Goal: Task Accomplishment & Management: Use online tool/utility

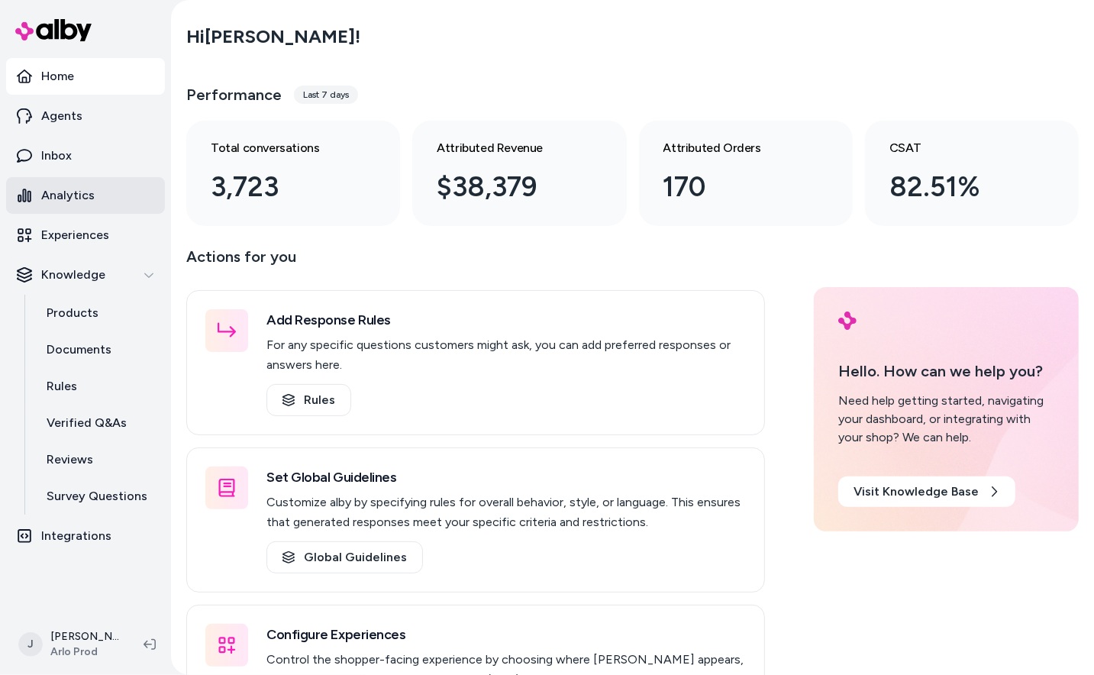
scroll to position [85, 0]
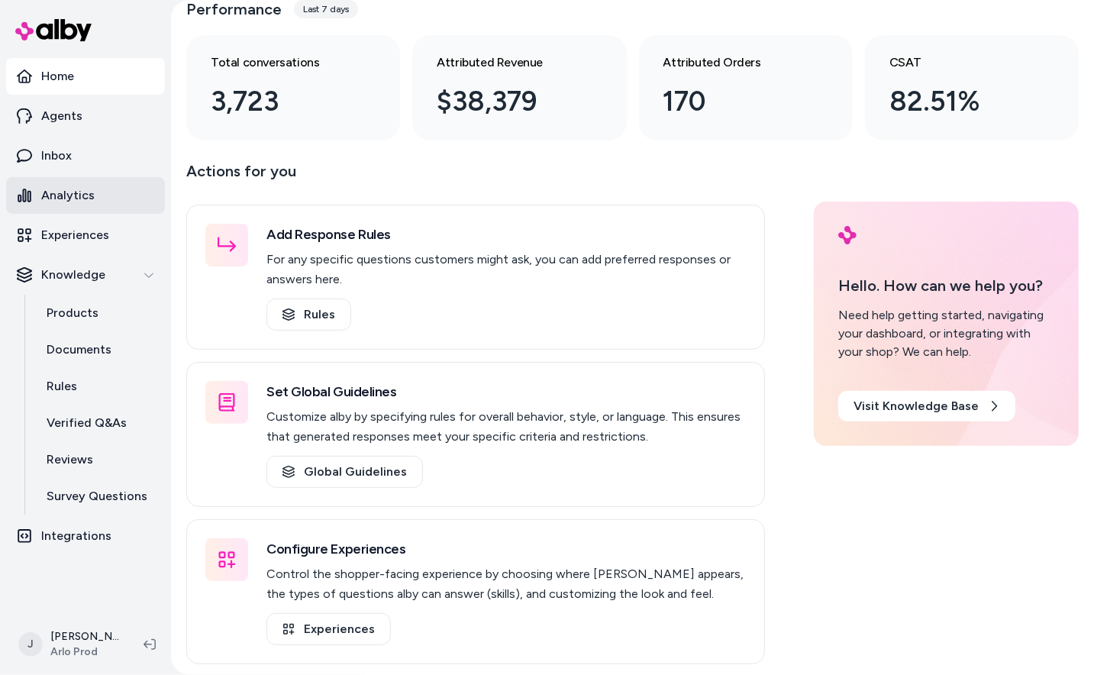
click at [98, 198] on link "Analytics" at bounding box center [85, 195] width 159 height 37
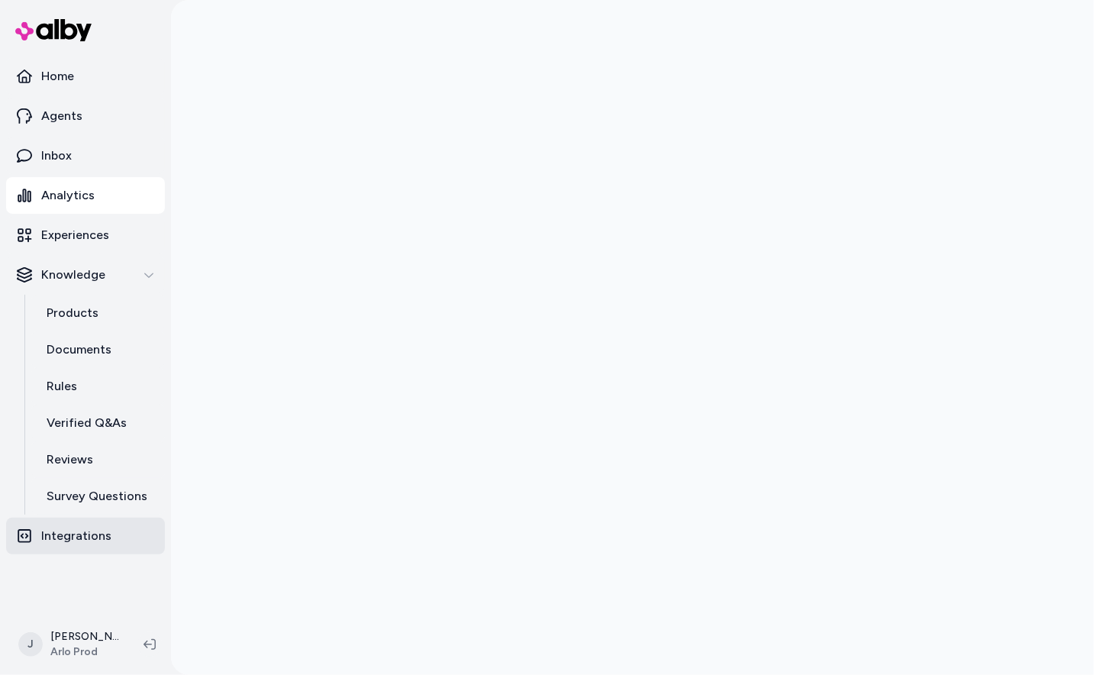
click at [63, 527] on p "Integrations" at bounding box center [76, 536] width 70 height 18
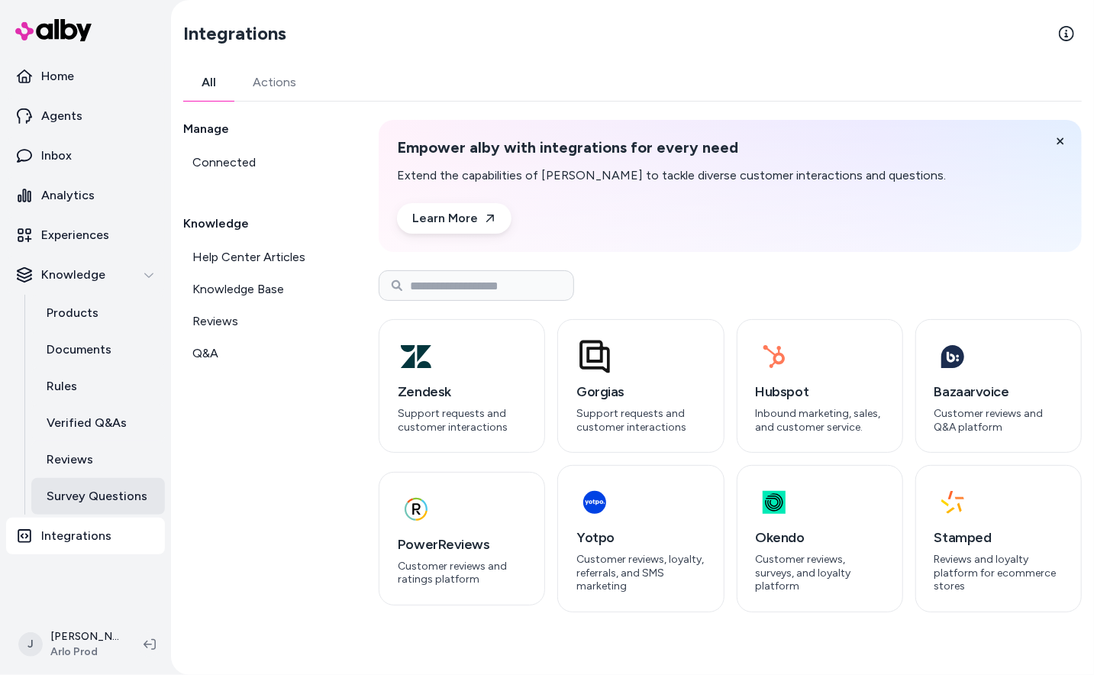
click at [85, 495] on p "Survey Questions" at bounding box center [97, 496] width 101 height 18
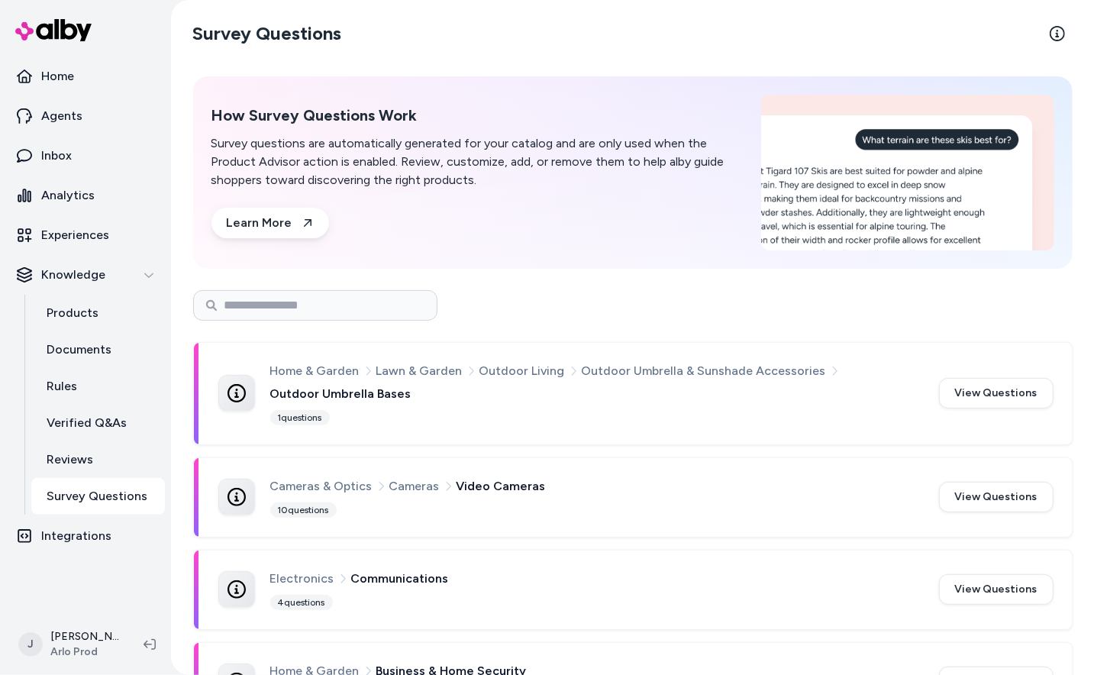
click at [79, 581] on nav "Home Agents Inbox Analytics Experiences Knowledge Products Documents Rules Veri…" at bounding box center [85, 334] width 159 height 553
click at [404, 400] on div "Home & Garden Lawn & Garden Outdoor Living Outdoor Umbrella & Sunshade Accessor…" at bounding box center [595, 382] width 650 height 43
click at [978, 395] on button "View Questions" at bounding box center [996, 393] width 114 height 31
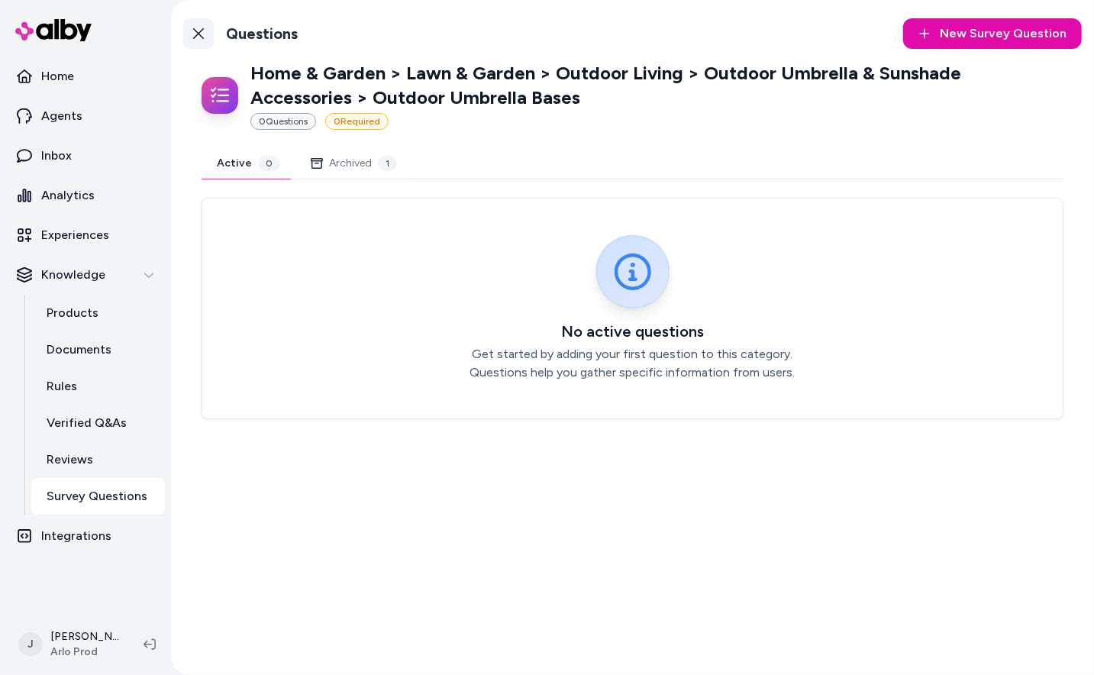
click at [202, 32] on icon at bounding box center [198, 33] width 12 height 12
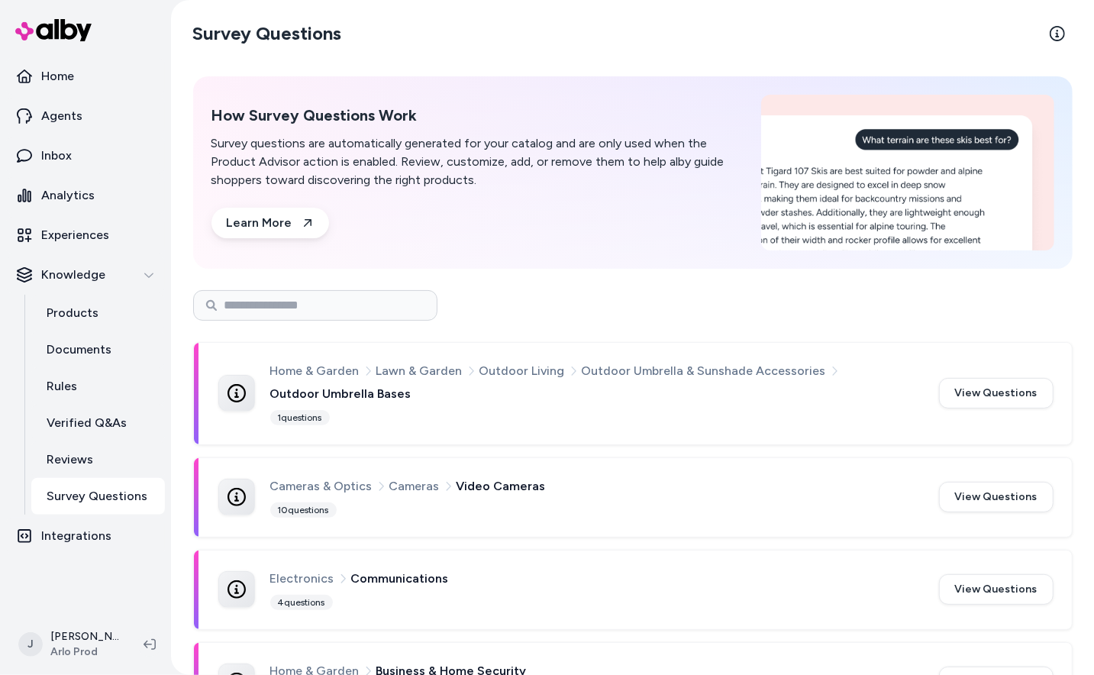
click at [485, 398] on div "Home & Garden Lawn & Garden Outdoor Living Outdoor Umbrella & Sunshade Accessor…" at bounding box center [595, 382] width 650 height 43
click at [1010, 387] on button "View Questions" at bounding box center [996, 393] width 114 height 31
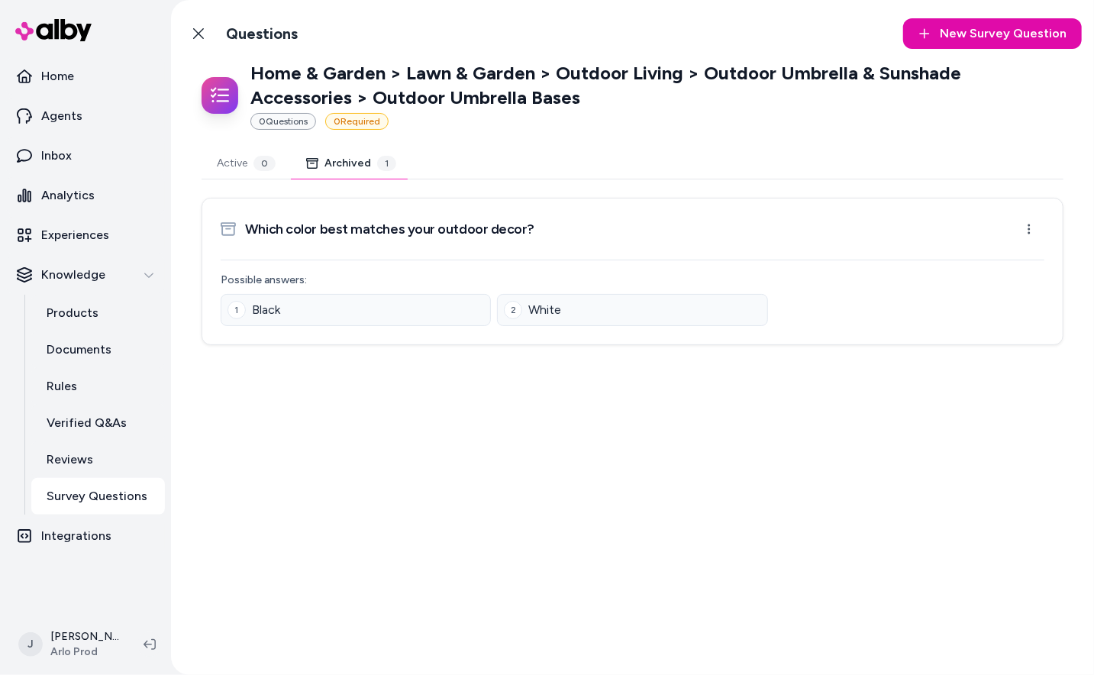
click at [351, 154] on button "Archived 1" at bounding box center [351, 163] width 121 height 31
click at [1028, 225] on html "Home Agents Inbox Analytics Experiences Knowledge Products Documents Rules Veri…" at bounding box center [547, 337] width 1094 height 675
click at [198, 34] on html "Home Agents Inbox Analytics Experiences Knowledge Products Documents Rules Veri…" at bounding box center [547, 337] width 1094 height 675
click at [205, 37] on link "Back to Categories" at bounding box center [198, 33] width 31 height 31
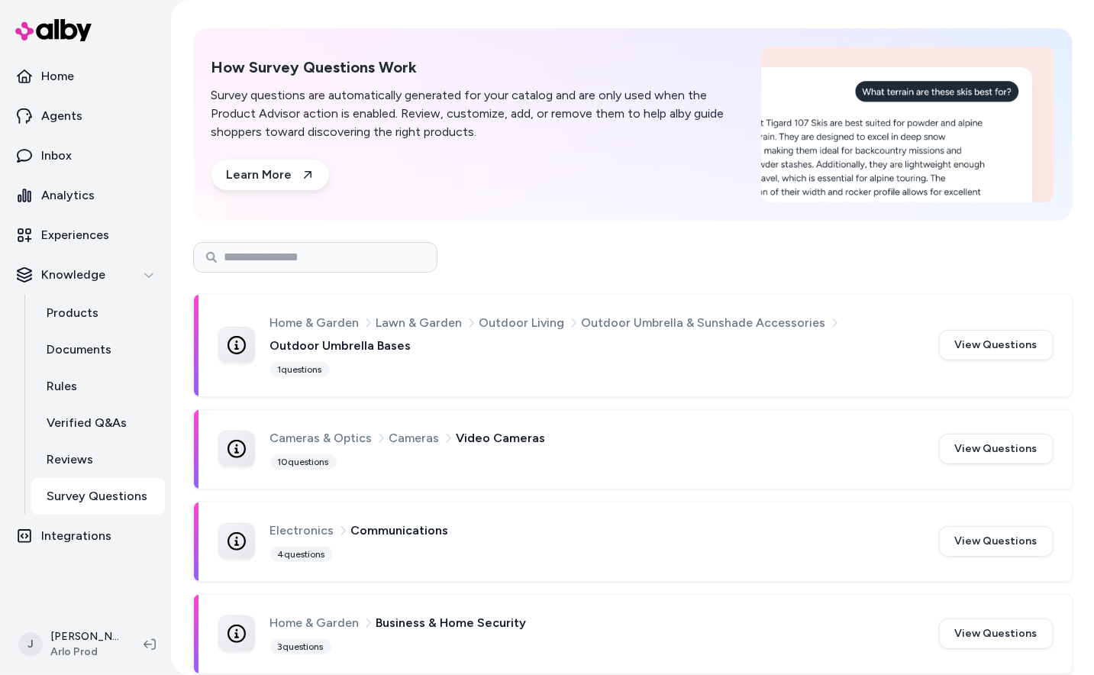
scroll to position [94, 0]
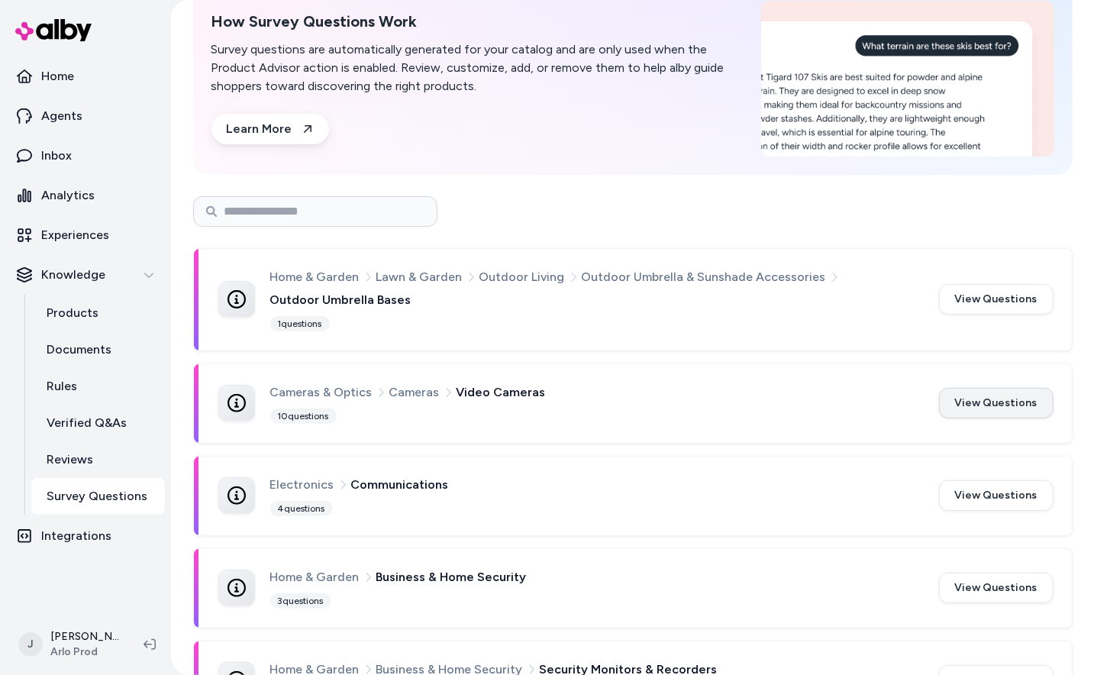
click at [974, 411] on button "View Questions" at bounding box center [996, 403] width 114 height 31
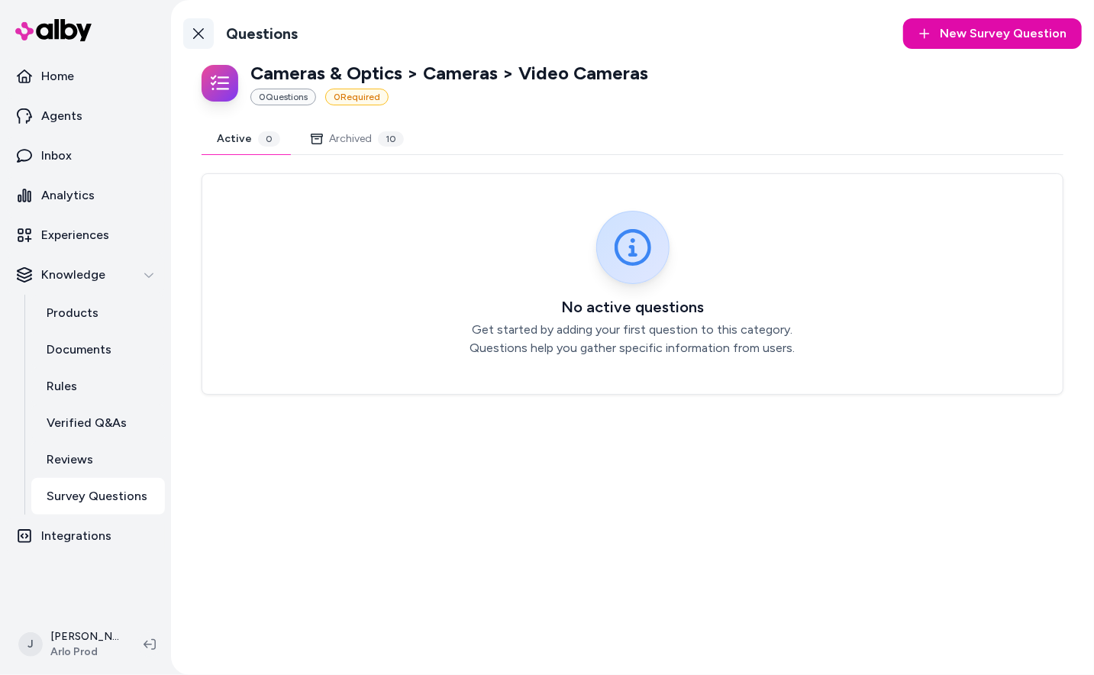
click at [191, 36] on link "Back to Categories" at bounding box center [198, 33] width 31 height 31
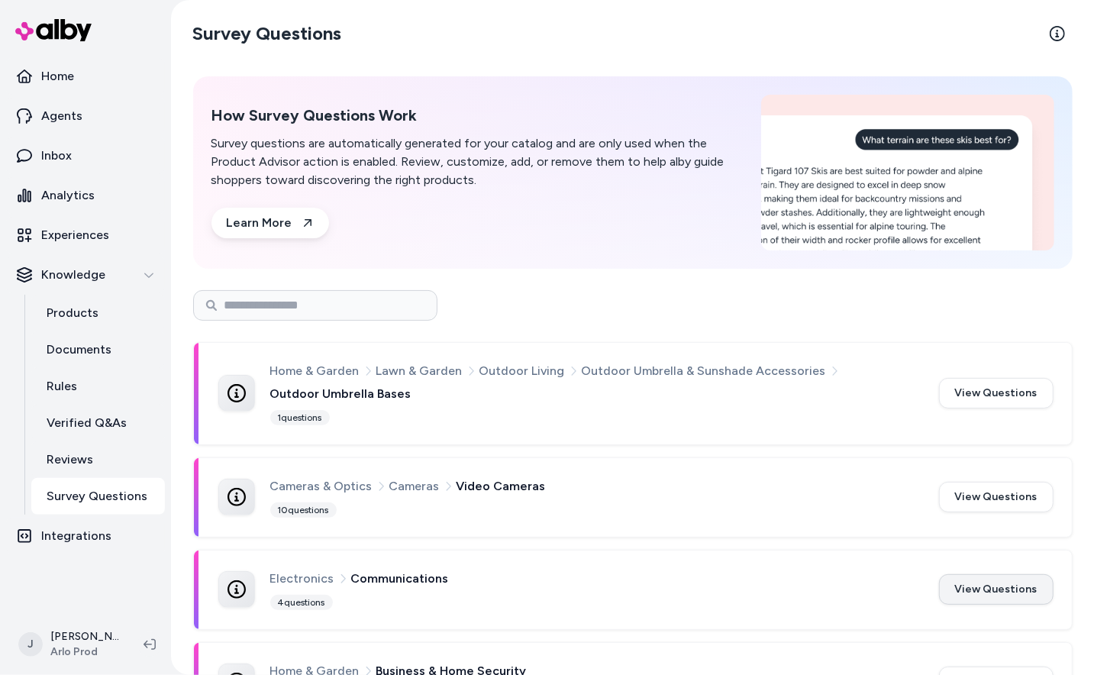
click at [1023, 587] on button "View Questions" at bounding box center [996, 589] width 114 height 31
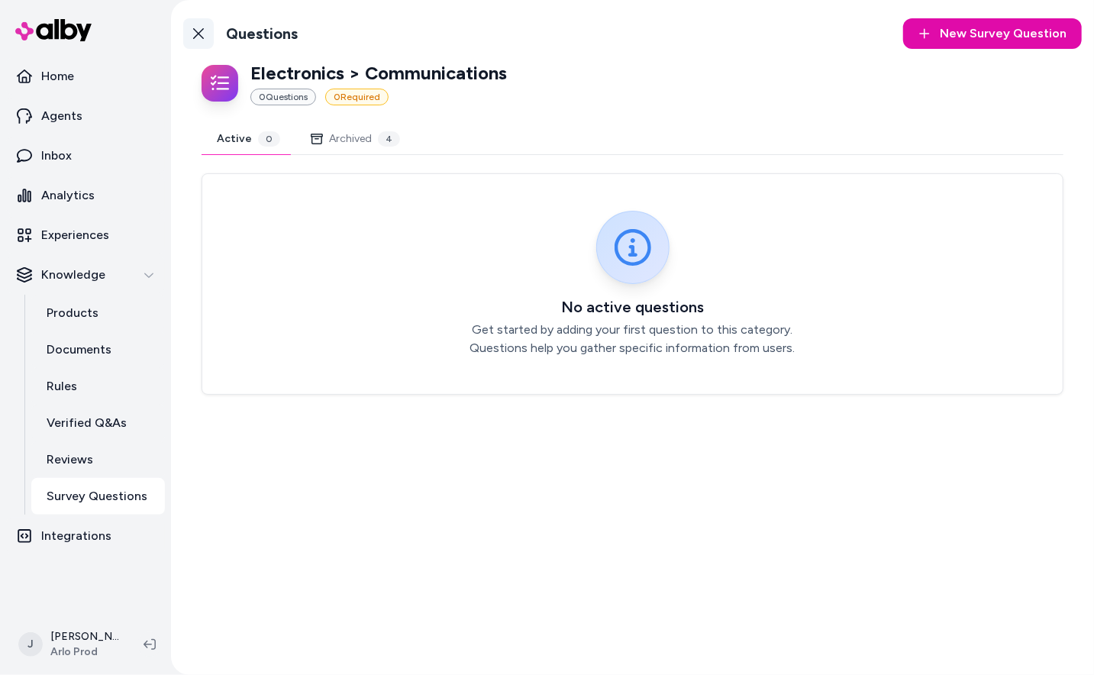
click at [210, 37] on link "Back to Categories" at bounding box center [198, 33] width 31 height 31
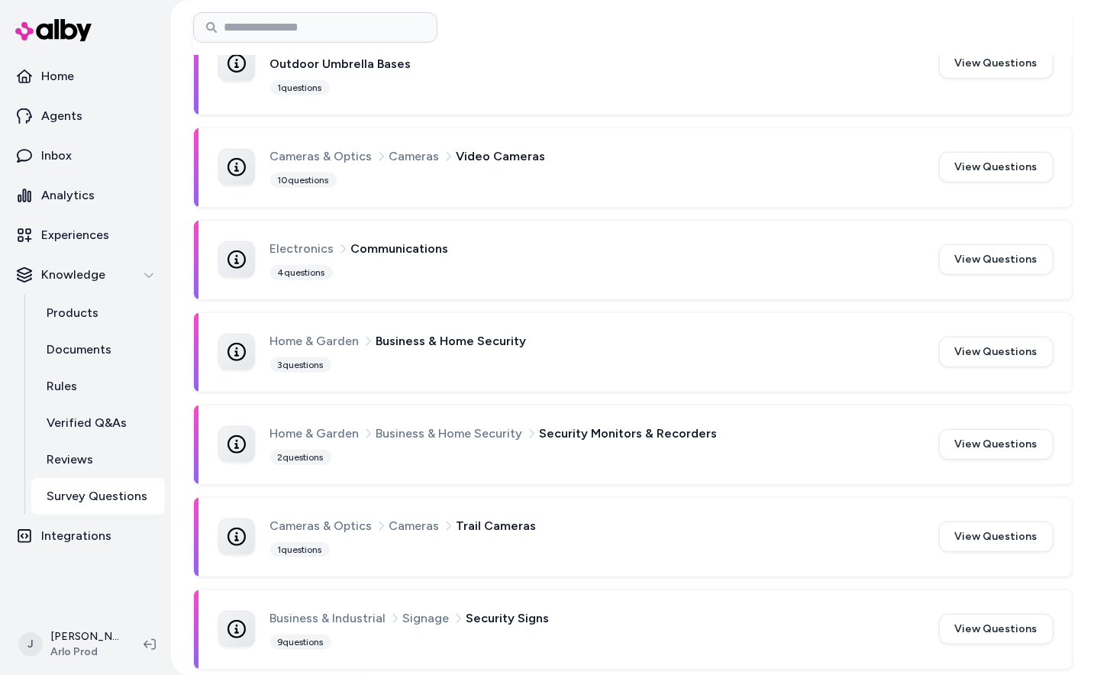
scroll to position [422, 0]
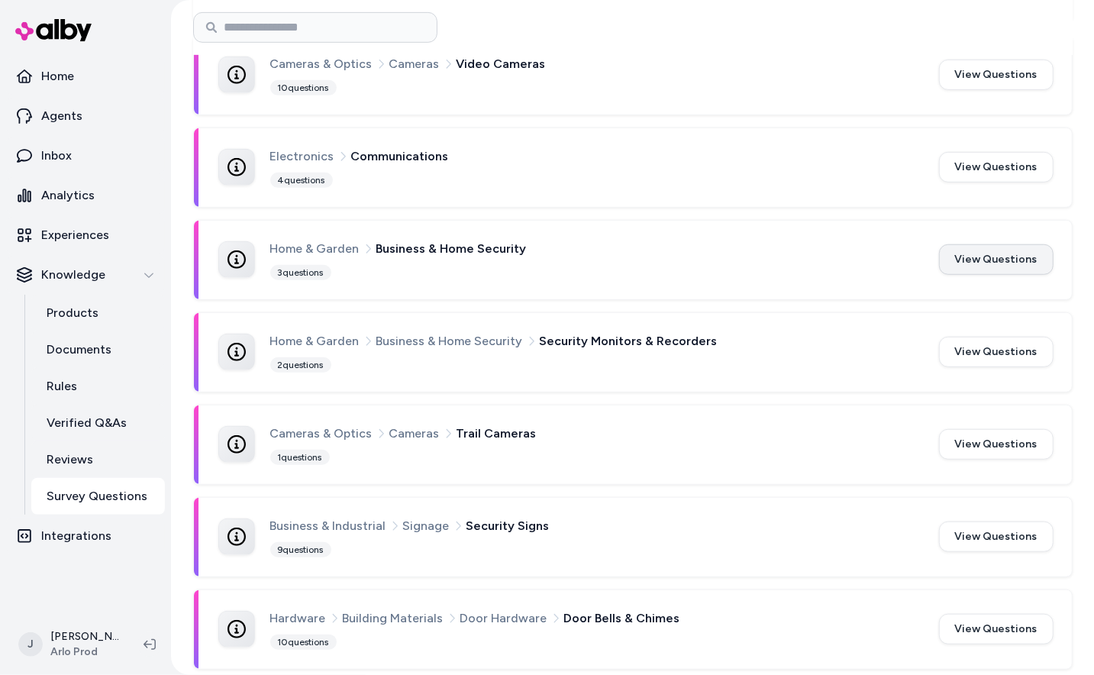
click at [981, 252] on button "View Questions" at bounding box center [996, 259] width 114 height 31
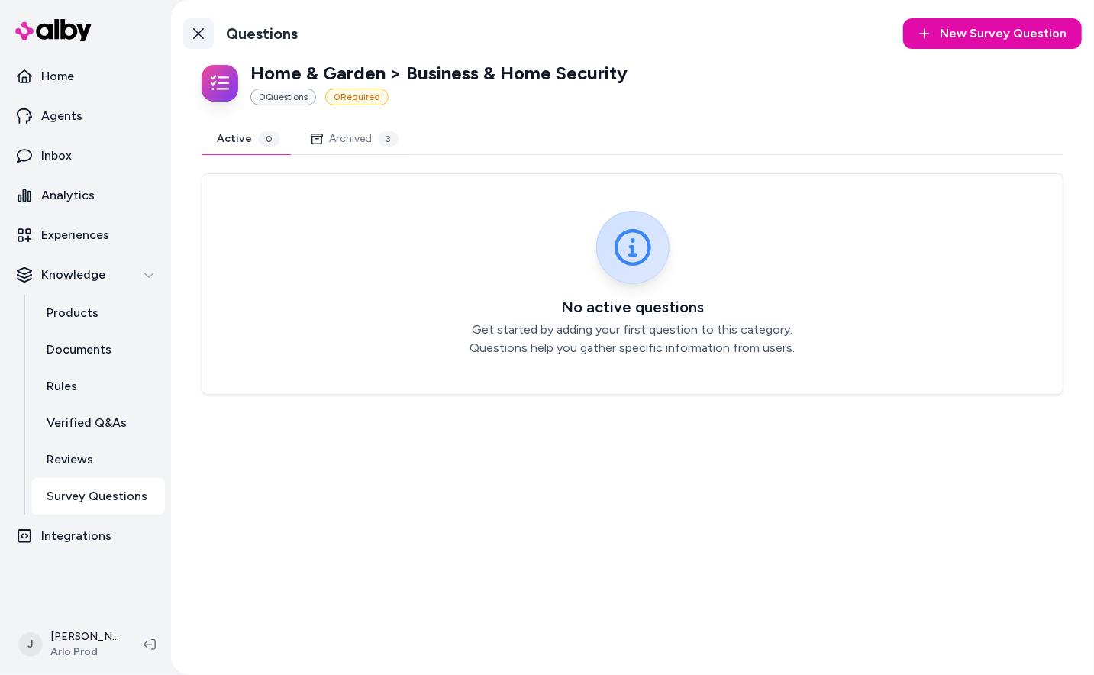
click at [194, 28] on icon at bounding box center [198, 33] width 12 height 12
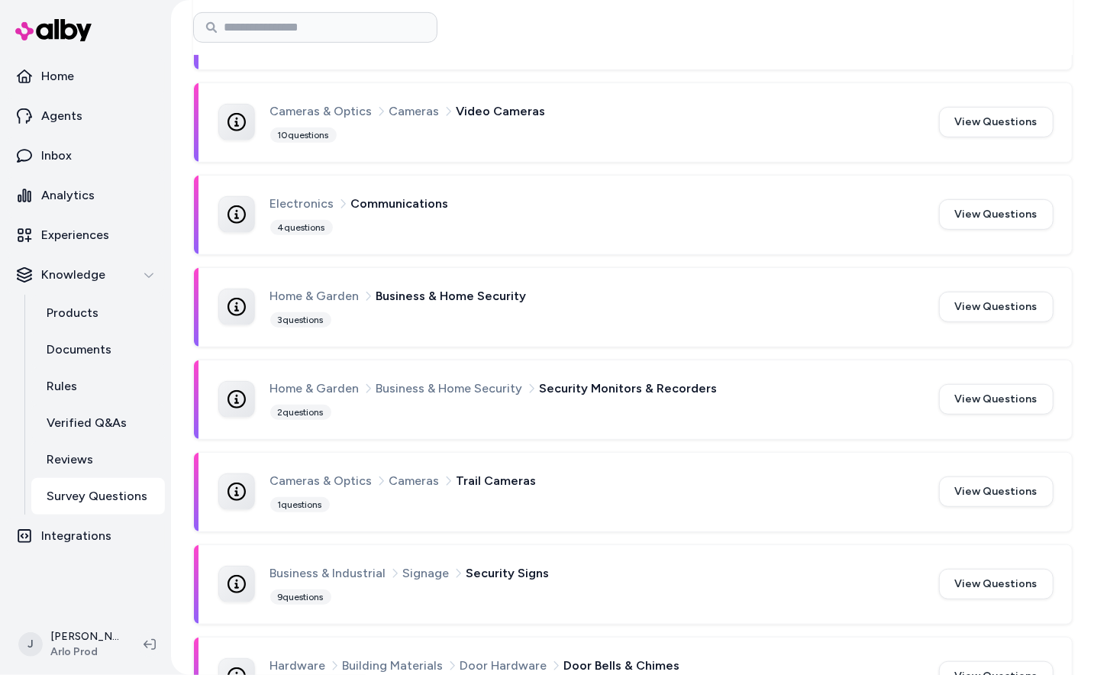
scroll to position [435, 0]
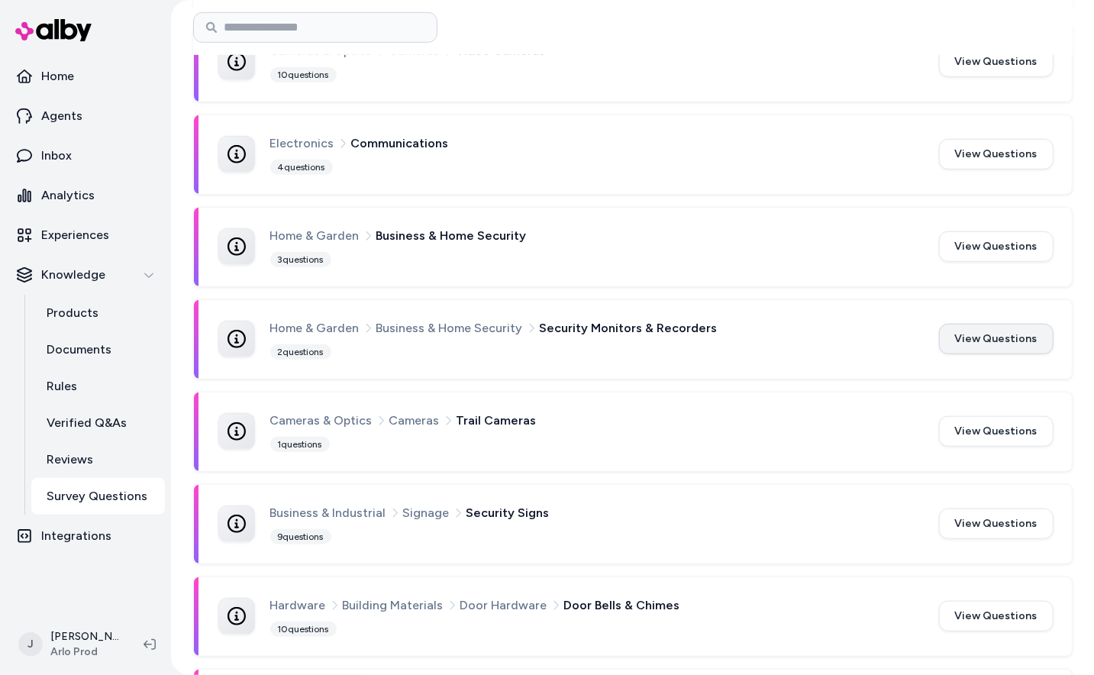
click at [980, 340] on button "View Questions" at bounding box center [996, 339] width 114 height 31
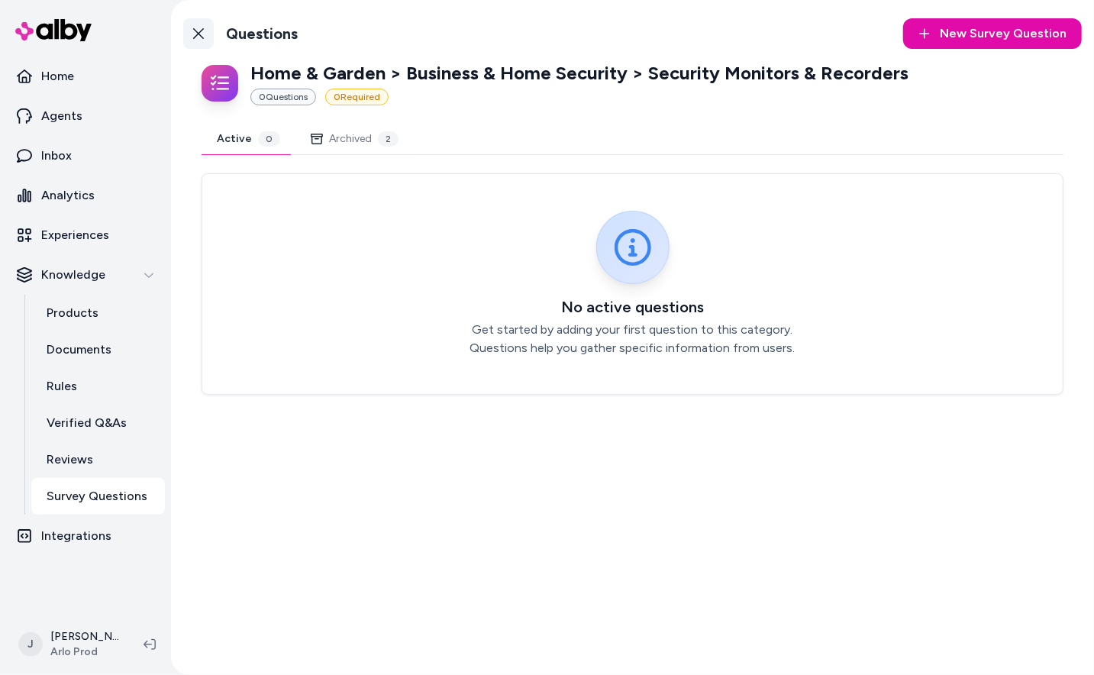
click at [200, 34] on icon at bounding box center [198, 33] width 12 height 12
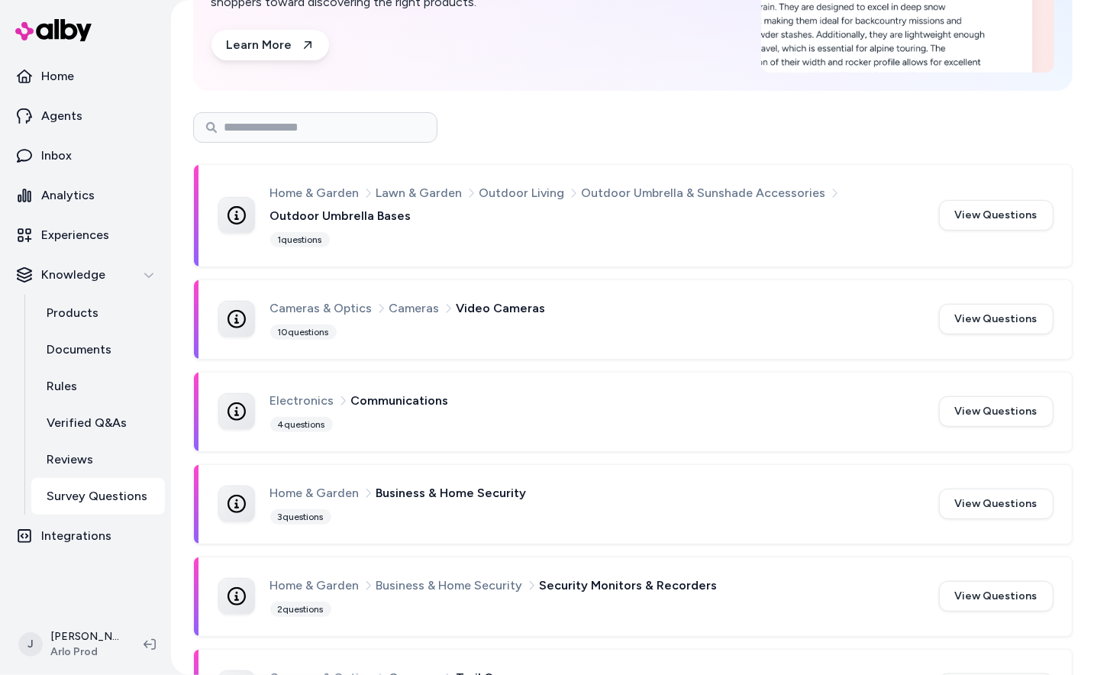
scroll to position [281, 0]
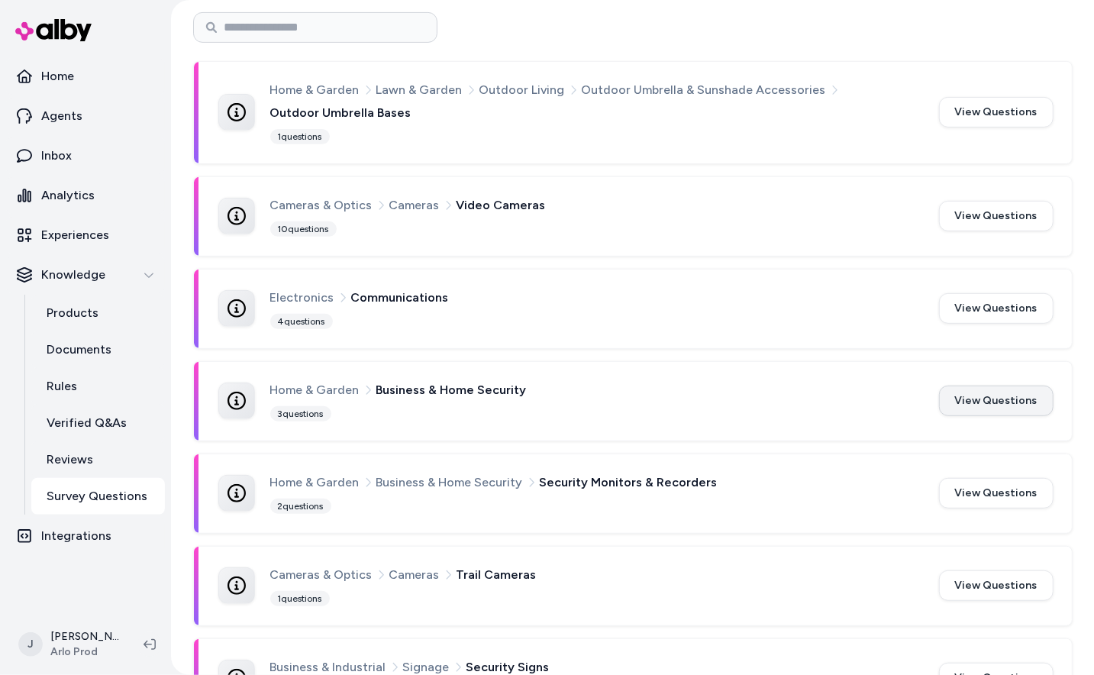
click at [991, 398] on button "View Questions" at bounding box center [996, 400] width 114 height 31
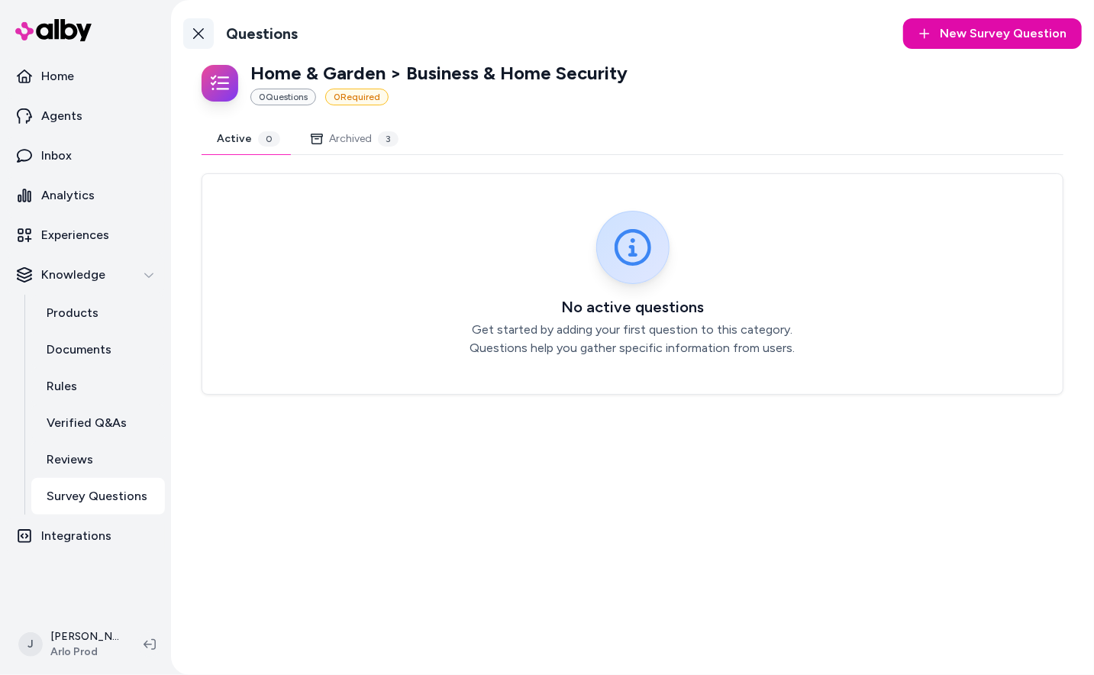
click at [192, 37] on icon at bounding box center [198, 33] width 12 height 12
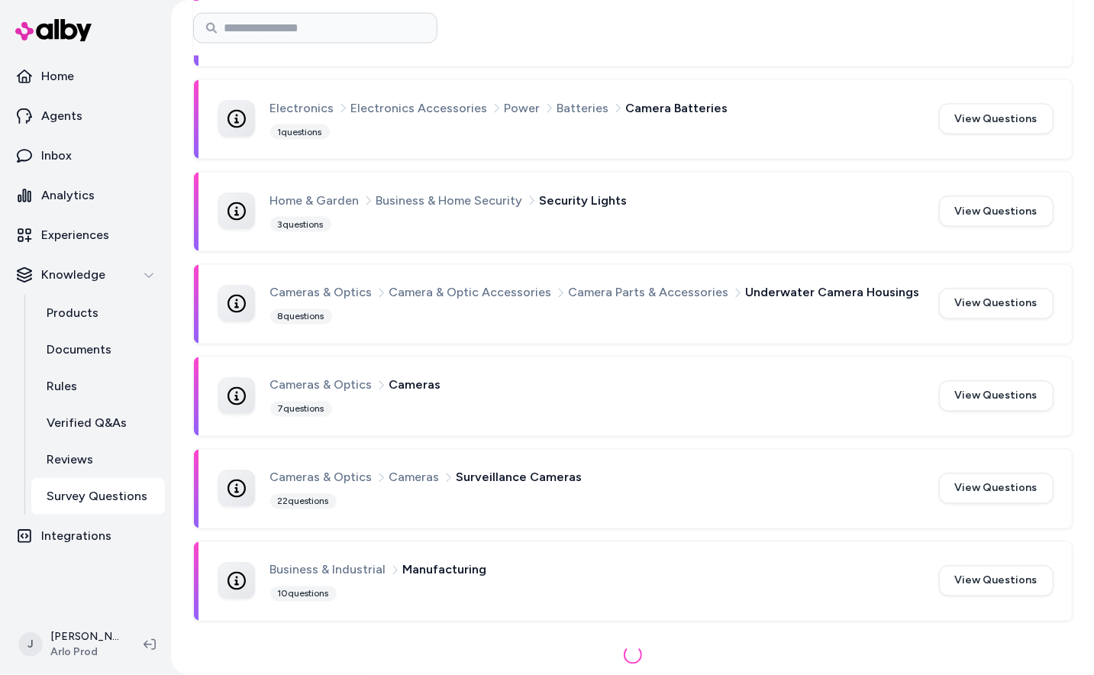
scroll to position [1339, 0]
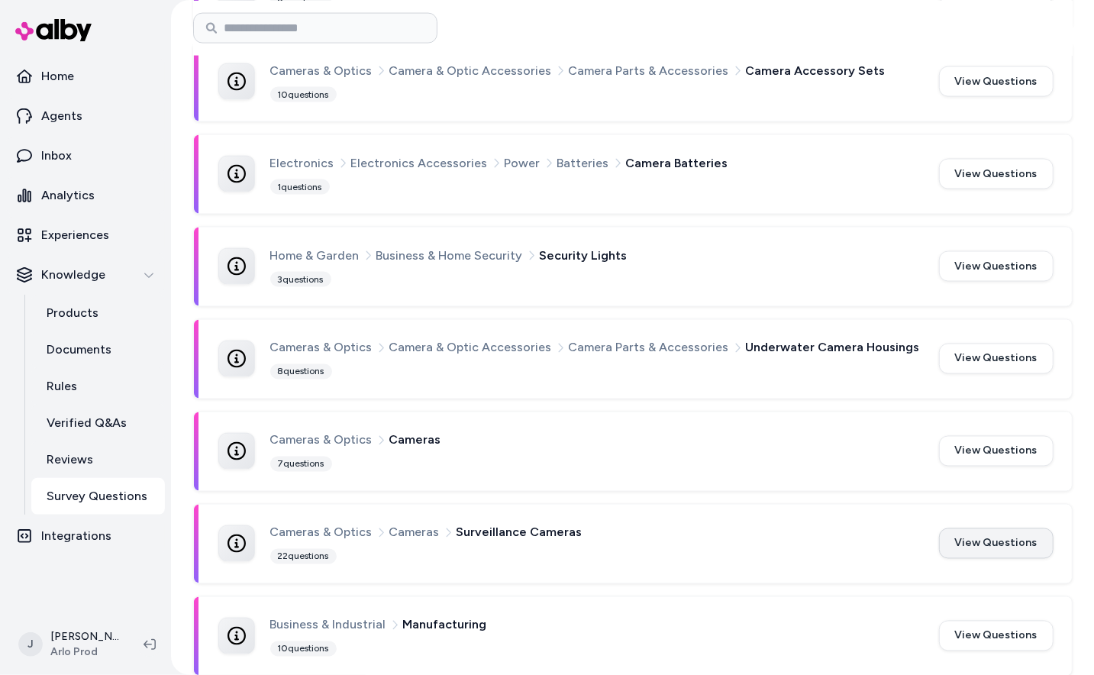
click at [968, 530] on button "View Questions" at bounding box center [996, 543] width 114 height 31
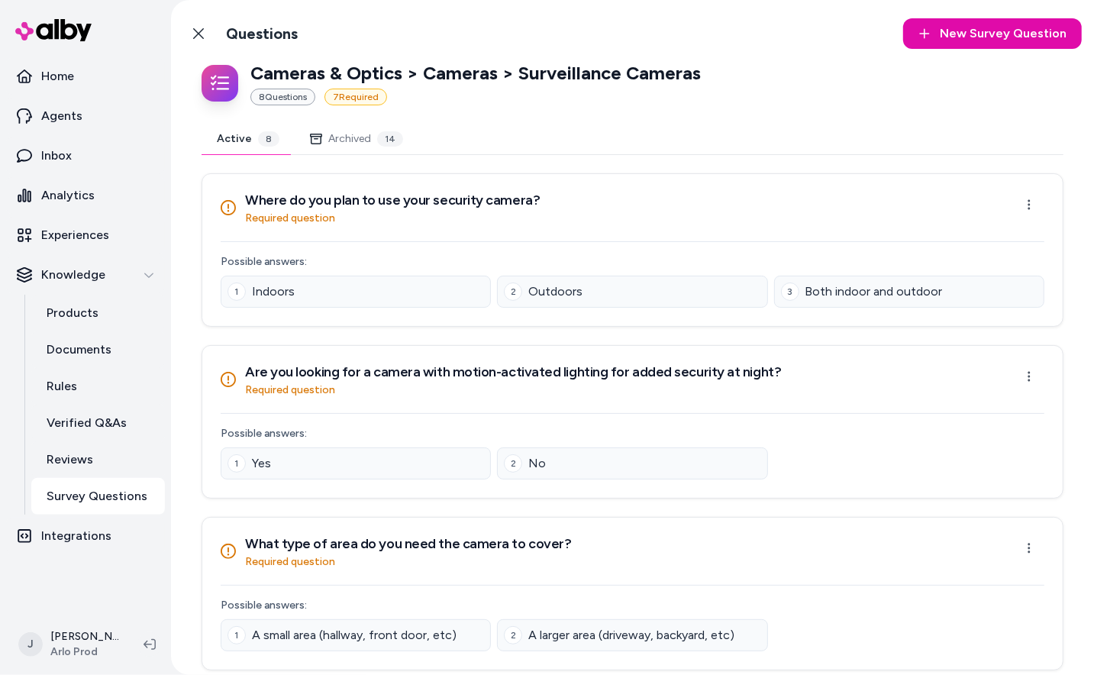
click at [913, 276] on div "3 Both indoor and outdoor" at bounding box center [909, 292] width 270 height 32
click at [907, 283] on span "Both indoor and outdoor" at bounding box center [873, 291] width 137 height 18
click at [857, 285] on span "Both indoor and outdoor" at bounding box center [873, 291] width 137 height 18
click at [1035, 211] on html "Home Agents Inbox Analytics Experiences Knowledge Products Documents Rules Veri…" at bounding box center [547, 337] width 1094 height 675
click at [978, 442] on html "Home Agents Inbox Analytics Experiences Knowledge Products Documents Rules Veri…" at bounding box center [547, 337] width 1094 height 675
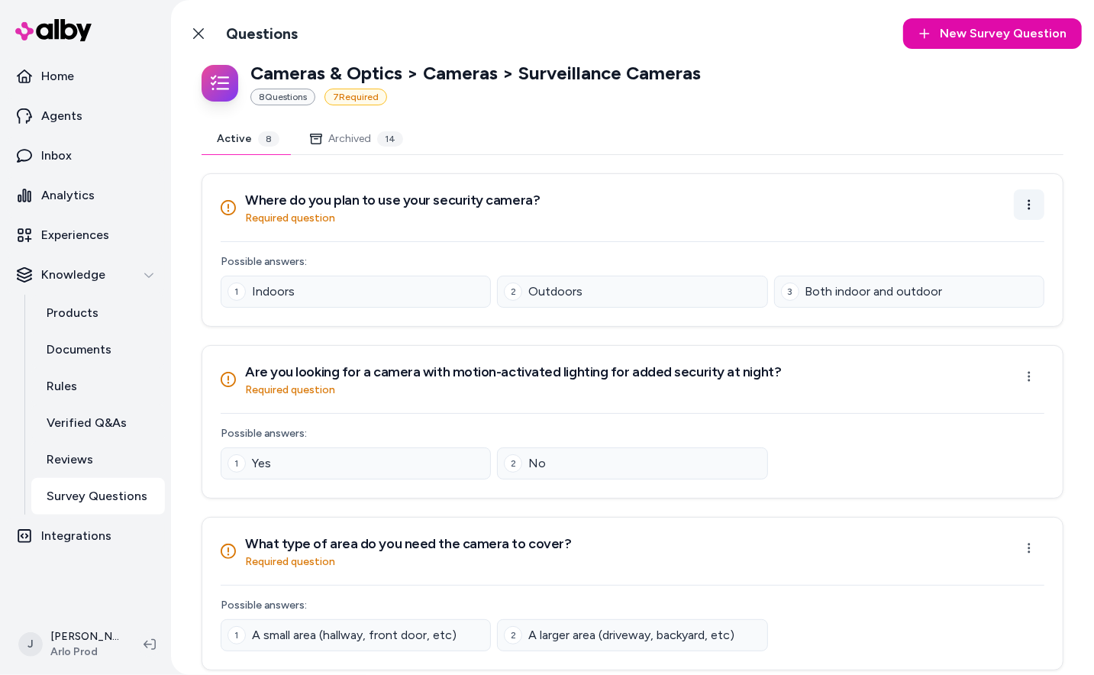
click at [1030, 212] on html "Home Agents Inbox Analytics Experiences Knowledge Products Documents Rules Veri…" at bounding box center [547, 337] width 1094 height 675
click at [1001, 266] on div "Archive Question" at bounding box center [980, 266] width 123 height 27
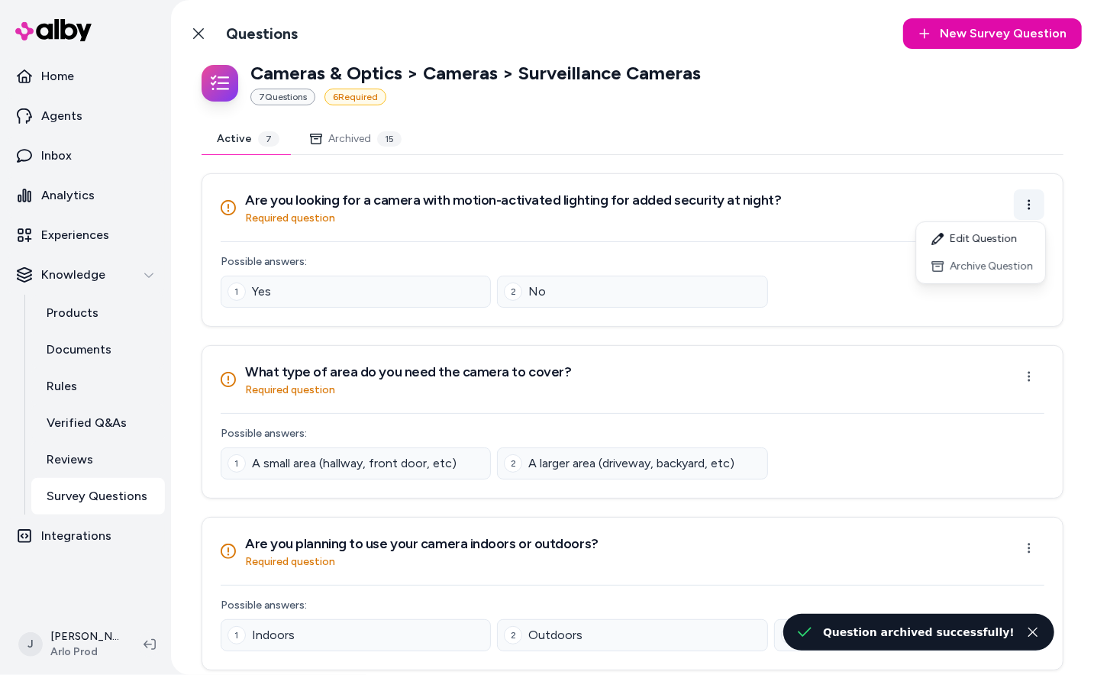
click at [1036, 198] on html "Home Agents Inbox Analytics Experiences Knowledge Products Documents Rules Veri…" at bounding box center [547, 337] width 1094 height 675
click at [949, 174] on html "Home Agents Inbox Analytics Experiences Knowledge Products Documents Rules Veri…" at bounding box center [547, 337] width 1094 height 675
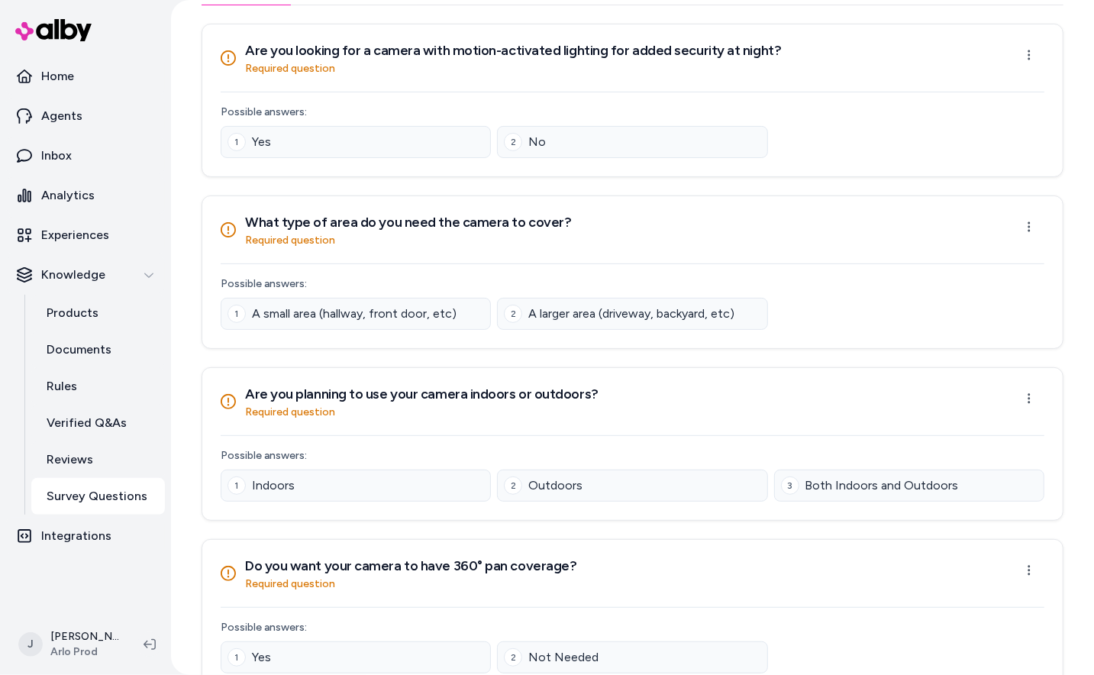
scroll to position [151, 0]
click at [734, 50] on h3 "Are you looking for a camera with motion-activated lighting for added security …" at bounding box center [513, 48] width 536 height 21
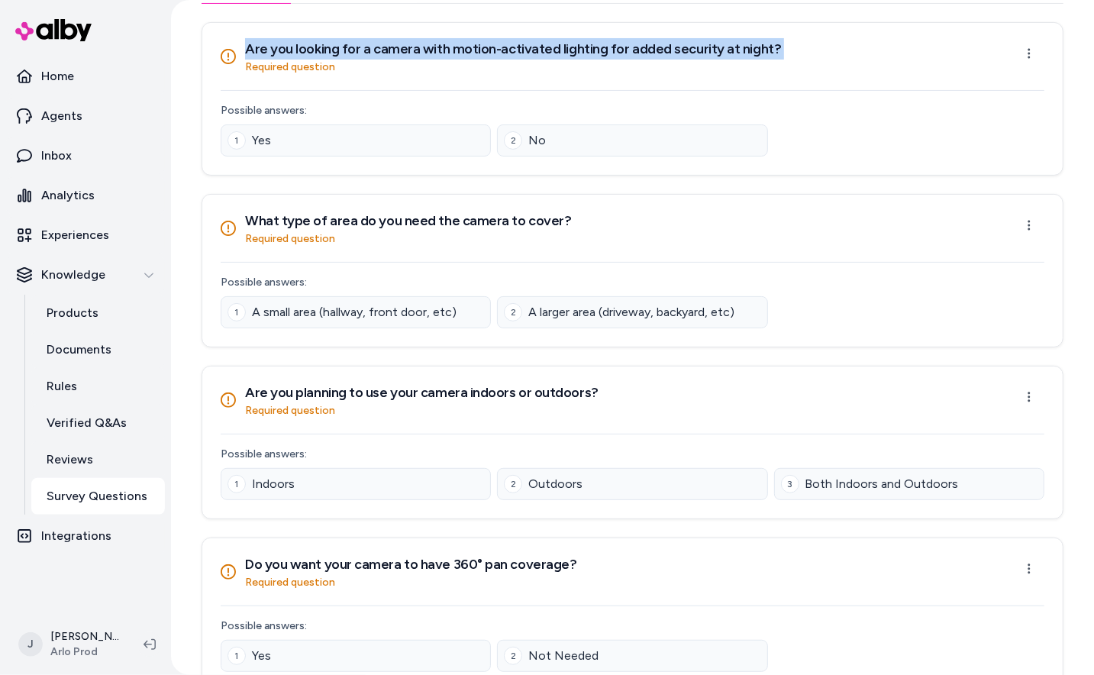
click at [734, 50] on h3 "Are you looking for a camera with motion-activated lighting for added security …" at bounding box center [513, 48] width 536 height 21
copy h3 "Are you looking for a camera with motion-activated lighting for added security …"
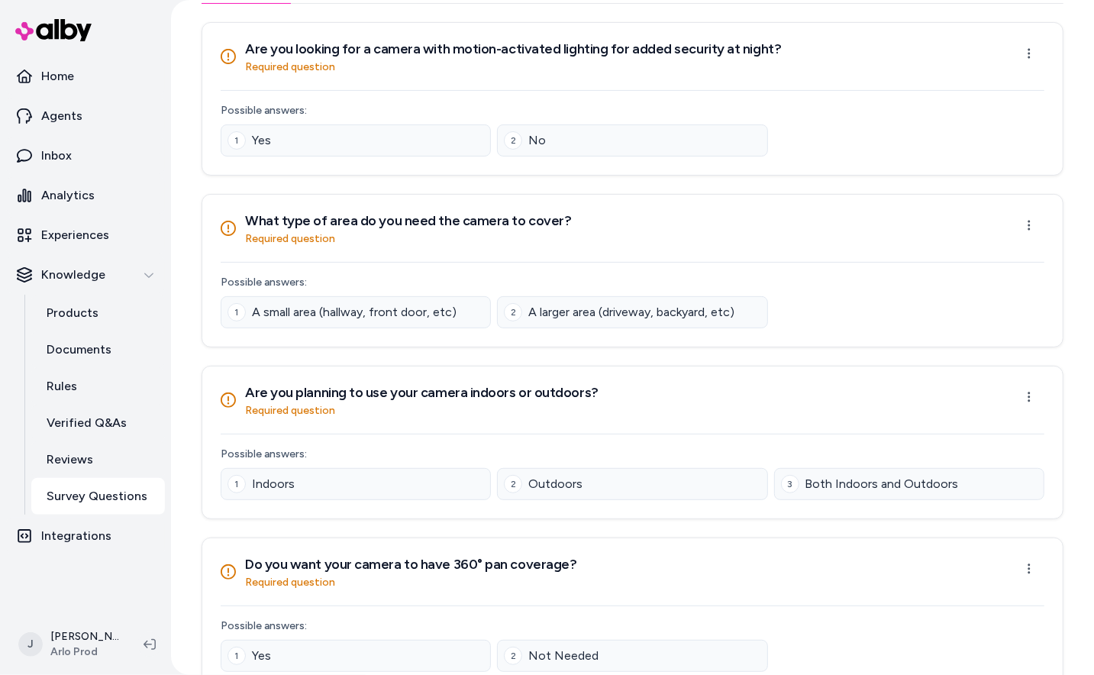
click at [766, 103] on p "Possible answers:" at bounding box center [632, 110] width 823 height 15
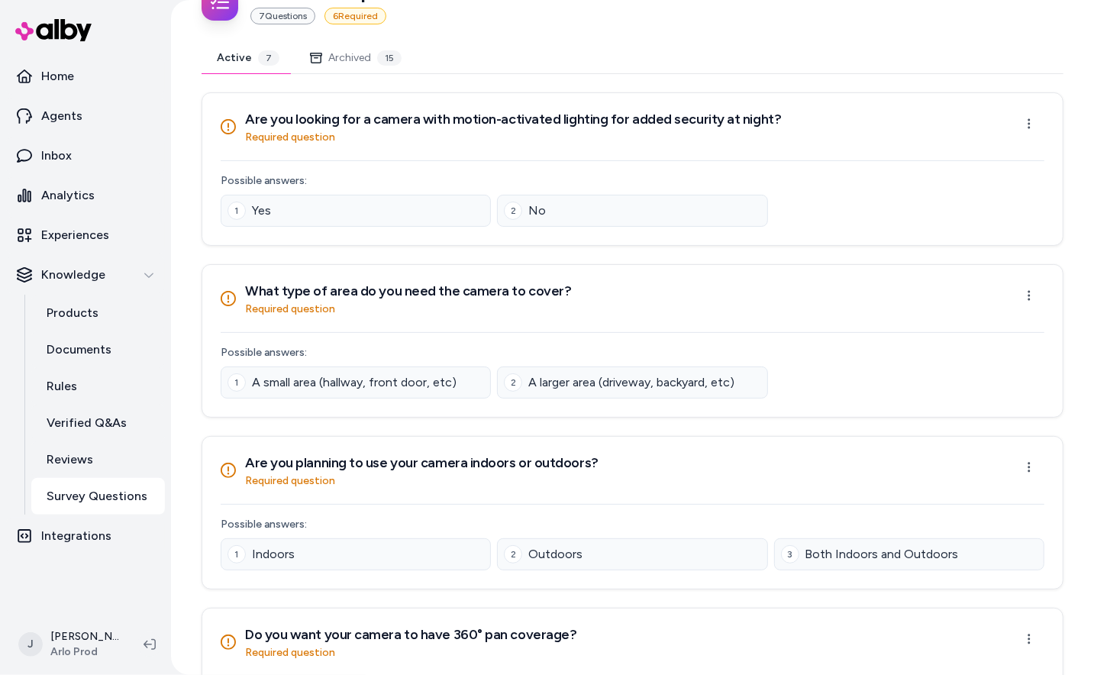
scroll to position [0, 0]
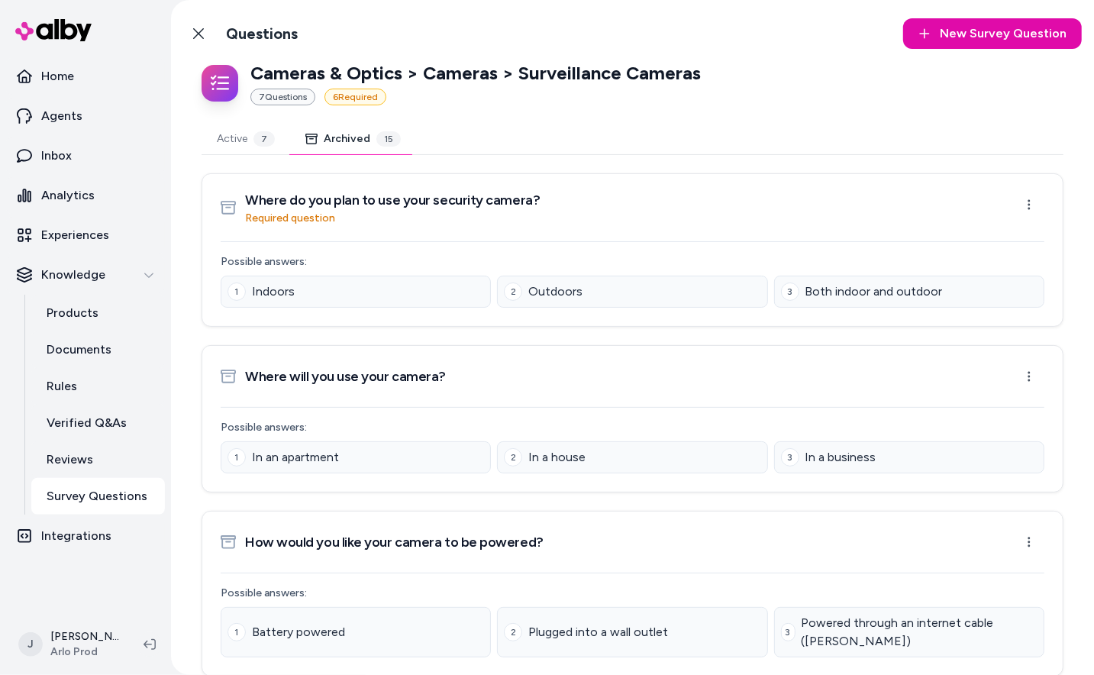
click at [363, 133] on button "Archived 15" at bounding box center [353, 139] width 126 height 31
click at [1032, 202] on html "Home Agents Inbox Analytics Experiences Knowledge Products Documents Rules Veri…" at bounding box center [547, 337] width 1094 height 675
click at [1001, 232] on div "Restore Question" at bounding box center [980, 238] width 124 height 27
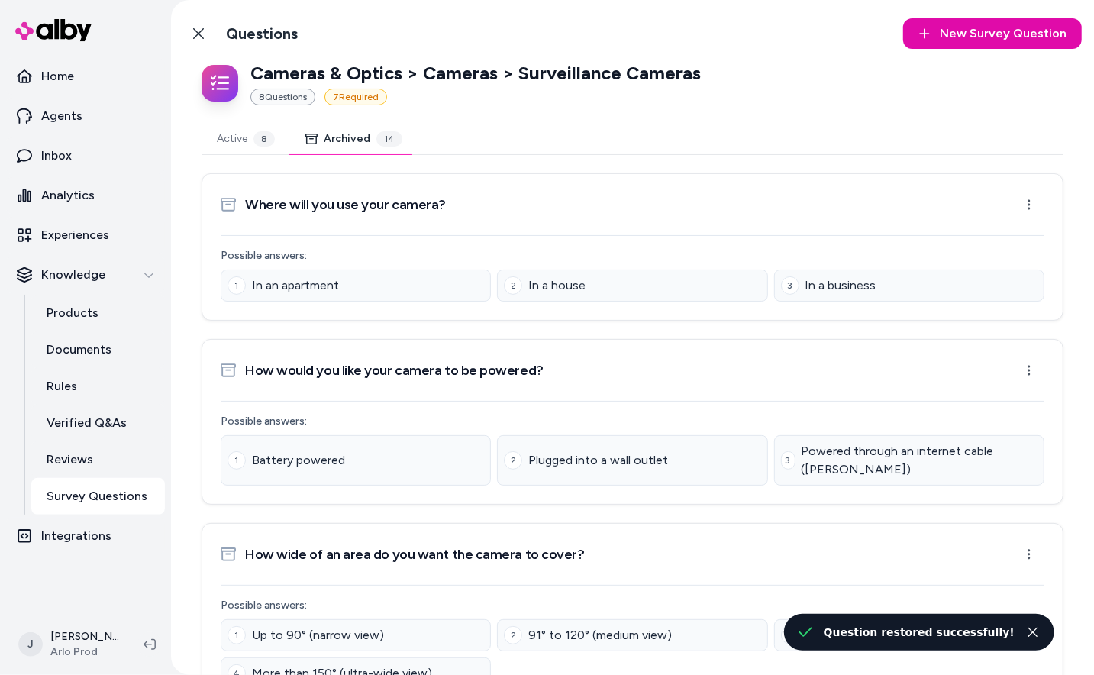
click at [236, 140] on button "Active 8" at bounding box center [245, 139] width 89 height 31
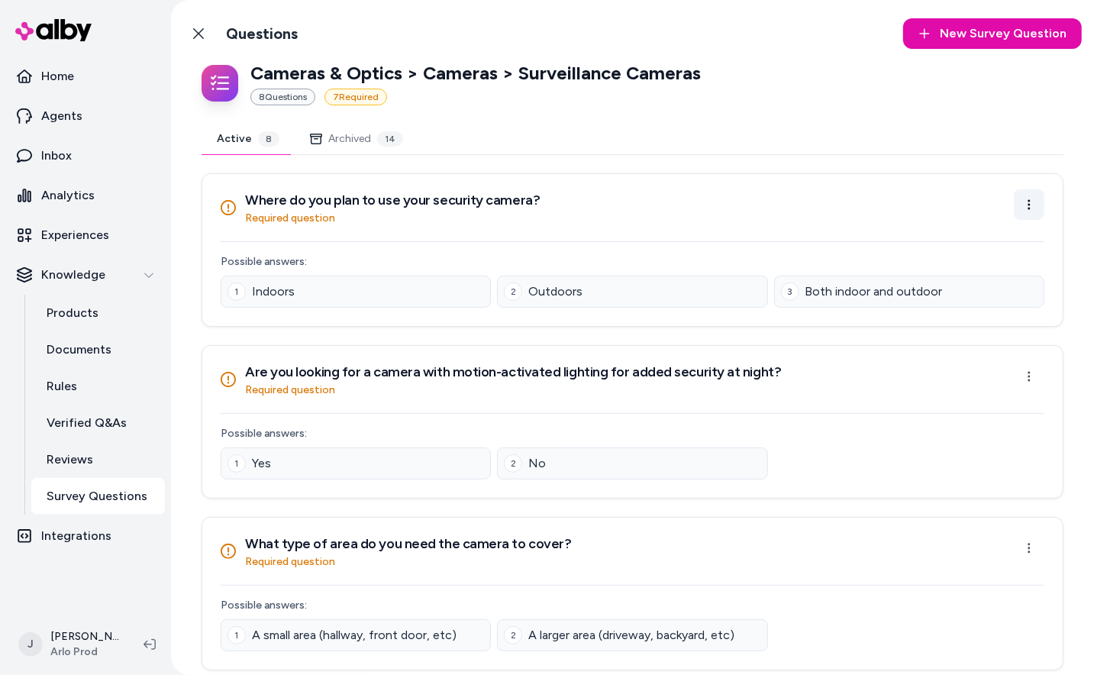
click at [1022, 201] on html "Home Agents Inbox Analytics Experiences Knowledge Products Documents Rules Veri…" at bounding box center [547, 337] width 1094 height 675
click at [996, 243] on div "Edit Question" at bounding box center [980, 238] width 123 height 27
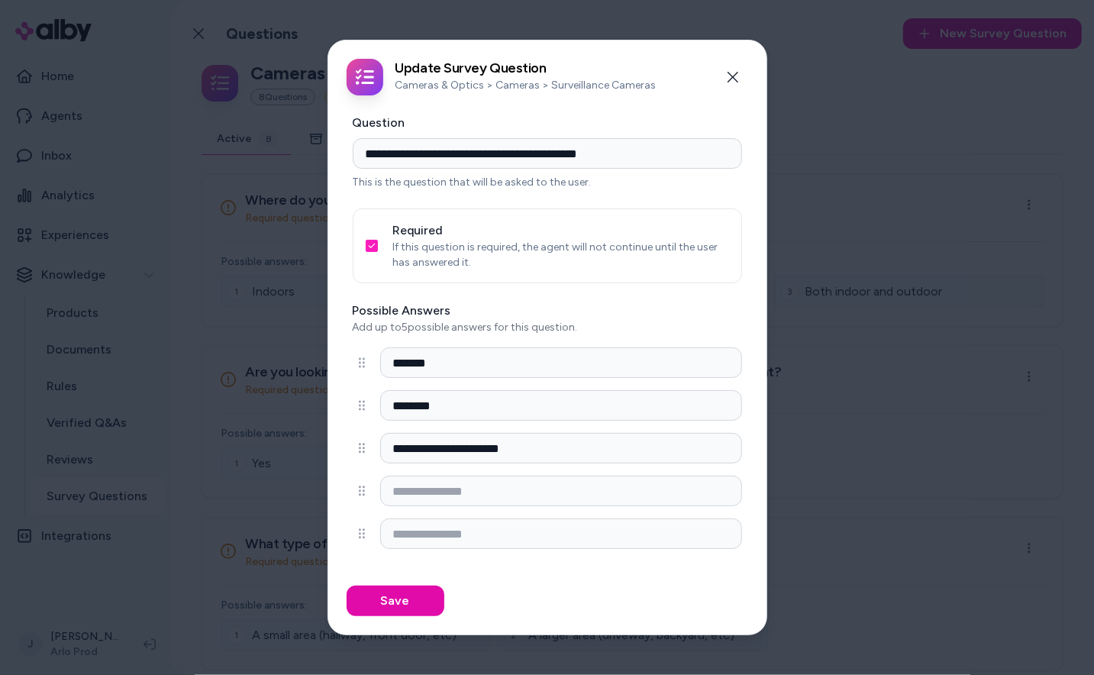
click at [373, 243] on button "Required" at bounding box center [372, 246] width 12 height 12
click at [394, 603] on button "Save" at bounding box center [395, 600] width 98 height 31
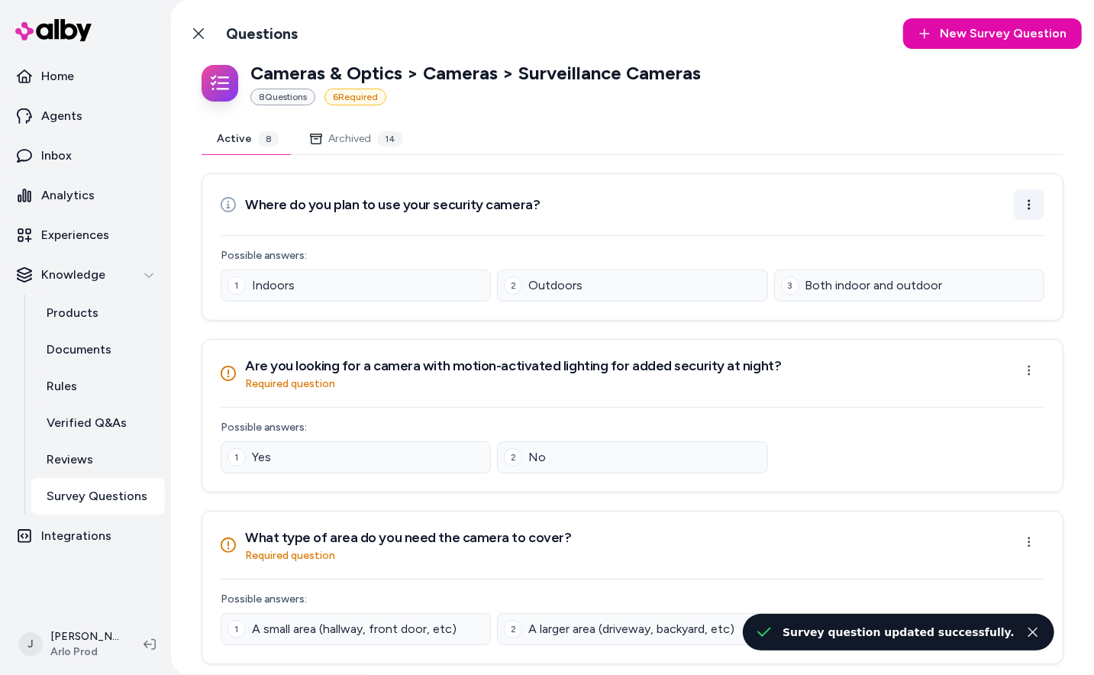
click at [1029, 205] on html "Home Agents Inbox Analytics Experiences Knowledge Products Documents Rules Veri…" at bounding box center [547, 337] width 1094 height 675
click at [988, 232] on div "Edit Question" at bounding box center [980, 238] width 123 height 27
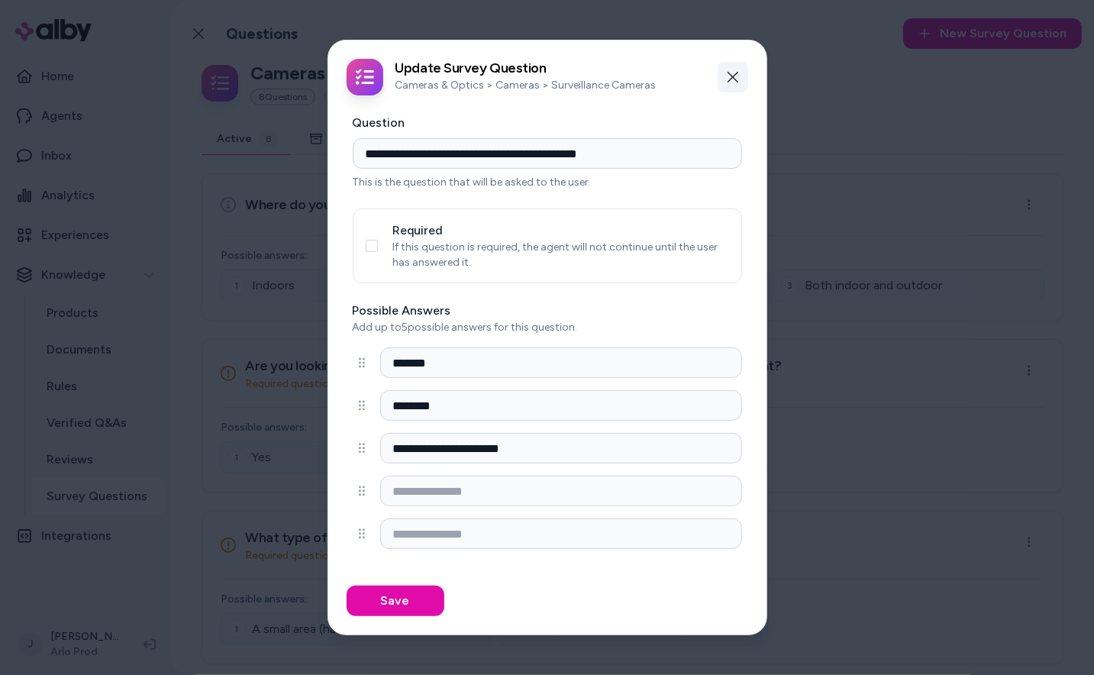
click at [727, 72] on icon "button" at bounding box center [733, 77] width 12 height 12
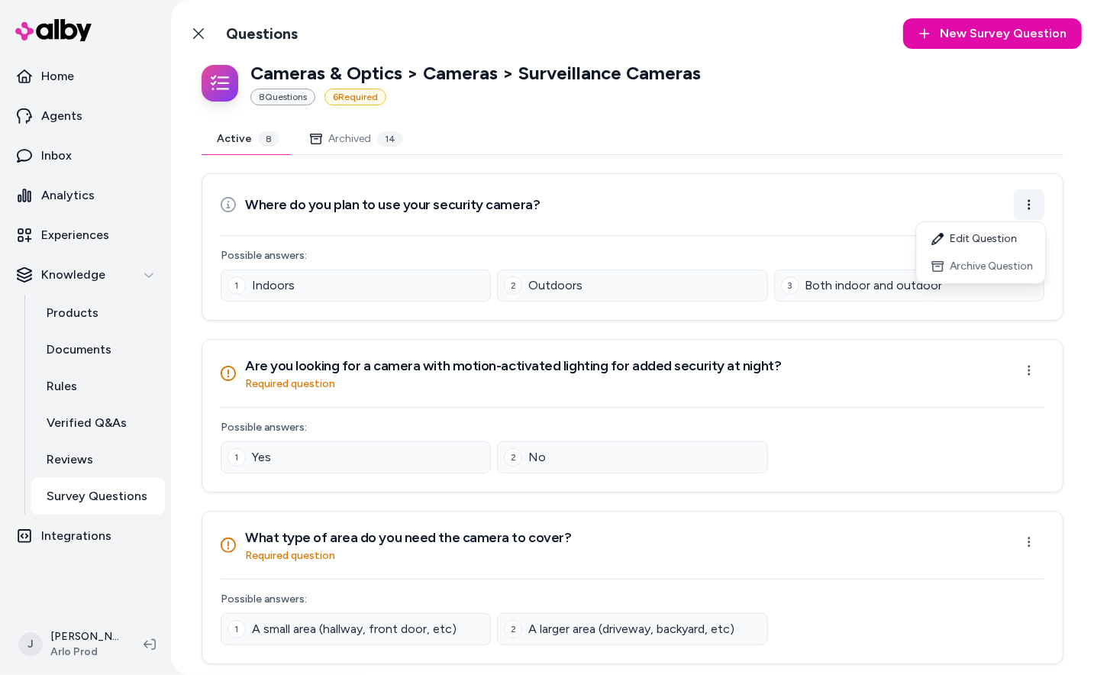
click at [1036, 207] on html "Home Agents Inbox Analytics Experiences Knowledge Products Documents Rules Veri…" at bounding box center [547, 337] width 1094 height 675
click at [1006, 263] on div "Archive Question" at bounding box center [980, 266] width 123 height 27
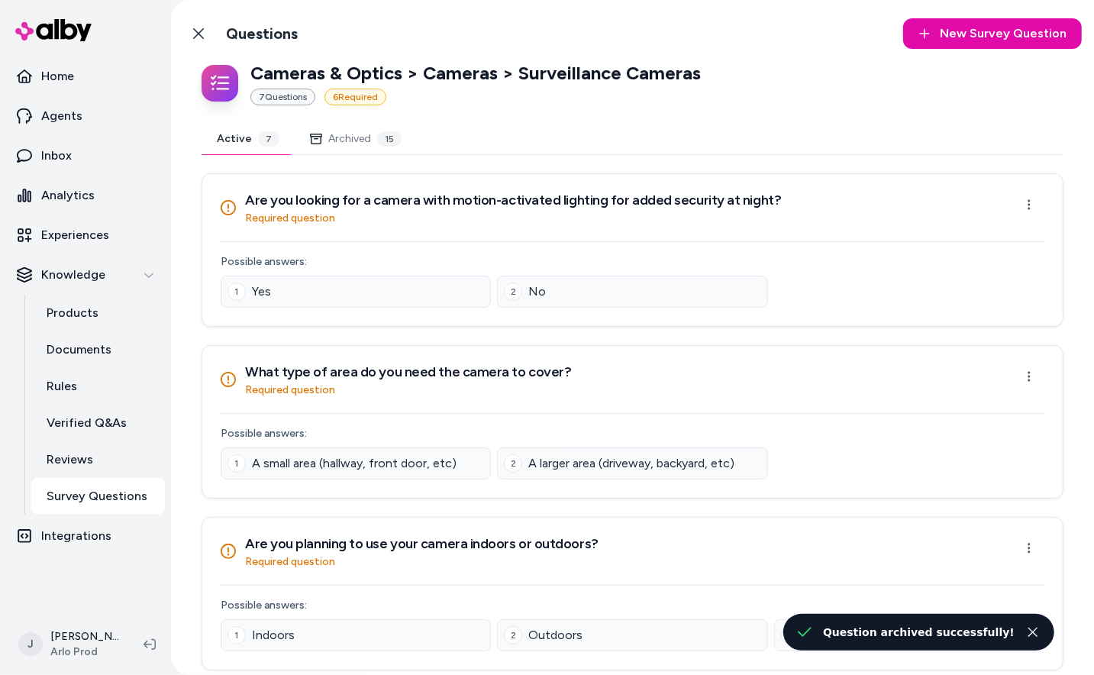
click at [363, 135] on button "Archived 15" at bounding box center [356, 139] width 122 height 31
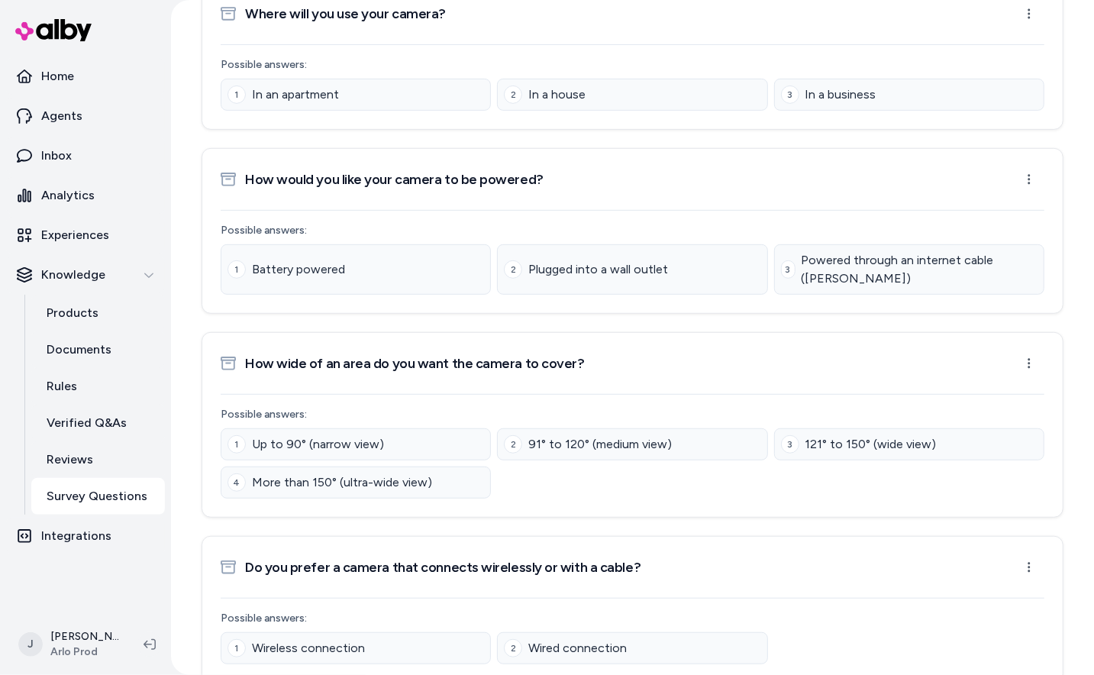
scroll to position [422, 0]
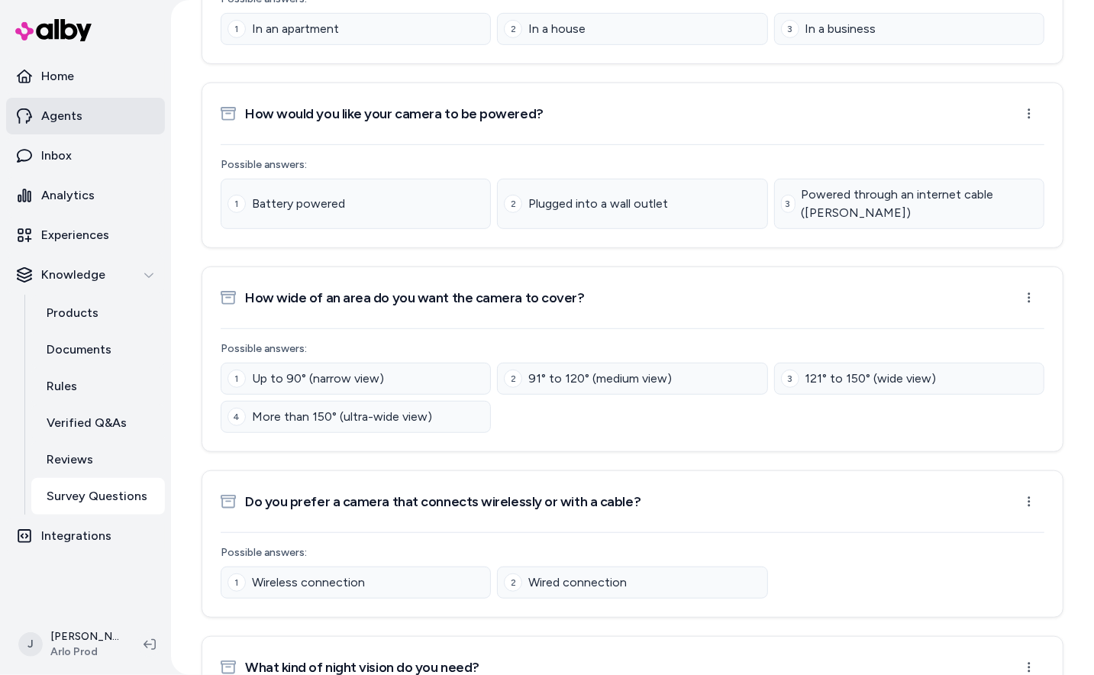
click at [73, 119] on p "Agents" at bounding box center [61, 116] width 41 height 18
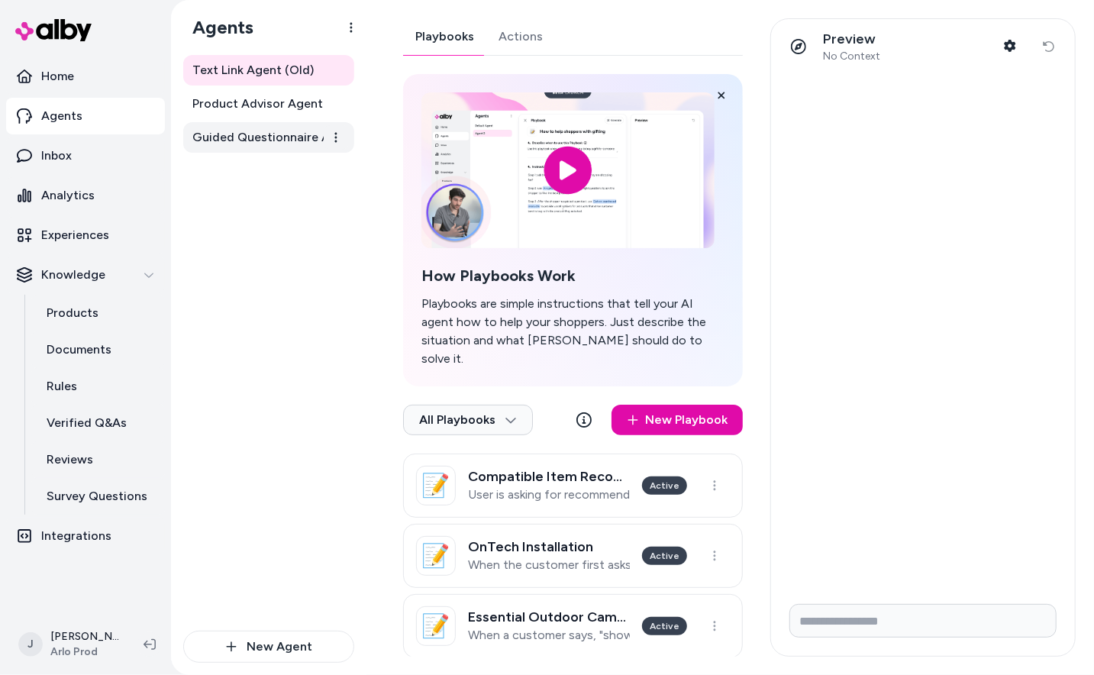
click at [251, 132] on span "Guided Questionnaire Agent" at bounding box center [270, 137] width 156 height 18
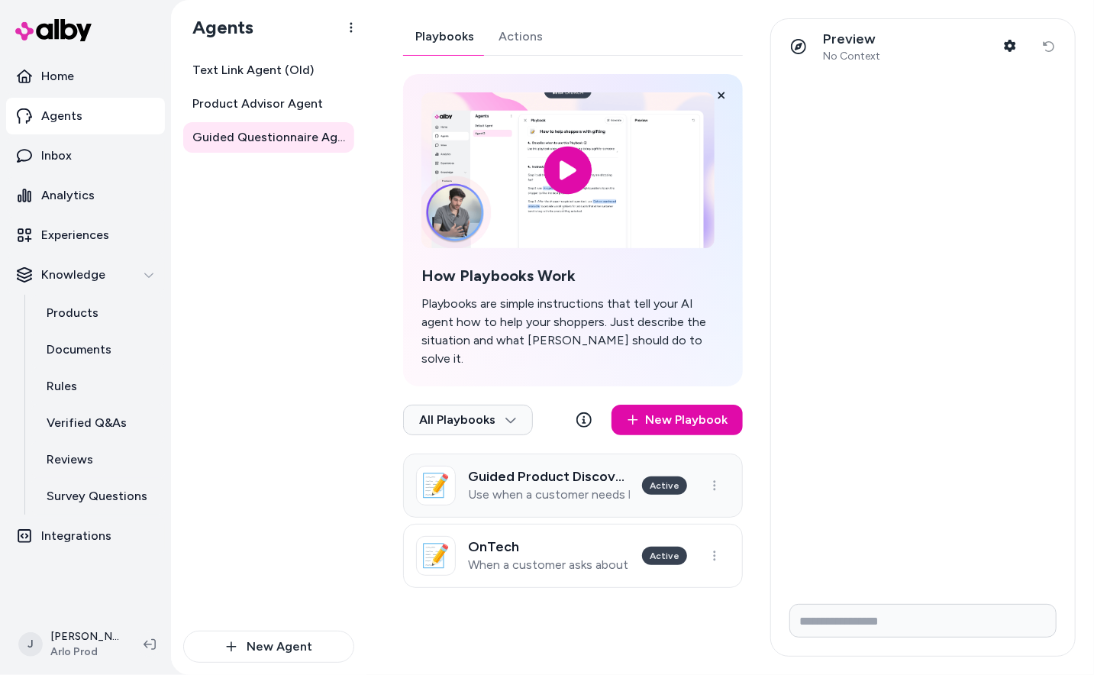
click at [573, 487] on p "Use when a customer needs help choosing a product and would benefit from a guid…" at bounding box center [549, 494] width 162 height 15
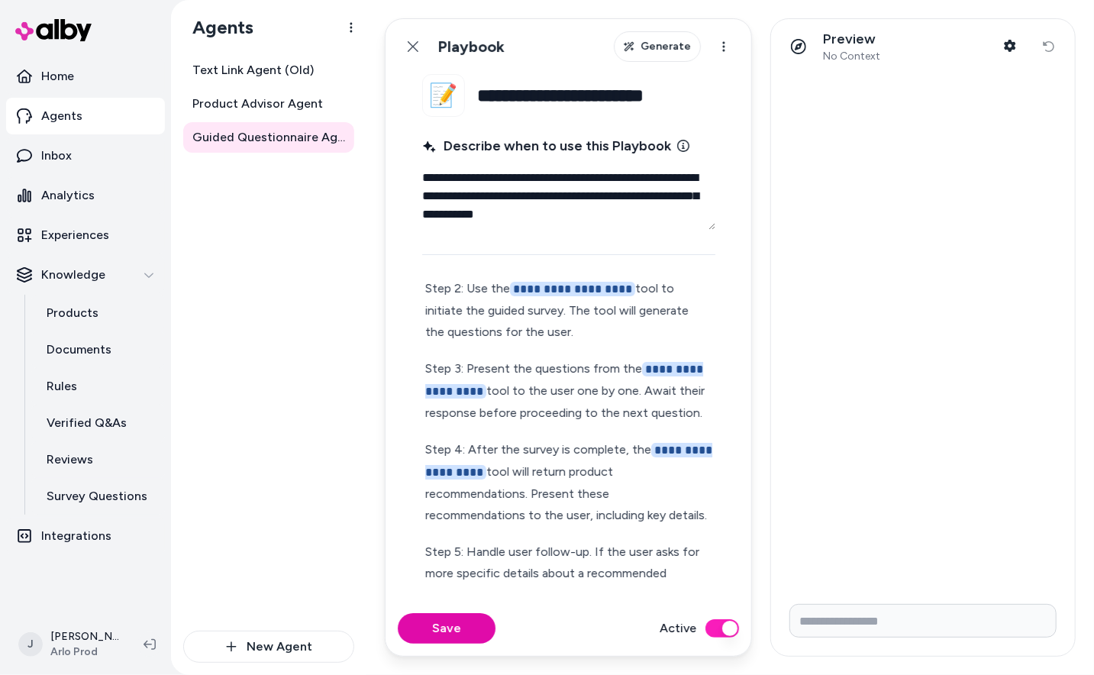
scroll to position [180, 0]
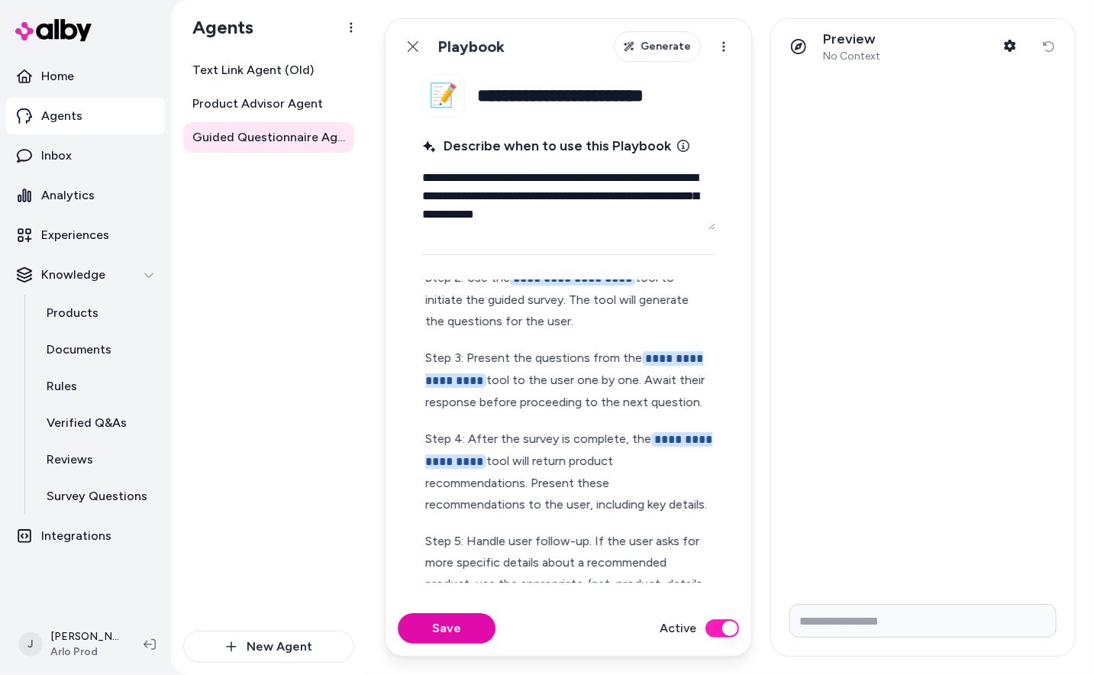
click at [598, 495] on p "**********" at bounding box center [568, 471] width 287 height 87
click at [613, 495] on p "**********" at bounding box center [568, 471] width 287 height 87
click at [555, 482] on p "**********" at bounding box center [568, 471] width 287 height 87
click at [607, 505] on p "**********" at bounding box center [568, 471] width 287 height 87
type textarea "*"
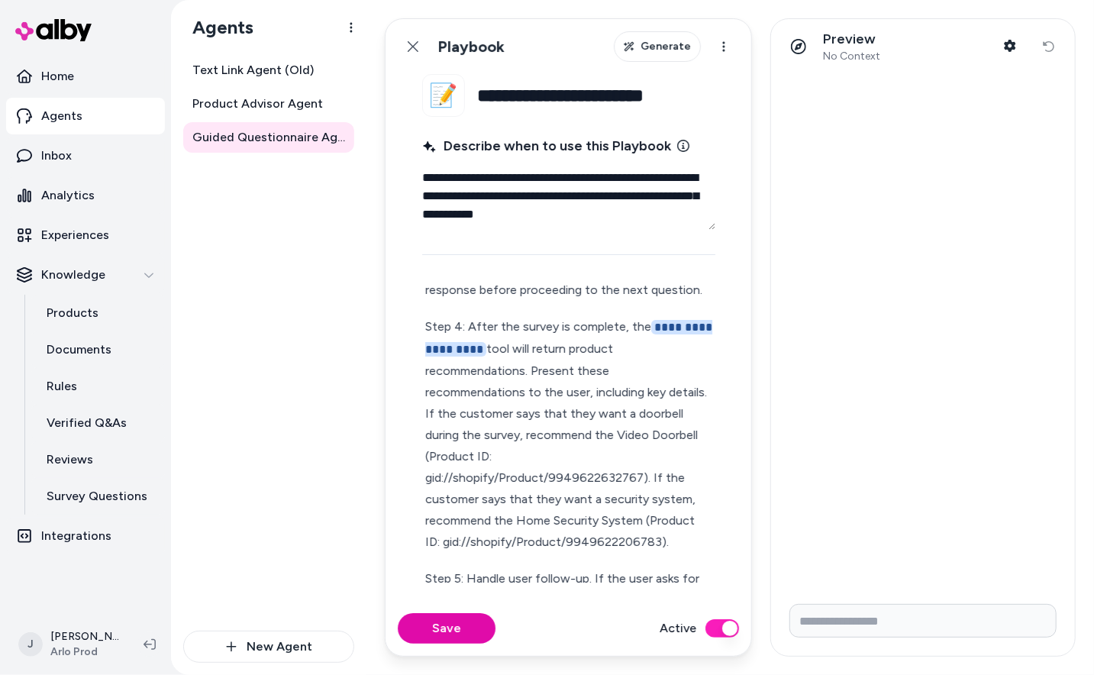
scroll to position [321, 0]
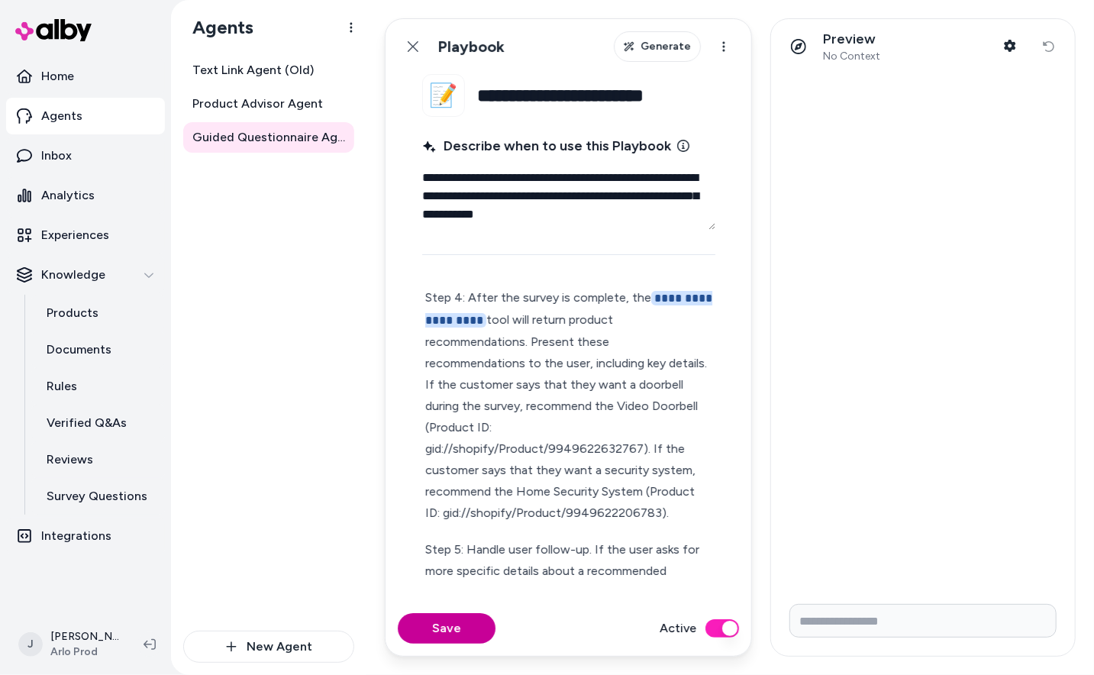
click at [437, 624] on button "Save" at bounding box center [447, 628] width 98 height 31
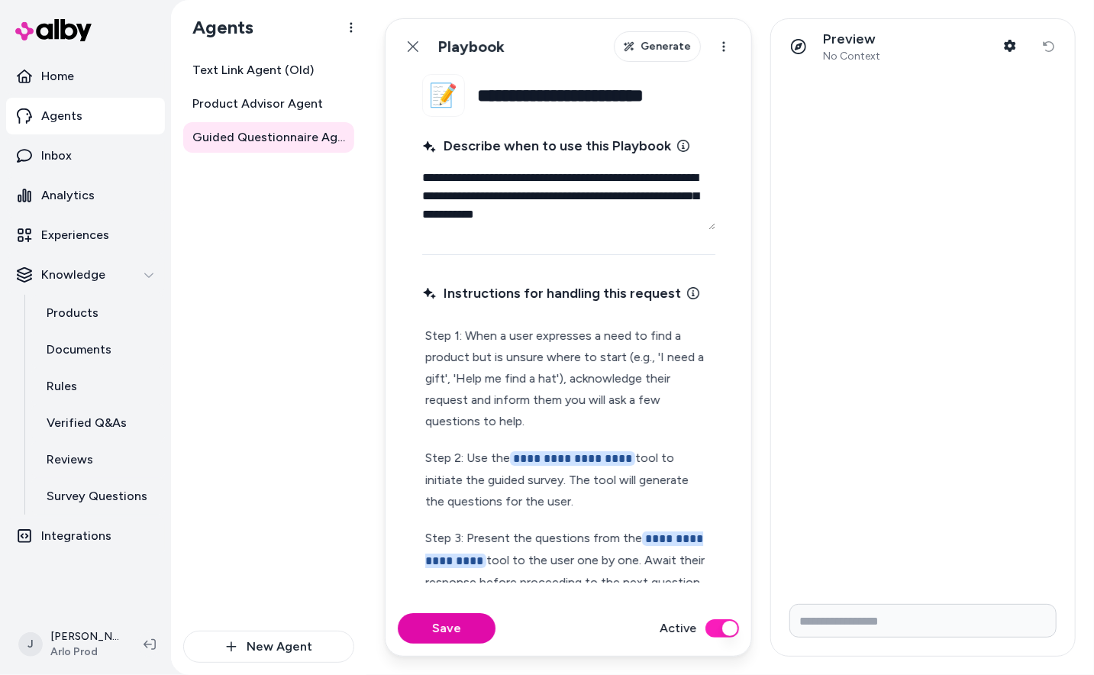
click at [560, 437] on div "**********" at bounding box center [568, 678] width 293 height 712
click at [561, 420] on p "Step 1: When a user expresses a need to find a product but is unsure where to s…" at bounding box center [568, 378] width 287 height 107
type textarea "*"
click at [720, 56] on html "**********" at bounding box center [547, 337] width 1094 height 675
click at [723, 51] on html "**********" at bounding box center [547, 337] width 1094 height 675
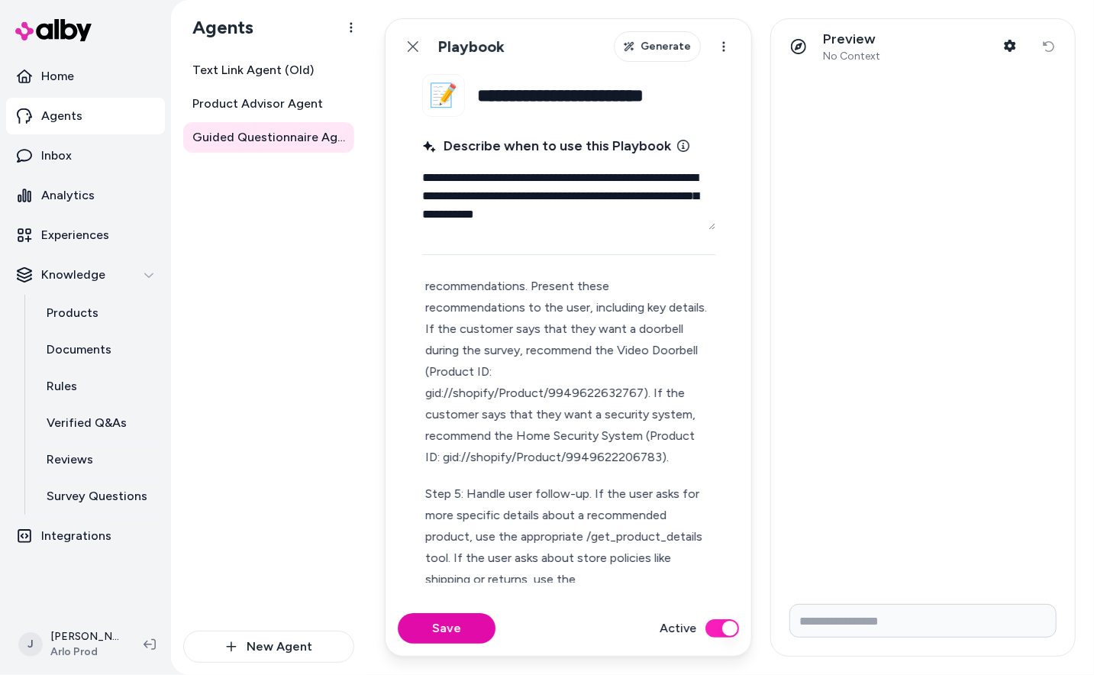
scroll to position [425, 0]
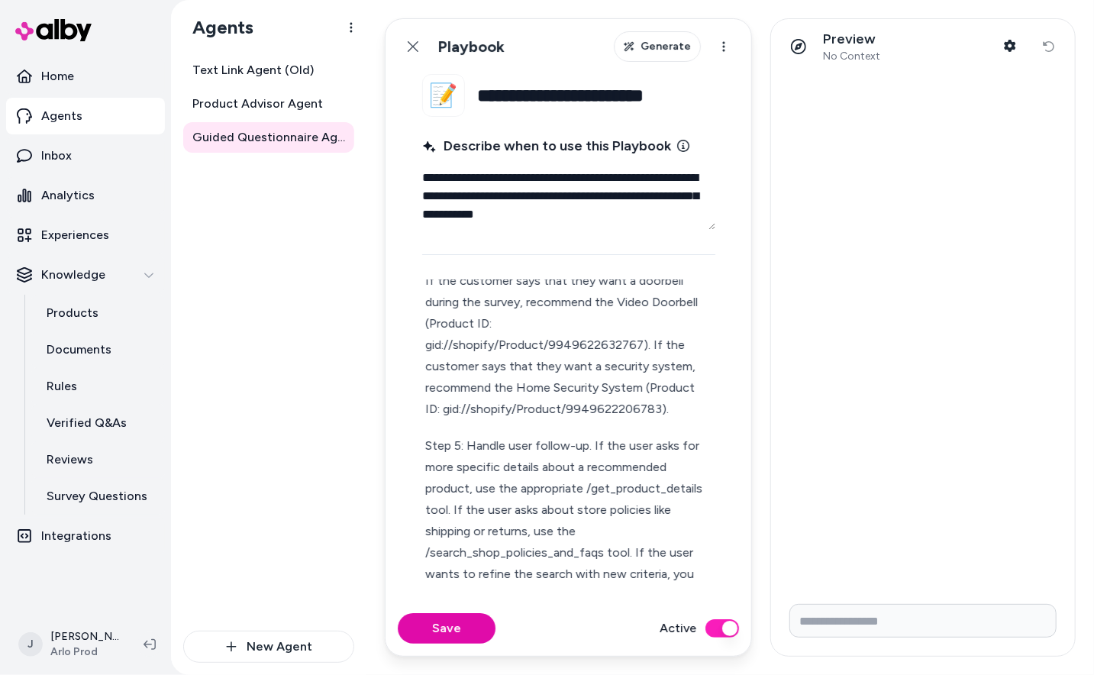
click at [321, 340] on div "Text Link Agent (Old) Product Advisor Agent Guided Questionnaire Agent" at bounding box center [268, 342] width 171 height 575
click at [353, 19] on html "**********" at bounding box center [547, 337] width 1094 height 675
click at [297, 250] on html "**********" at bounding box center [547, 337] width 1094 height 675
click at [407, 44] on icon at bounding box center [413, 46] width 12 height 12
click at [414, 39] on html "**********" at bounding box center [547, 337] width 1094 height 675
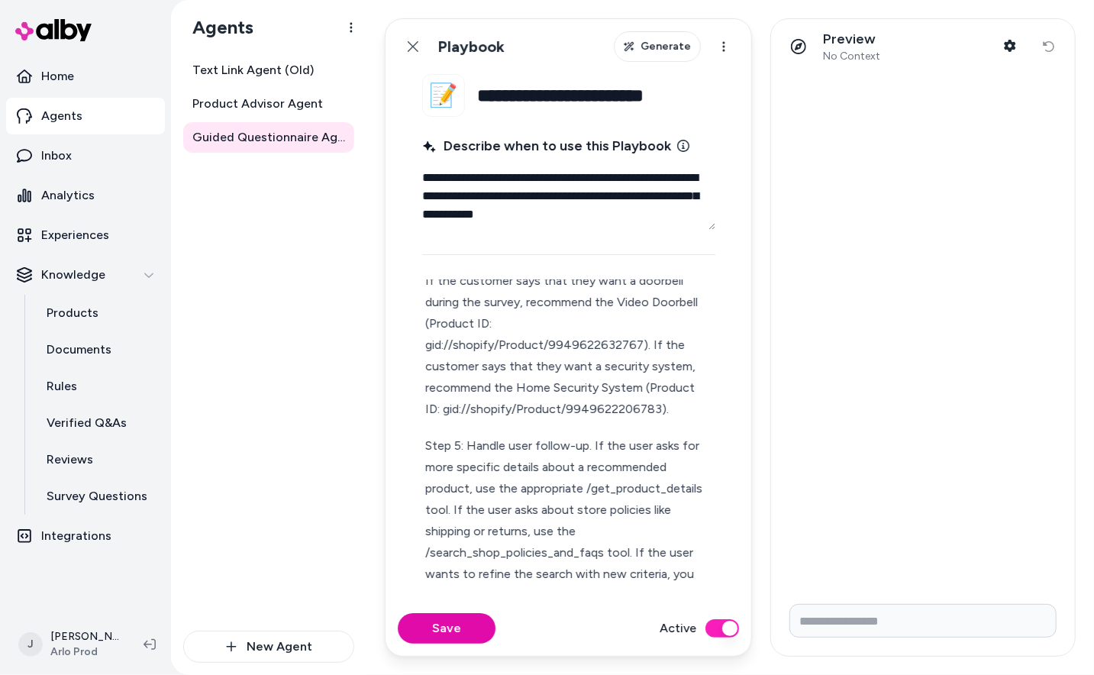
click at [413, 44] on html "**********" at bounding box center [547, 337] width 1094 height 675
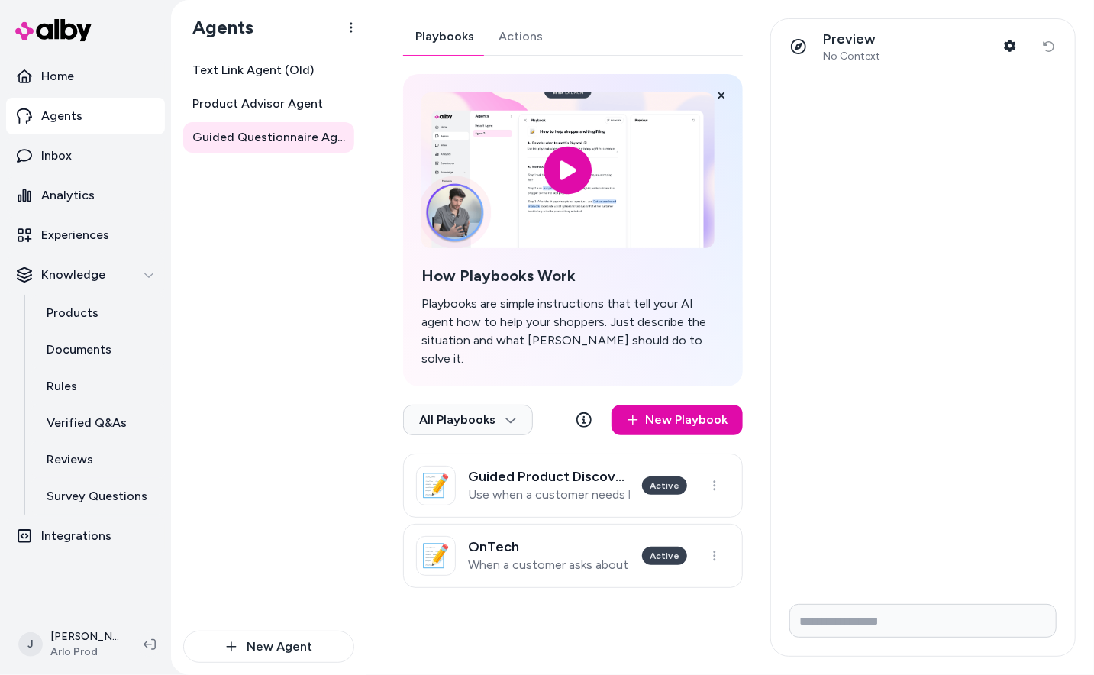
click at [511, 15] on div "Guided Questionnaire Agent Playbooks Actions How Playbooks Work Playbooks are s…" at bounding box center [729, 337] width 727 height 675
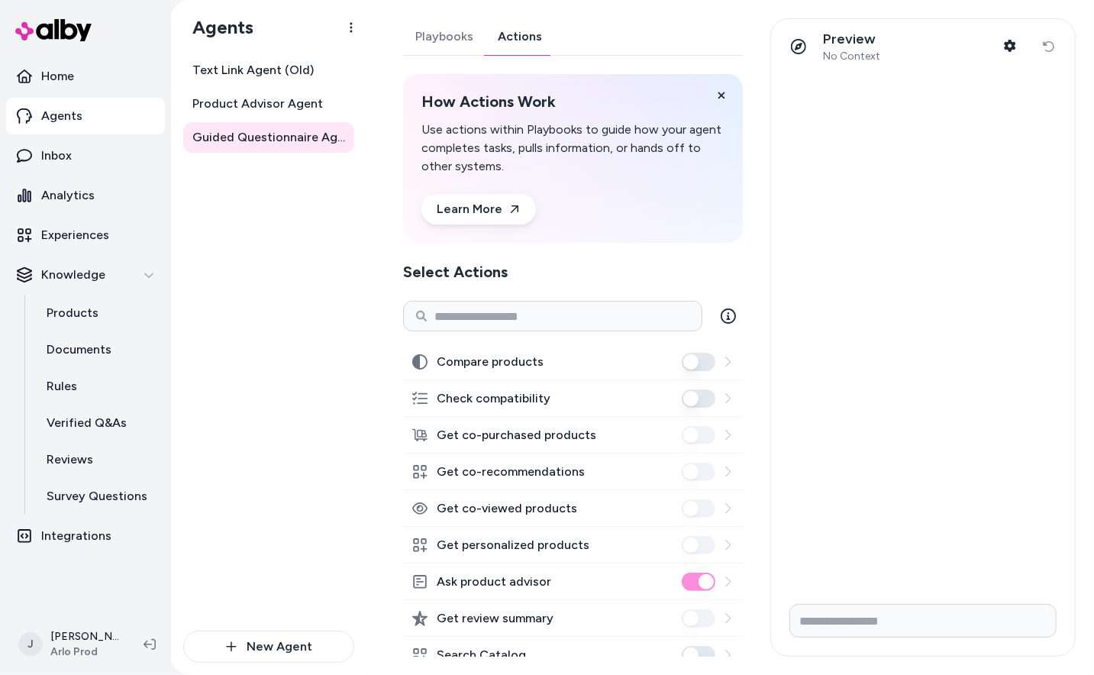
click at [511, 23] on link "Actions" at bounding box center [519, 36] width 69 height 37
click at [723, 308] on icon at bounding box center [727, 315] width 15 height 15
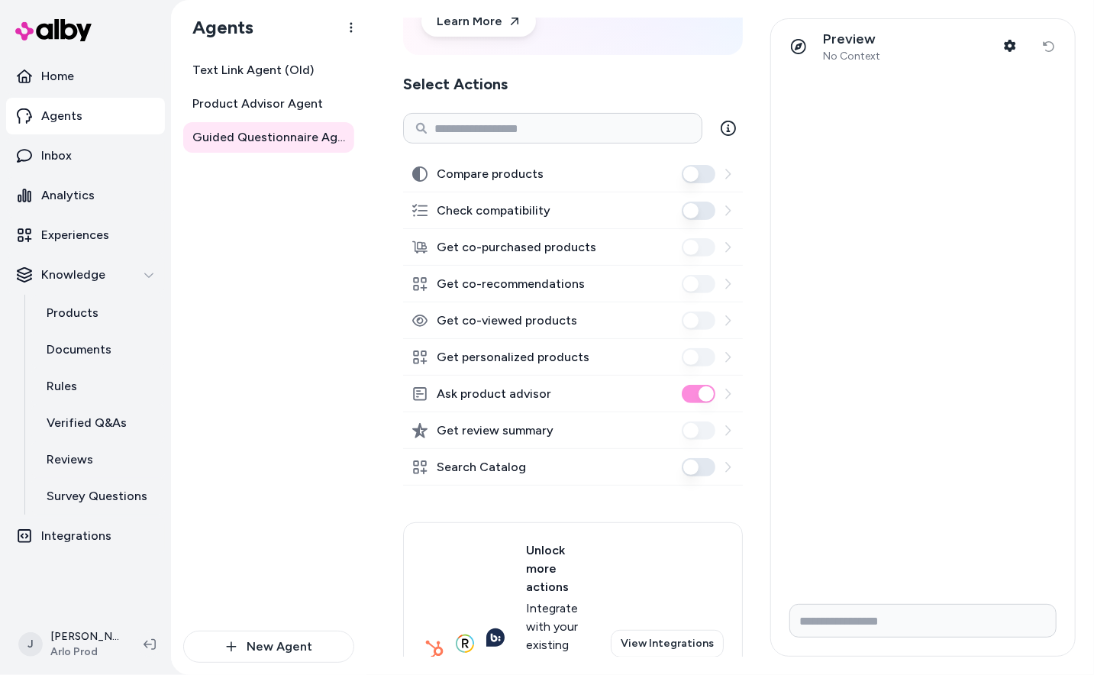
scroll to position [252, 0]
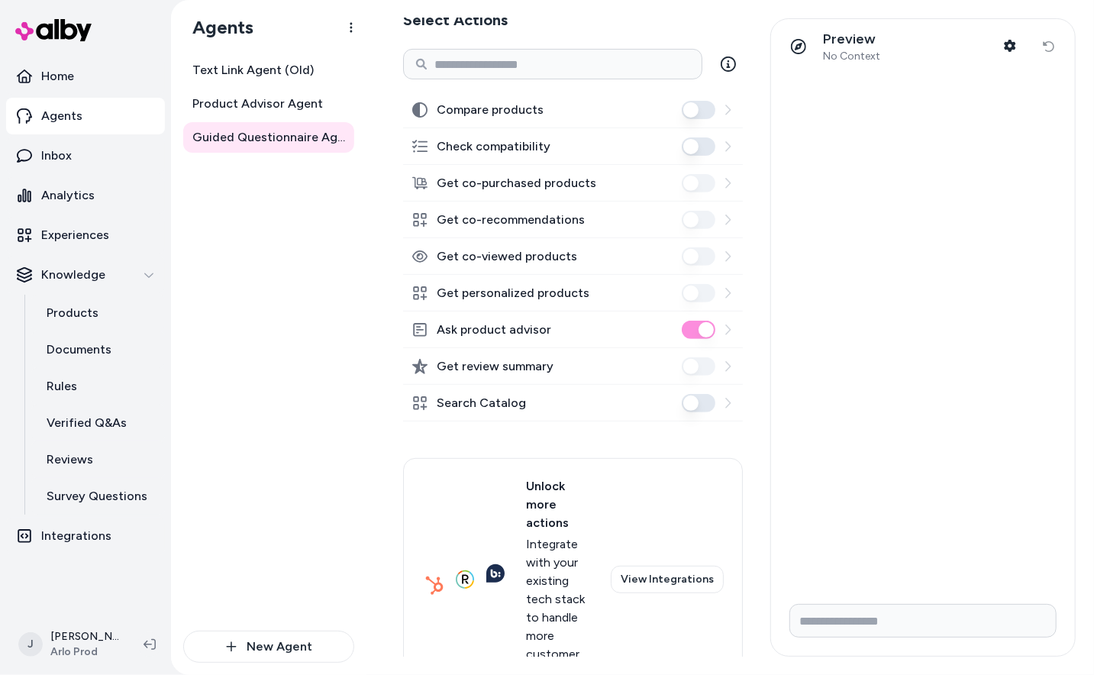
click at [698, 404] on button "Search Catalog" at bounding box center [699, 403] width 34 height 18
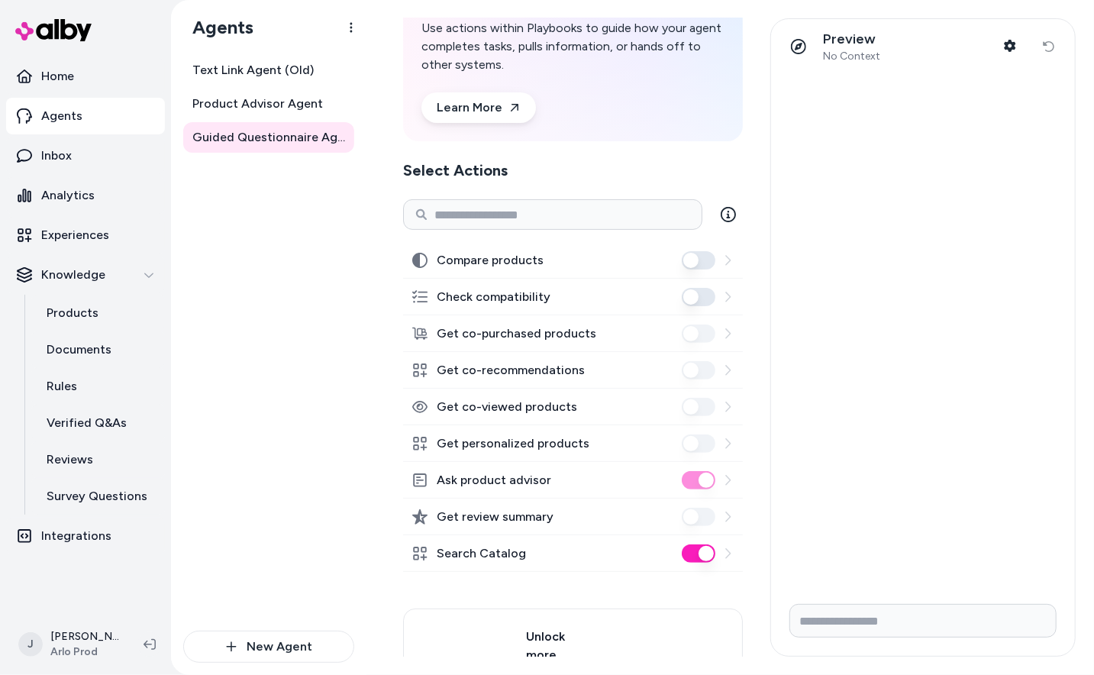
scroll to position [92, 0]
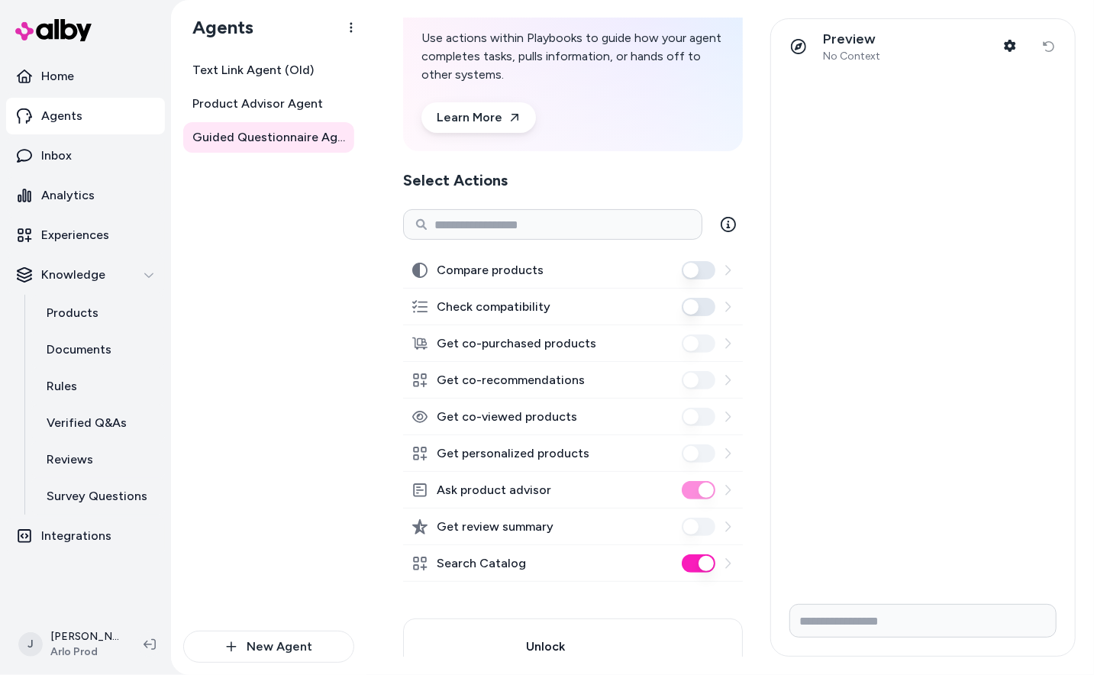
click at [448, 272] on label "Compare products" at bounding box center [490, 270] width 107 height 18
click at [682, 272] on button "Compare products" at bounding box center [699, 270] width 34 height 18
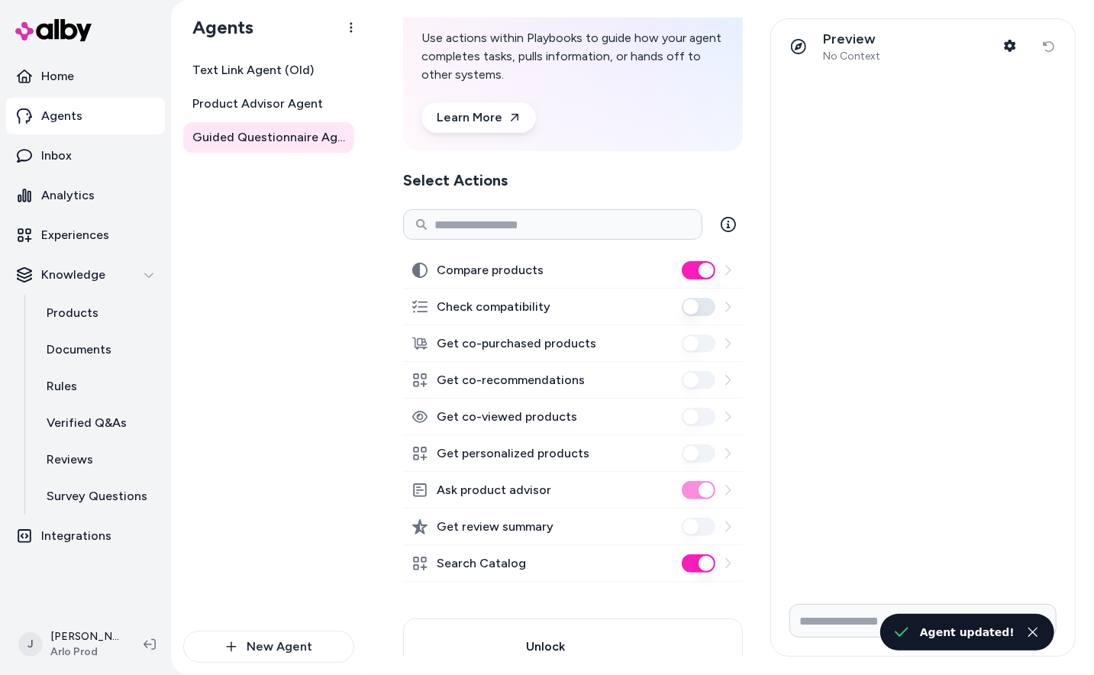
click at [691, 270] on button "Compare products" at bounding box center [699, 270] width 34 height 18
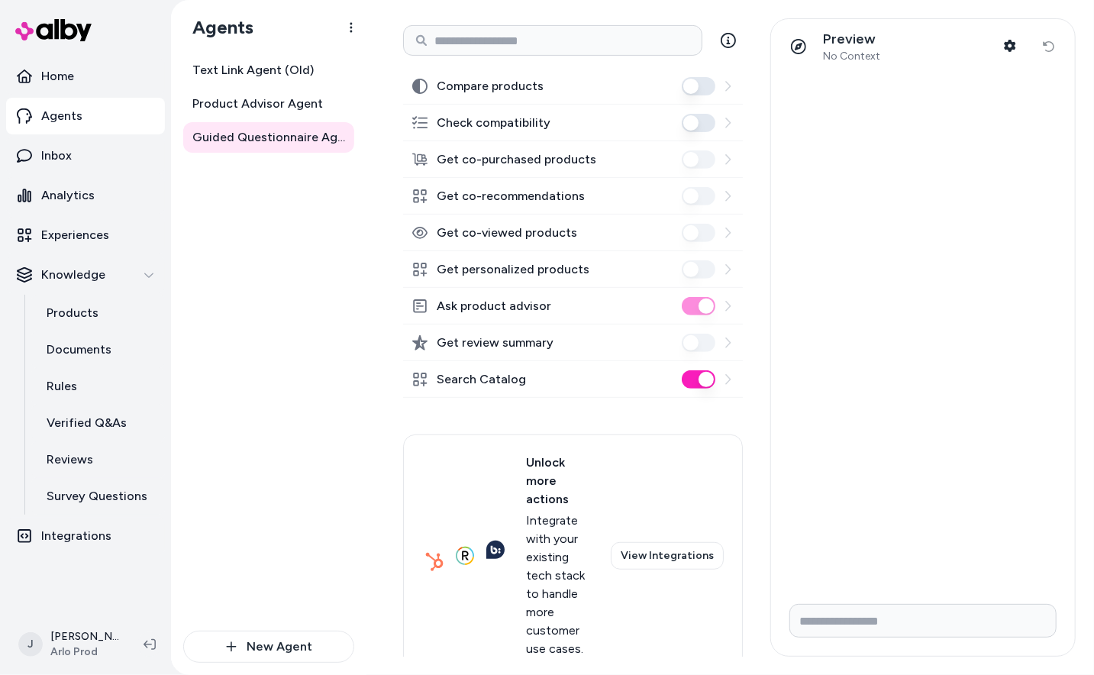
scroll to position [0, 0]
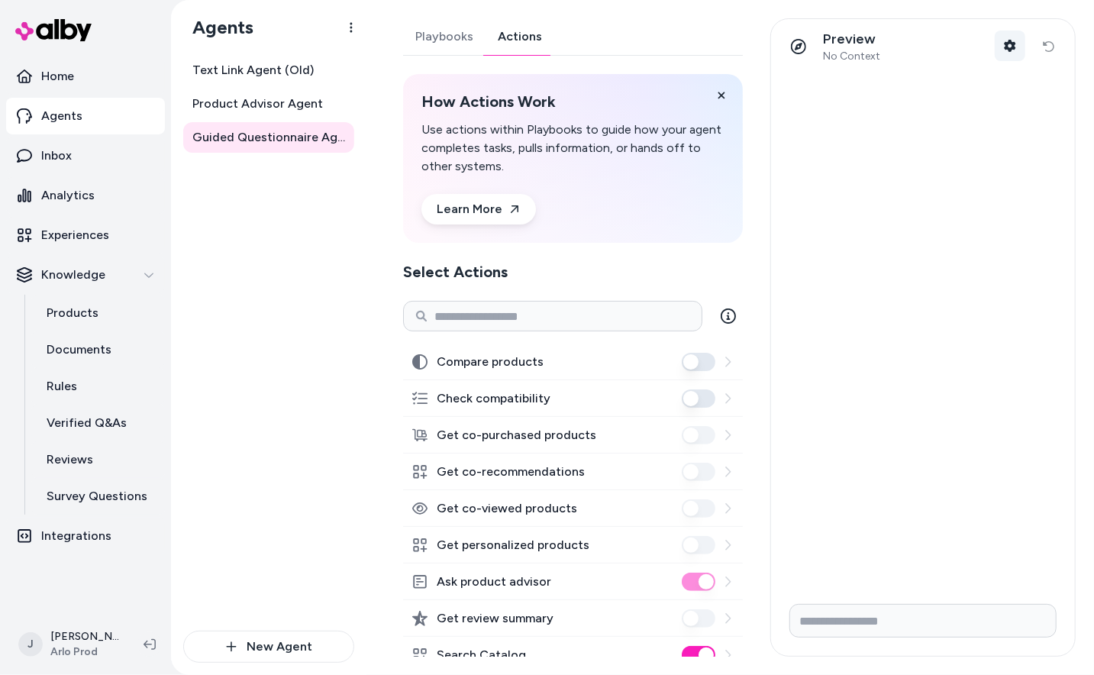
click at [1003, 39] on button "Shopper Context" at bounding box center [1009, 46] width 31 height 31
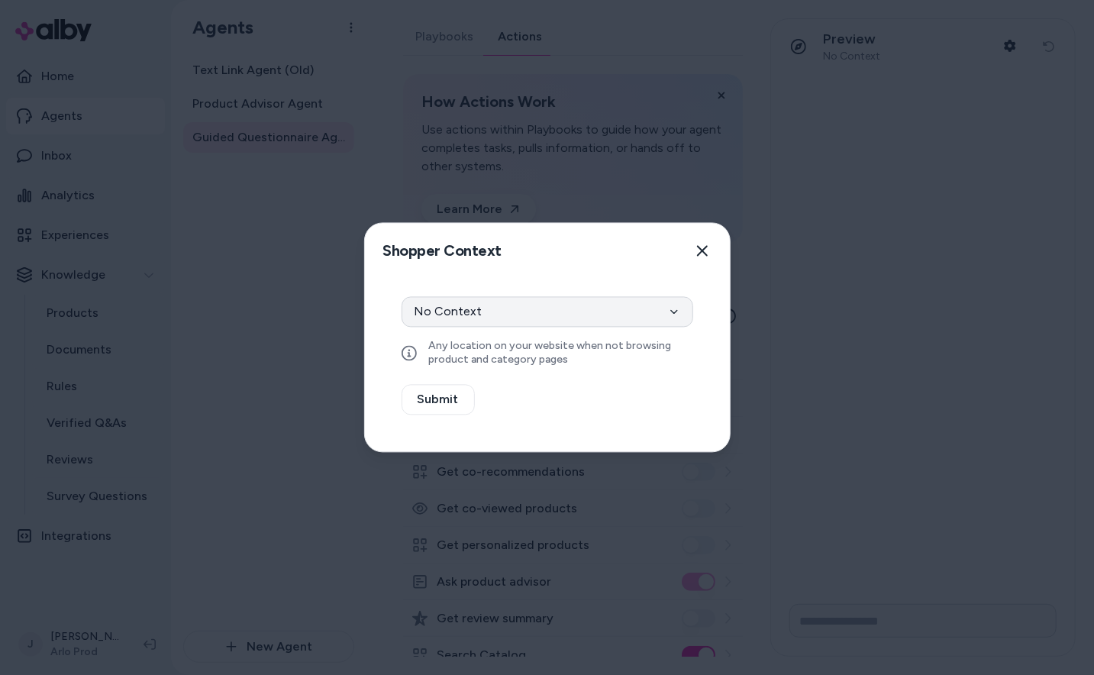
click at [627, 312] on button "No Context" at bounding box center [547, 312] width 292 height 31
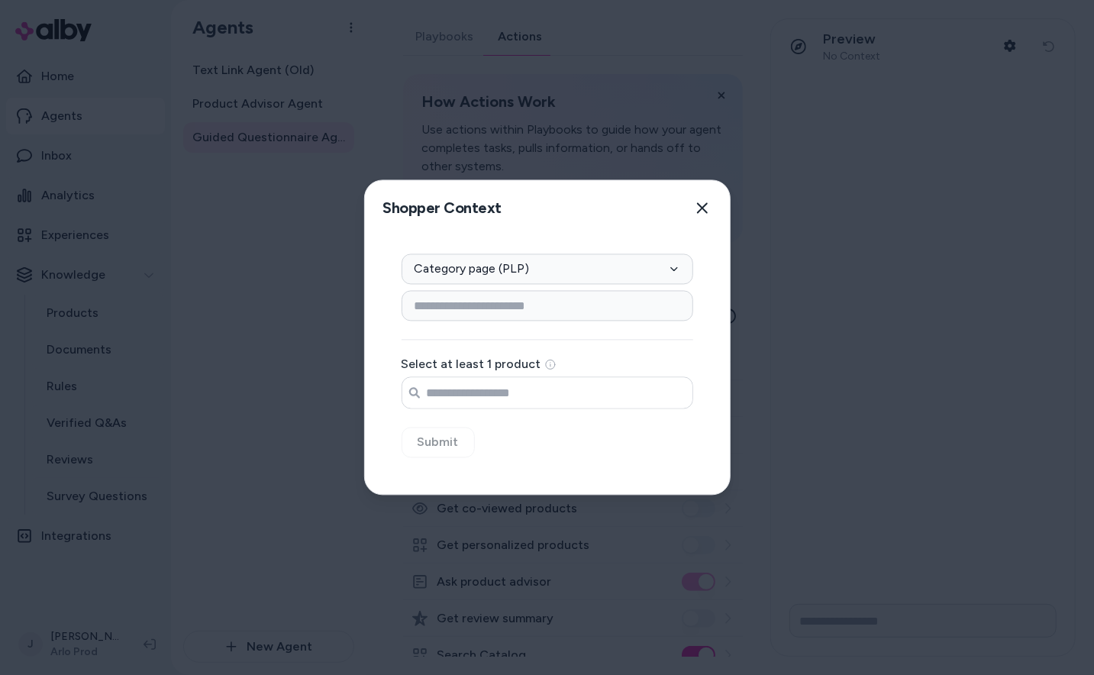
click at [613, 390] on input "Search products..." at bounding box center [547, 393] width 290 height 31
click at [520, 297] on input at bounding box center [547, 306] width 292 height 31
paste input "**********"
type input "**********"
click at [707, 205] on icon "button" at bounding box center [702, 208] width 11 height 11
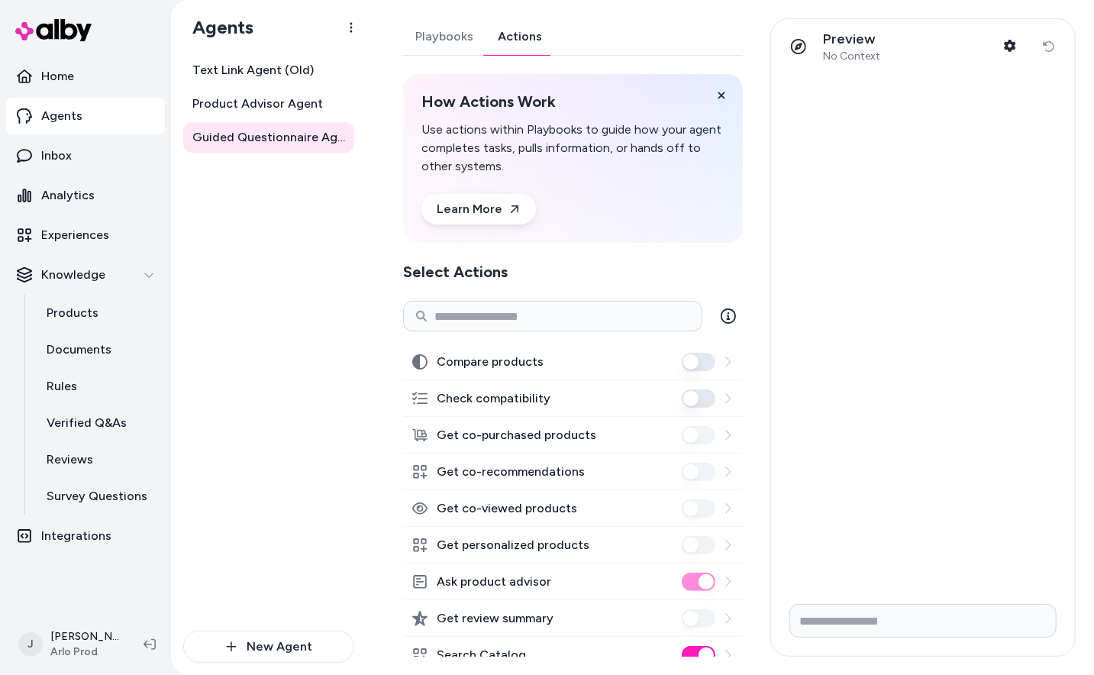
click at [1047, 53] on div "Preview No Context Shopper Context Reset conversation" at bounding box center [923, 46] width 304 height 55
click at [1047, 47] on div "Preview No Context Shopper Context Reset conversation" at bounding box center [923, 46] width 304 height 55
click at [445, 29] on link "Playbooks" at bounding box center [444, 36] width 82 height 37
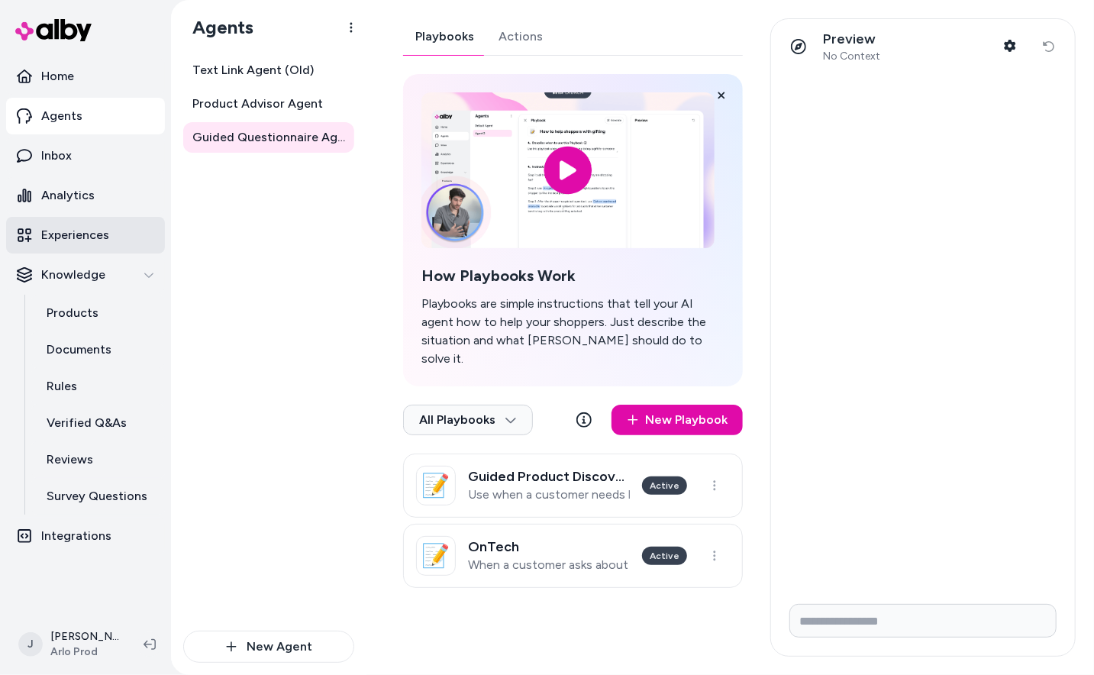
click at [76, 233] on p "Experiences" at bounding box center [75, 235] width 68 height 18
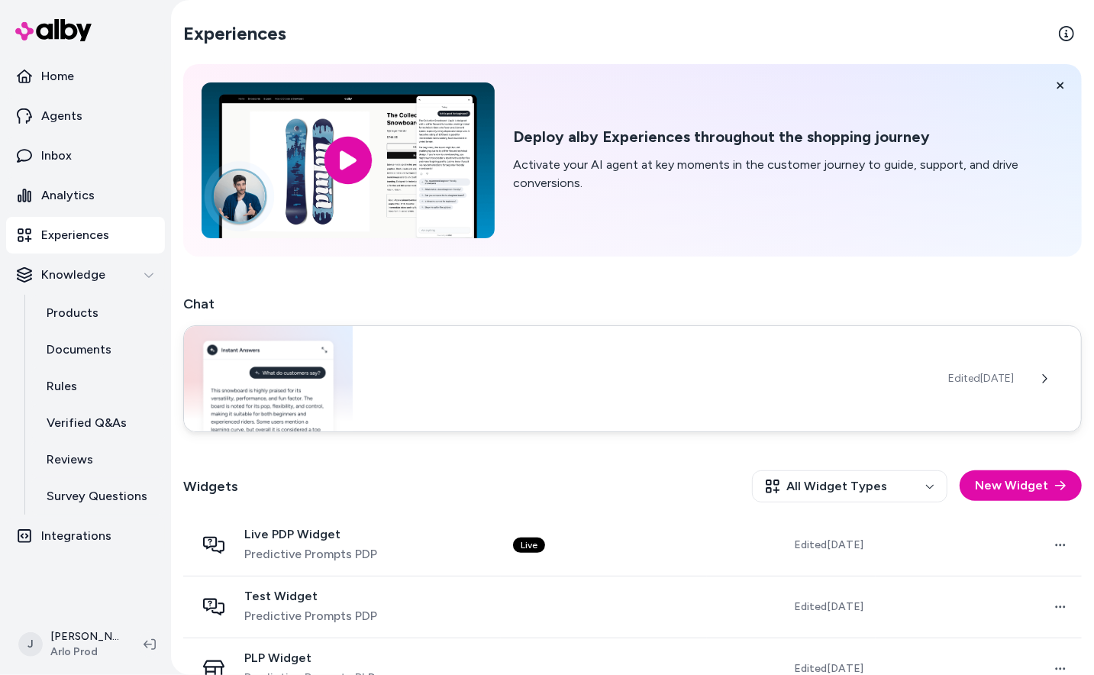
click at [456, 384] on div "Edited Sep 24, 2025" at bounding box center [632, 378] width 898 height 107
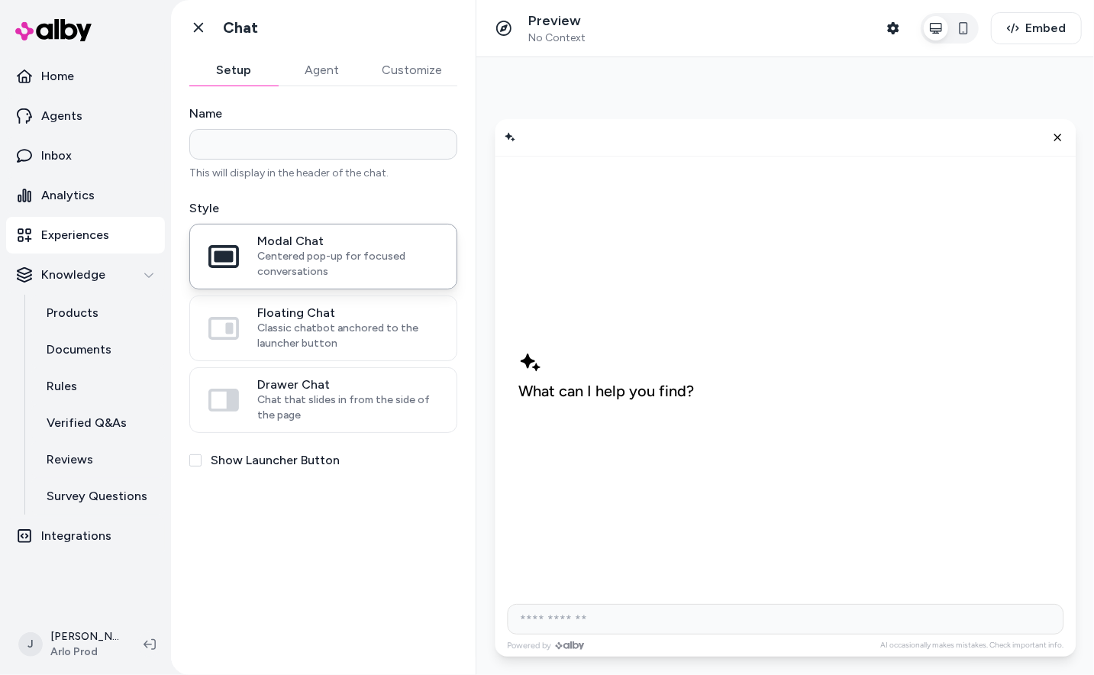
click at [318, 77] on button "Agent" at bounding box center [322, 70] width 89 height 31
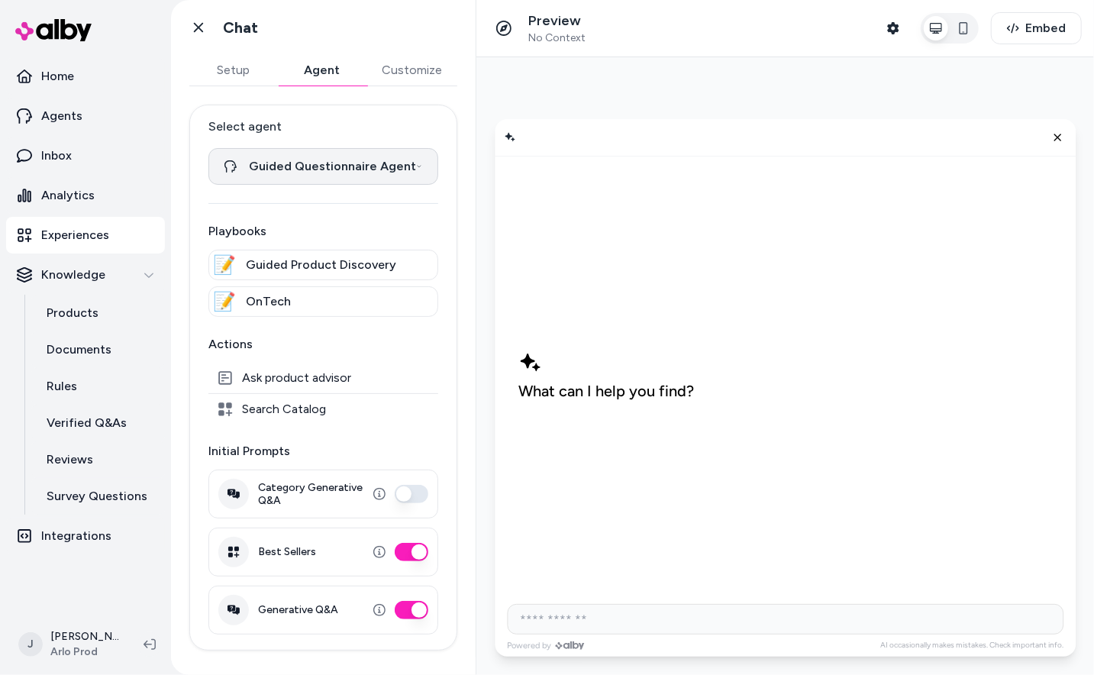
click at [279, 166] on html "**********" at bounding box center [547, 337] width 1094 height 675
click at [202, 27] on icon at bounding box center [198, 27] width 15 height 15
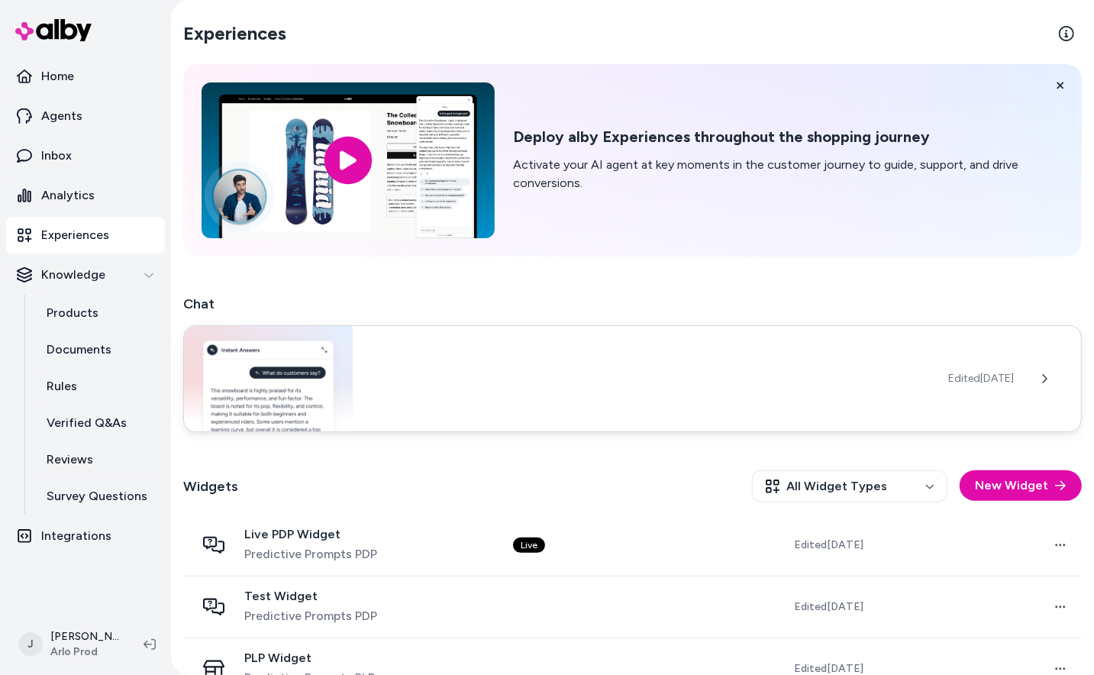
scroll to position [96, 0]
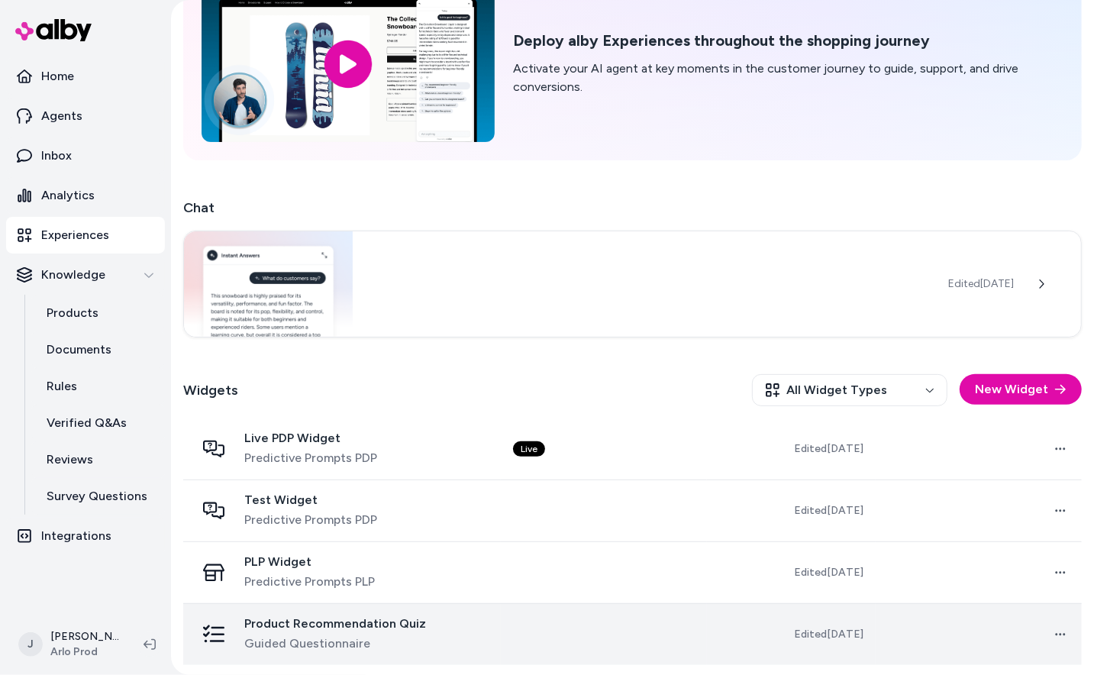
click at [346, 646] on span "Guided Questionnaire" at bounding box center [335, 643] width 182 height 18
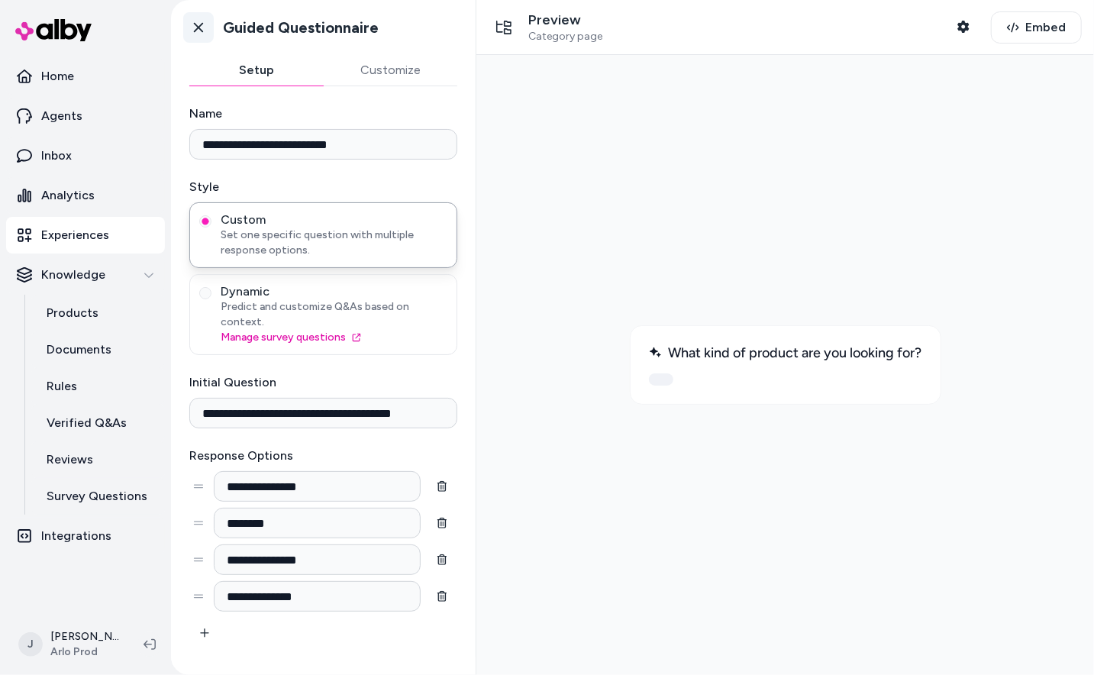
click at [198, 27] on icon at bounding box center [198, 28] width 9 height 10
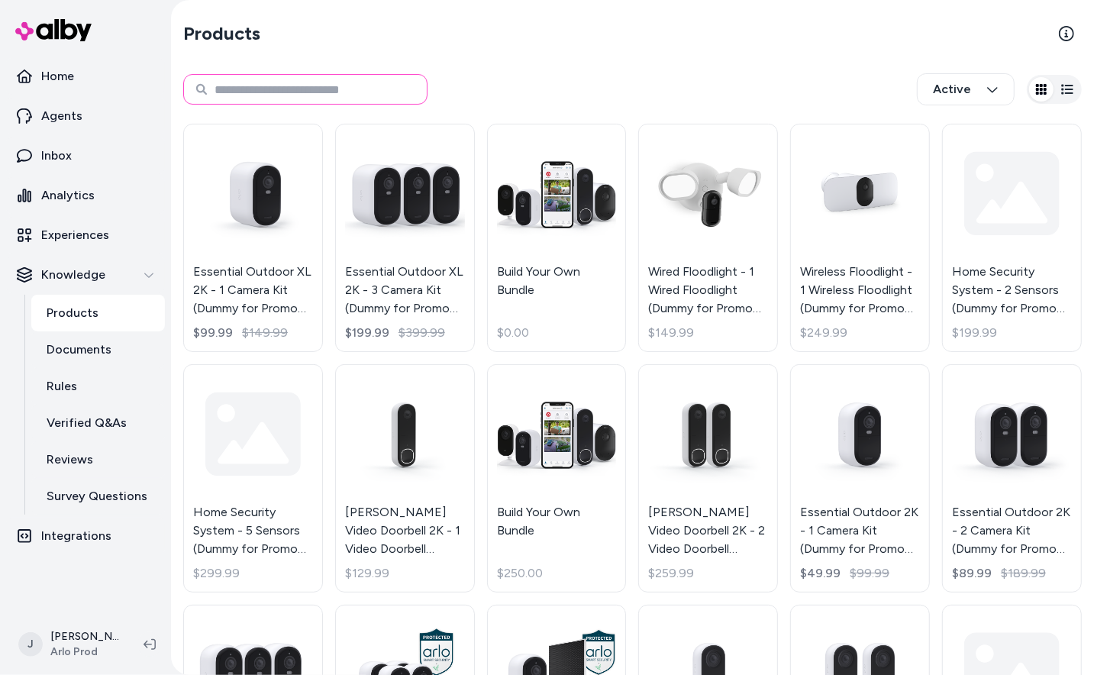
click at [295, 90] on input at bounding box center [305, 89] width 244 height 31
type input "********"
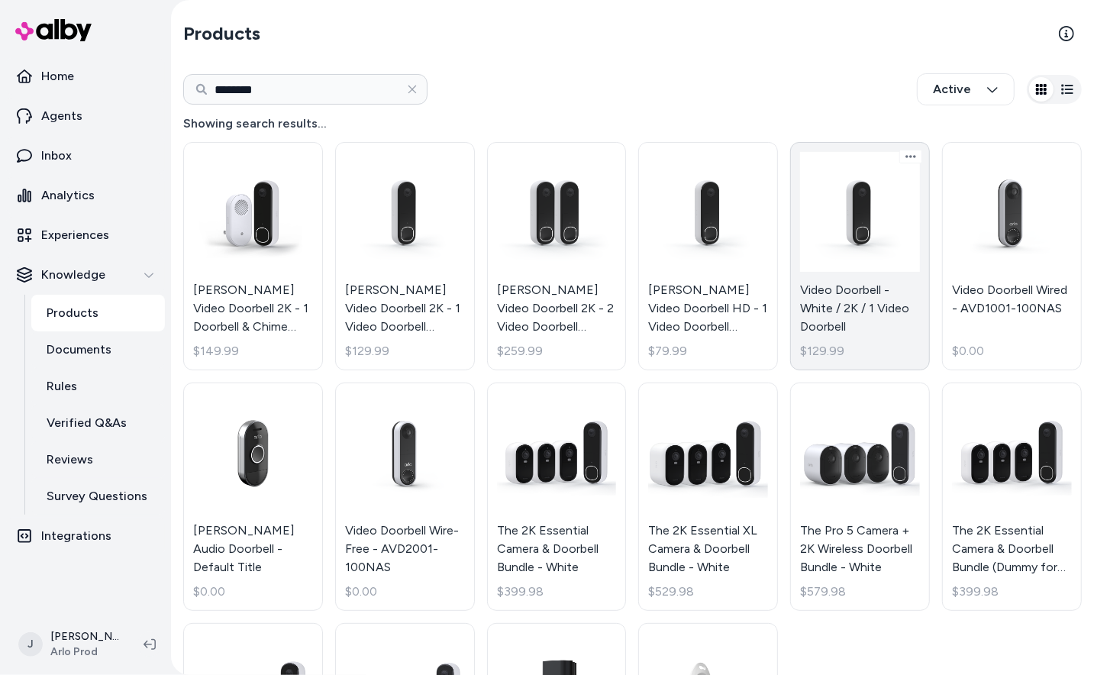
click at [869, 317] on link "Video Doorbell - White / 2K / 1 Video Doorbell $129.99" at bounding box center [860, 256] width 140 height 228
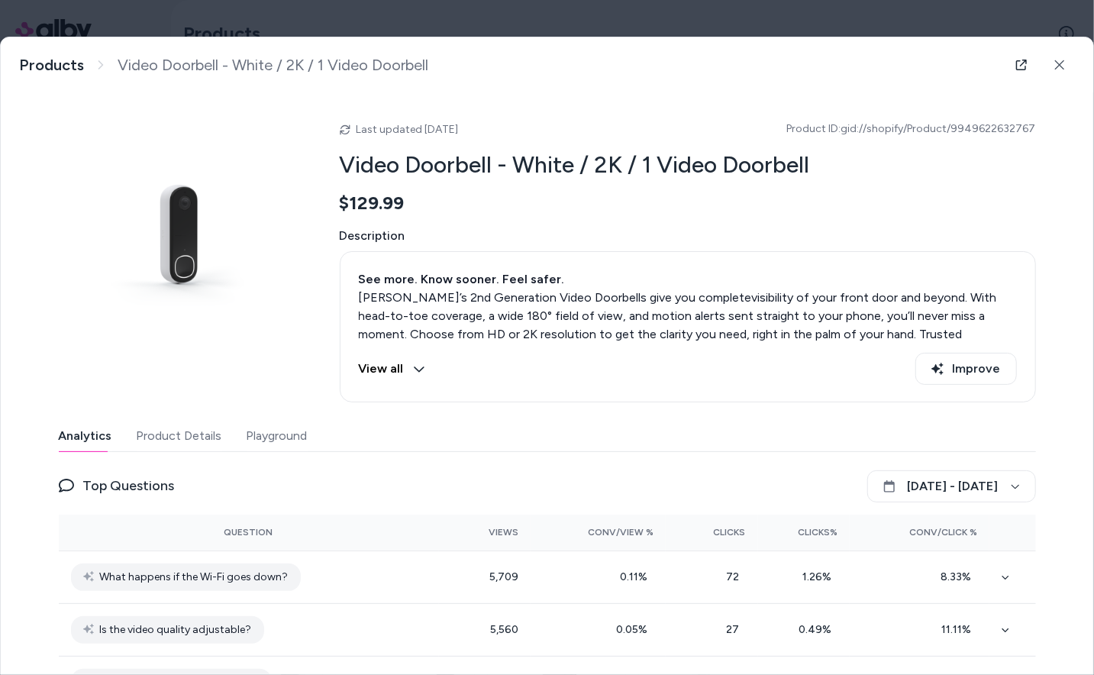
click at [866, 130] on span "Product ID: gid://shopify/Product/9949622632767" at bounding box center [911, 128] width 249 height 15
copy span "Product ID: gid://shopify/Product/9949622632767"
click at [1063, 66] on icon at bounding box center [1059, 65] width 11 height 11
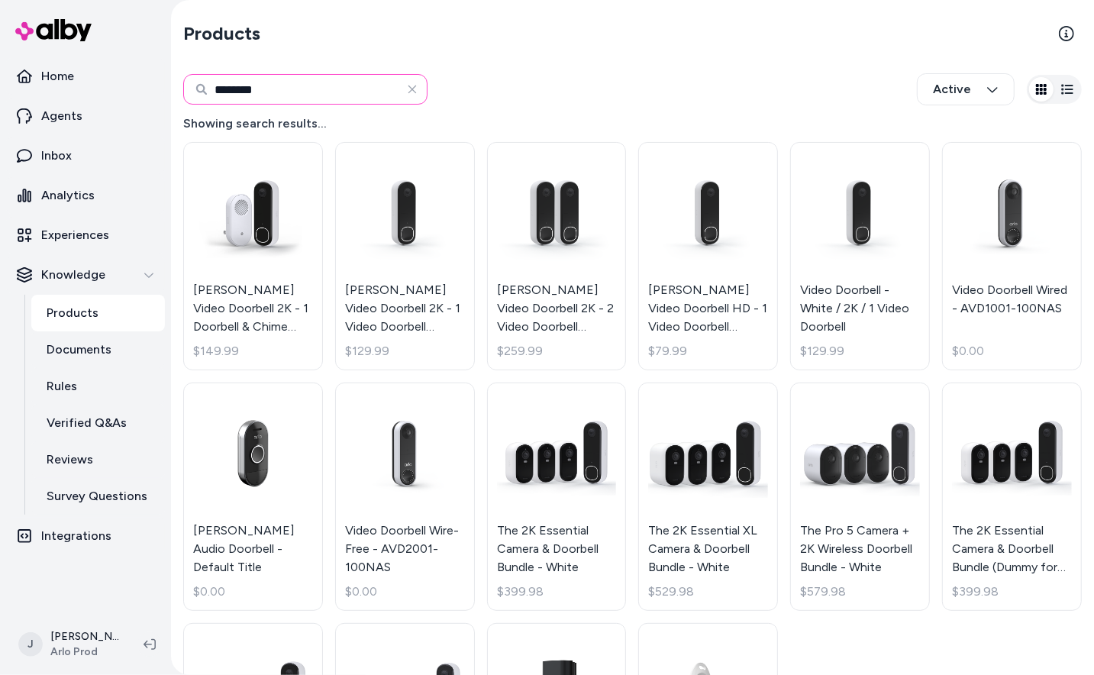
click at [289, 95] on input "********" at bounding box center [305, 89] width 244 height 31
type input "**********"
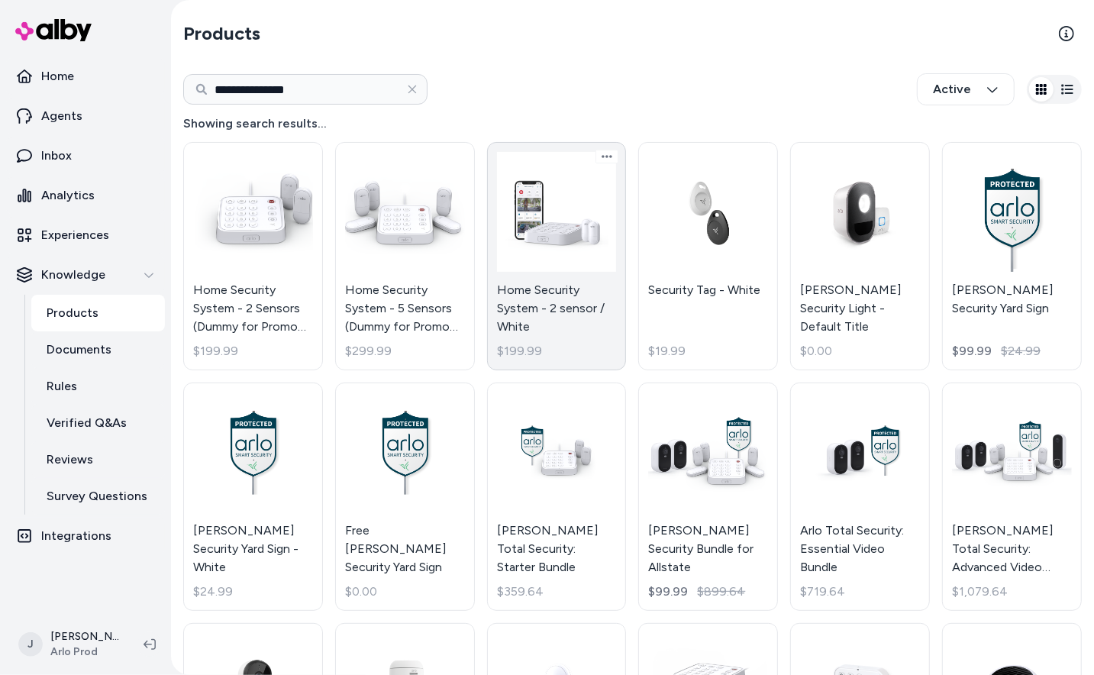
click at [582, 291] on link "Home Security System - 2 sensor / White $199.99" at bounding box center [557, 256] width 140 height 228
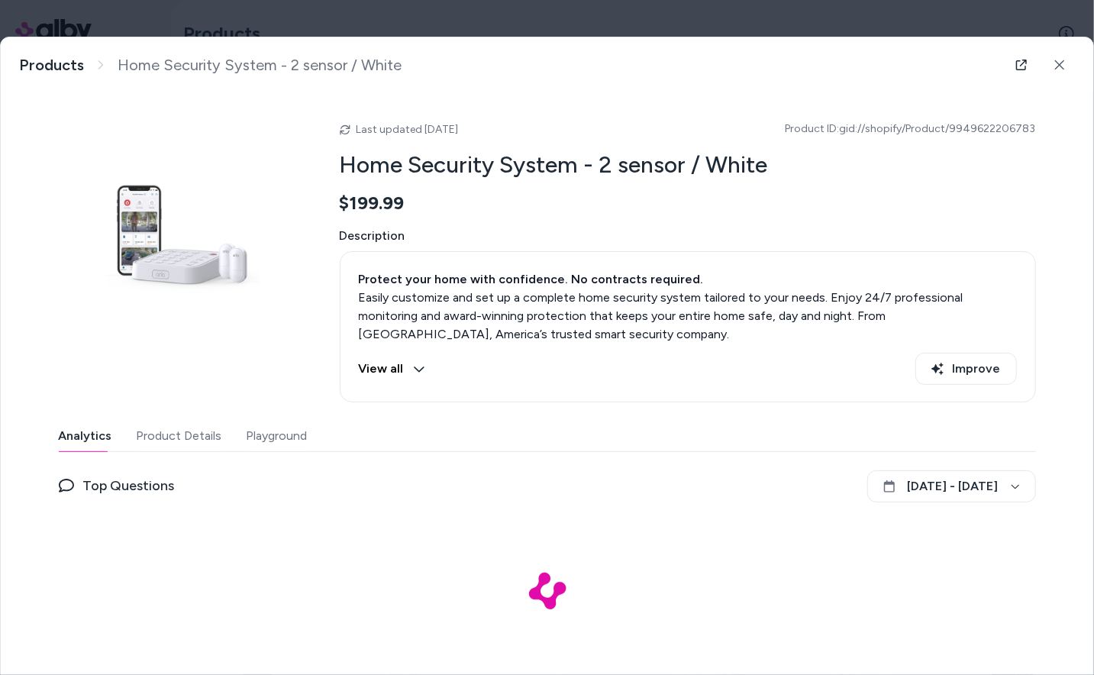
click at [901, 127] on span "Product ID: gid://shopify/Product/9949622206783" at bounding box center [910, 128] width 250 height 15
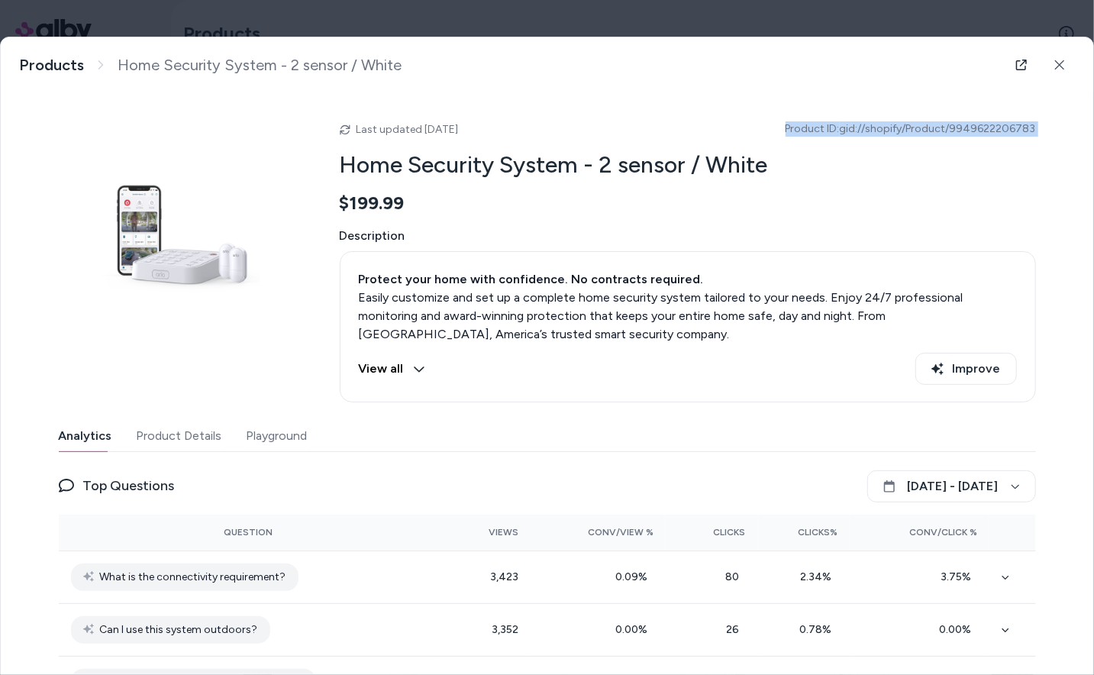
click at [901, 127] on span "Product ID: gid://shopify/Product/9949622206783" at bounding box center [910, 128] width 250 height 15
copy span "Product ID: gid://shopify/Product/9949622206783"
click at [153, 432] on button "Product Details" at bounding box center [179, 436] width 85 height 31
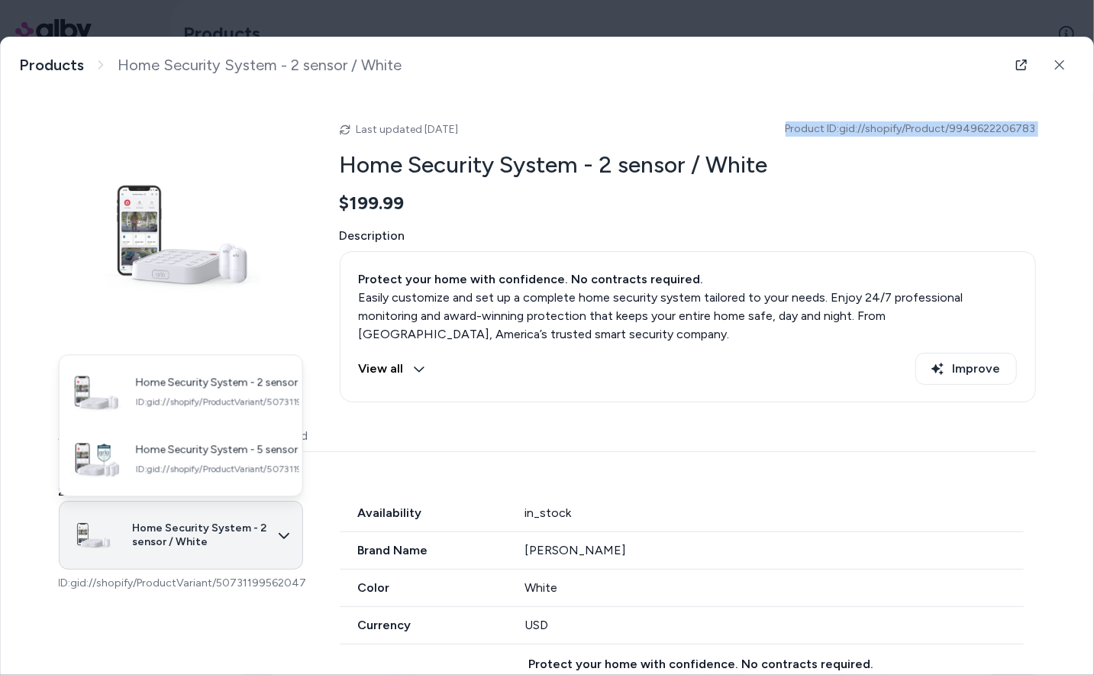
click at [137, 523] on body "**********" at bounding box center [547, 337] width 1094 height 675
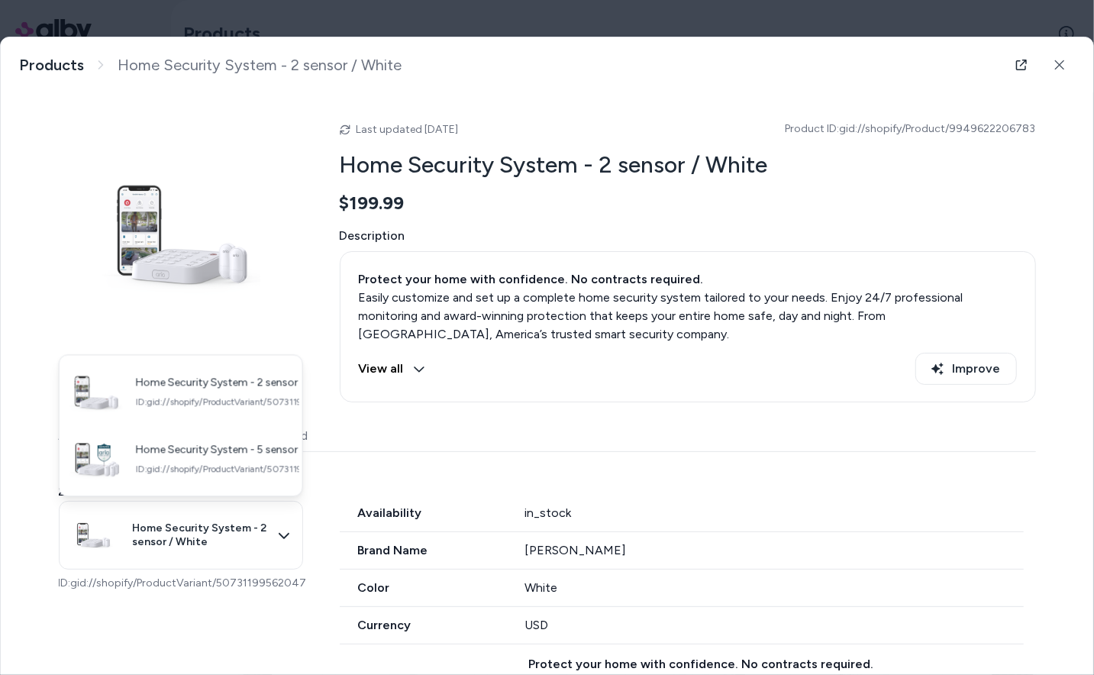
click at [1057, 56] on div at bounding box center [547, 337] width 1094 height 675
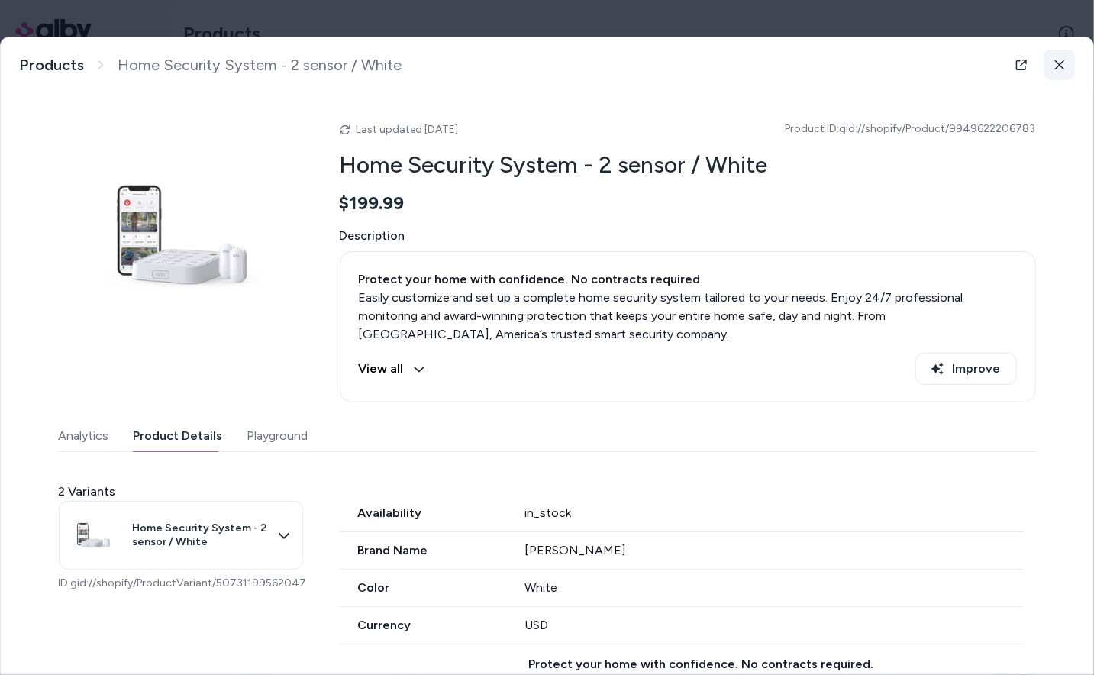
click at [1060, 66] on icon at bounding box center [1059, 64] width 9 height 9
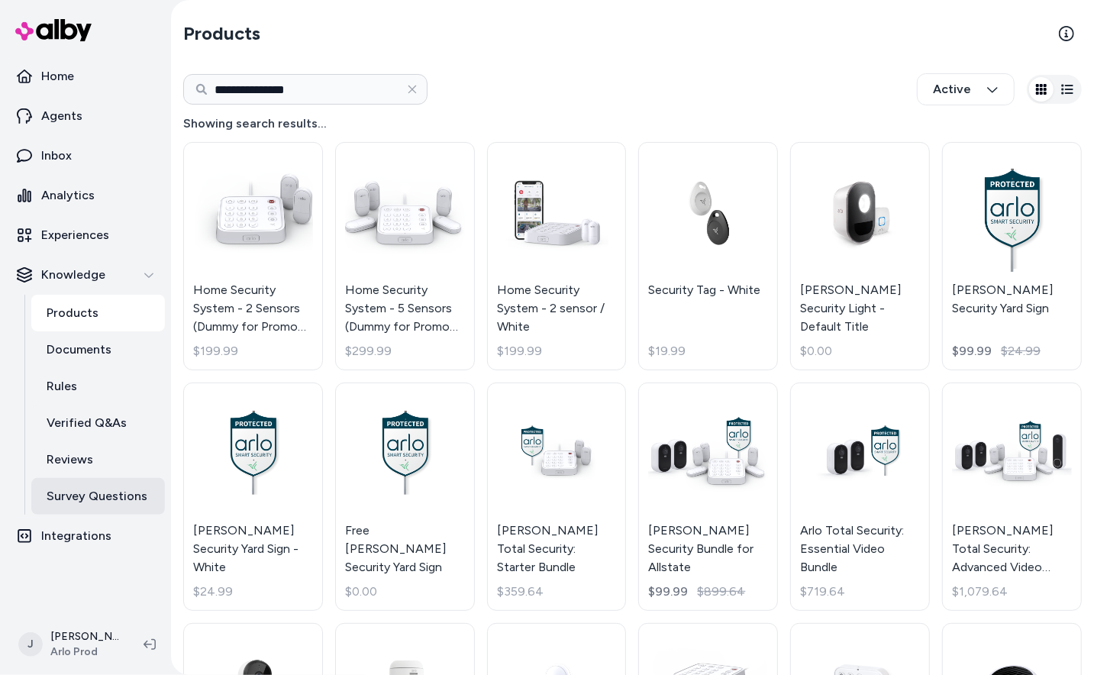
click at [102, 488] on p "Survey Questions" at bounding box center [97, 496] width 101 height 18
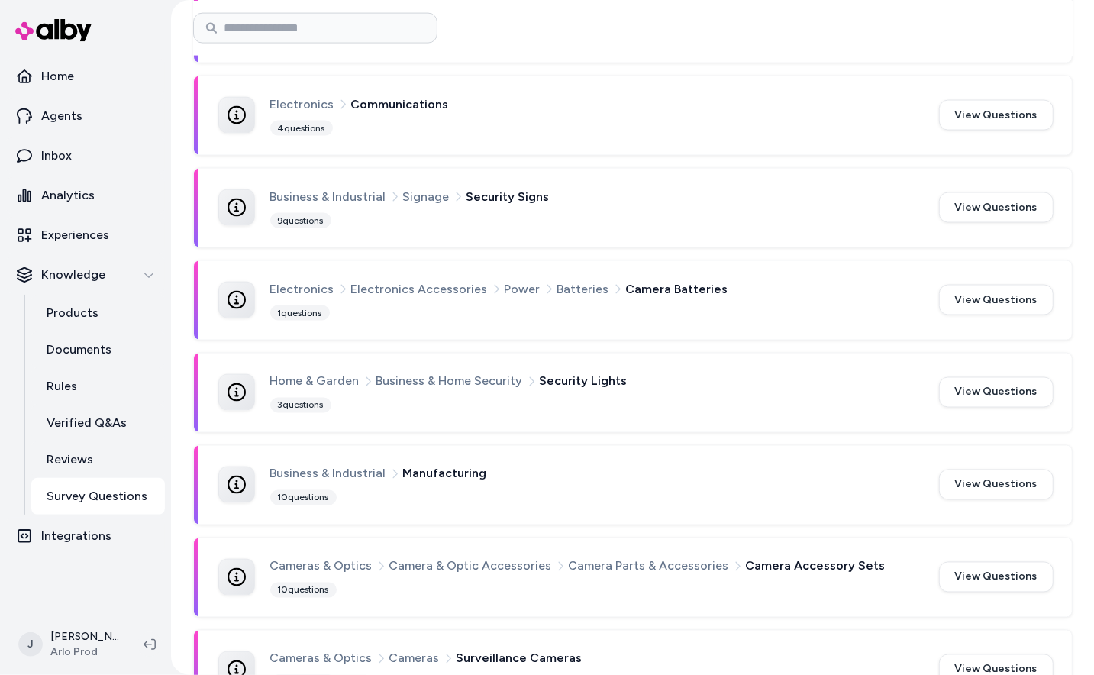
scroll to position [1339, 0]
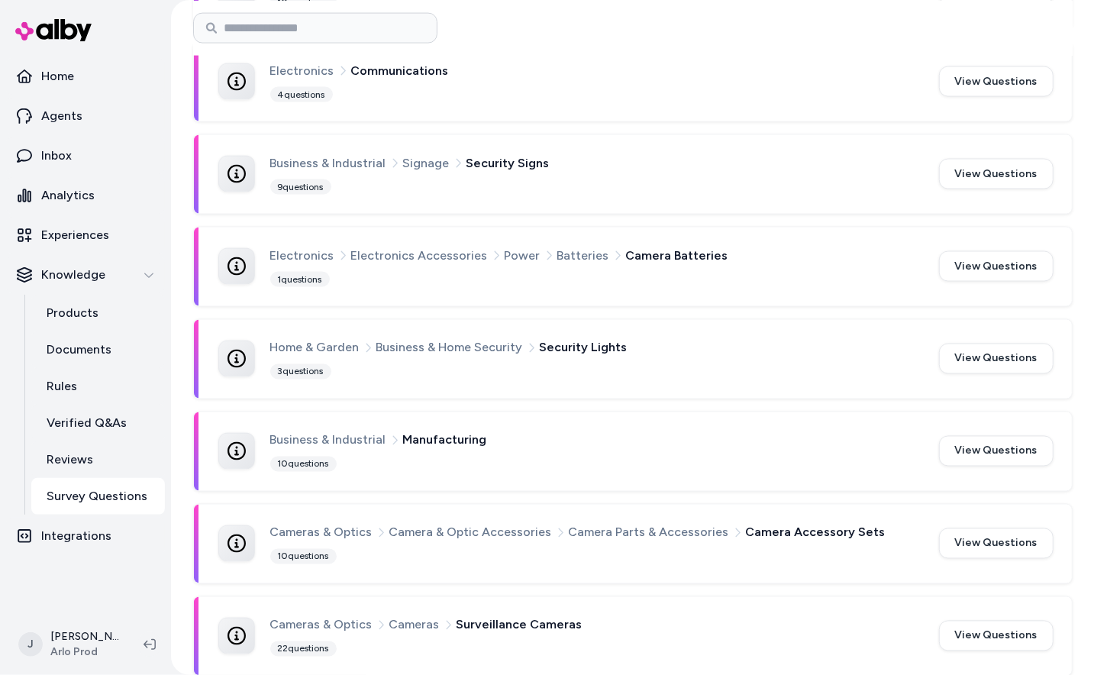
click at [515, 625] on div "Cameras & Optics Cameras Surveillance Cameras 22 questions" at bounding box center [595, 636] width 650 height 42
click at [516, 618] on span "Surveillance Cameras" at bounding box center [519, 625] width 126 height 20
click at [1010, 621] on button "View Questions" at bounding box center [996, 635] width 114 height 31
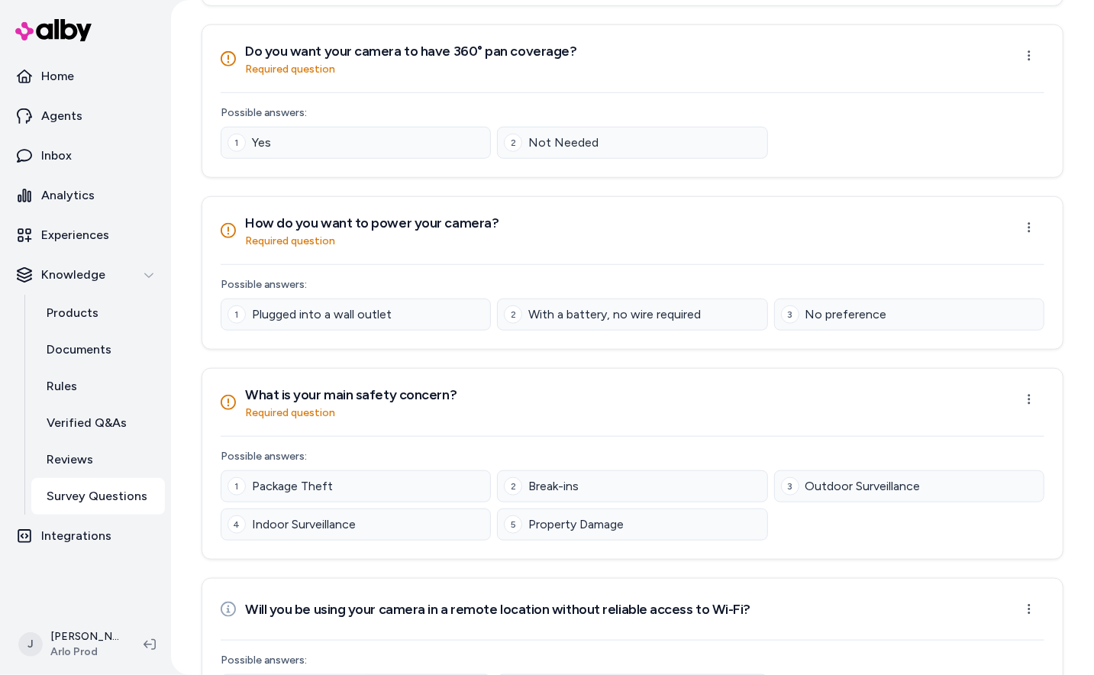
scroll to position [714, 0]
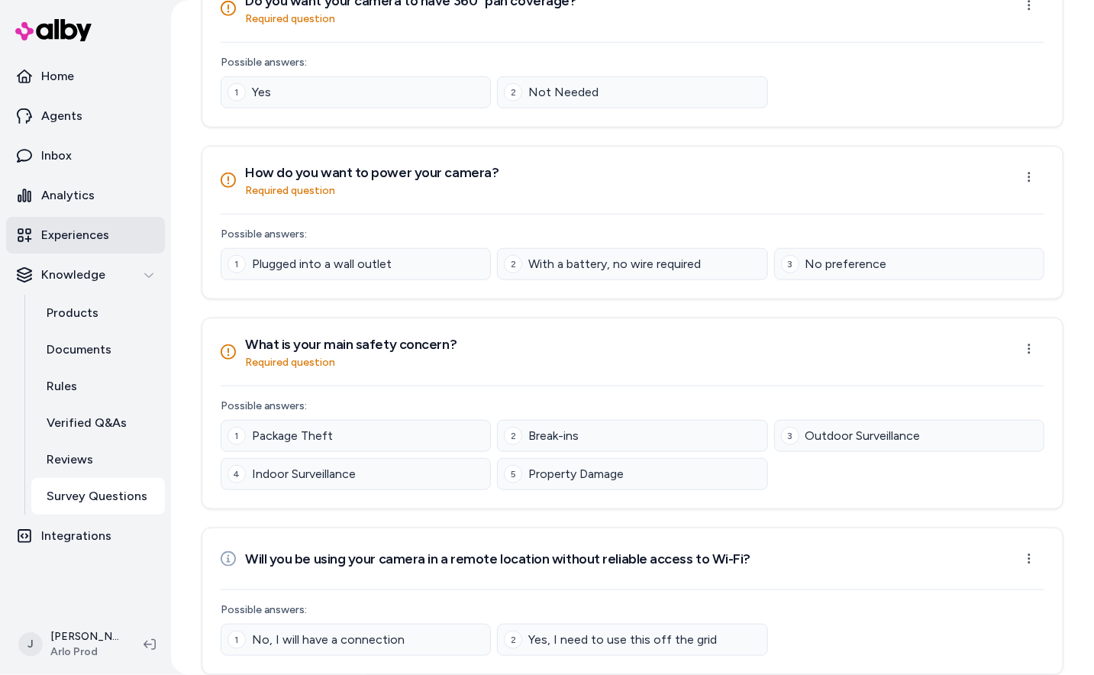
click at [61, 228] on p "Experiences" at bounding box center [75, 235] width 68 height 18
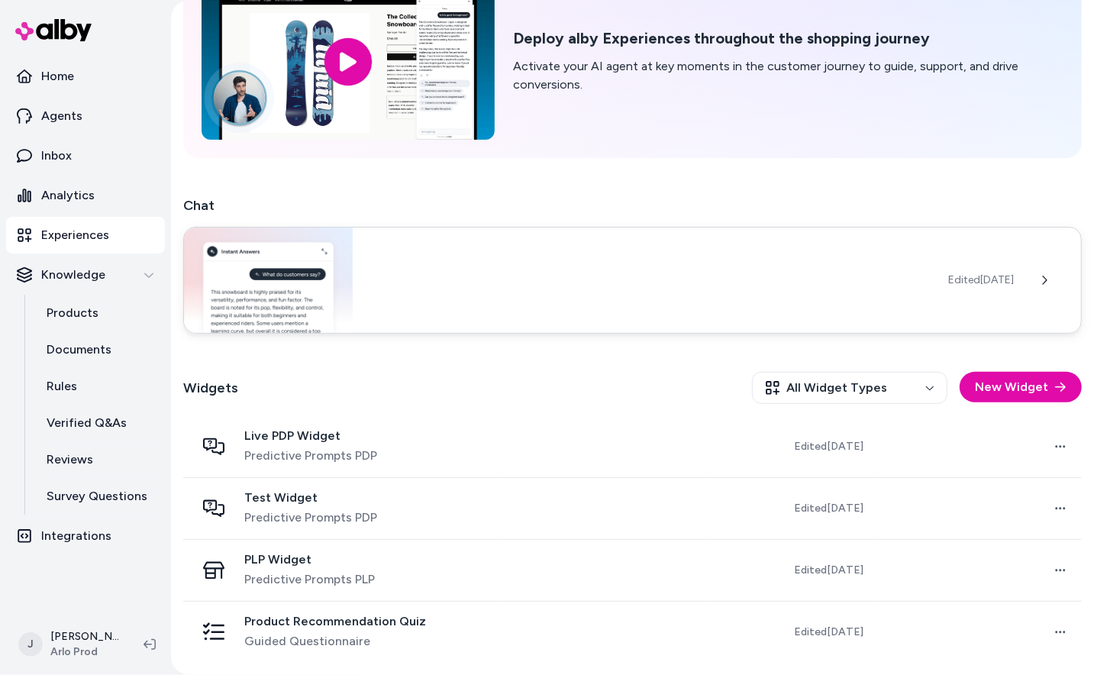
scroll to position [96, 0]
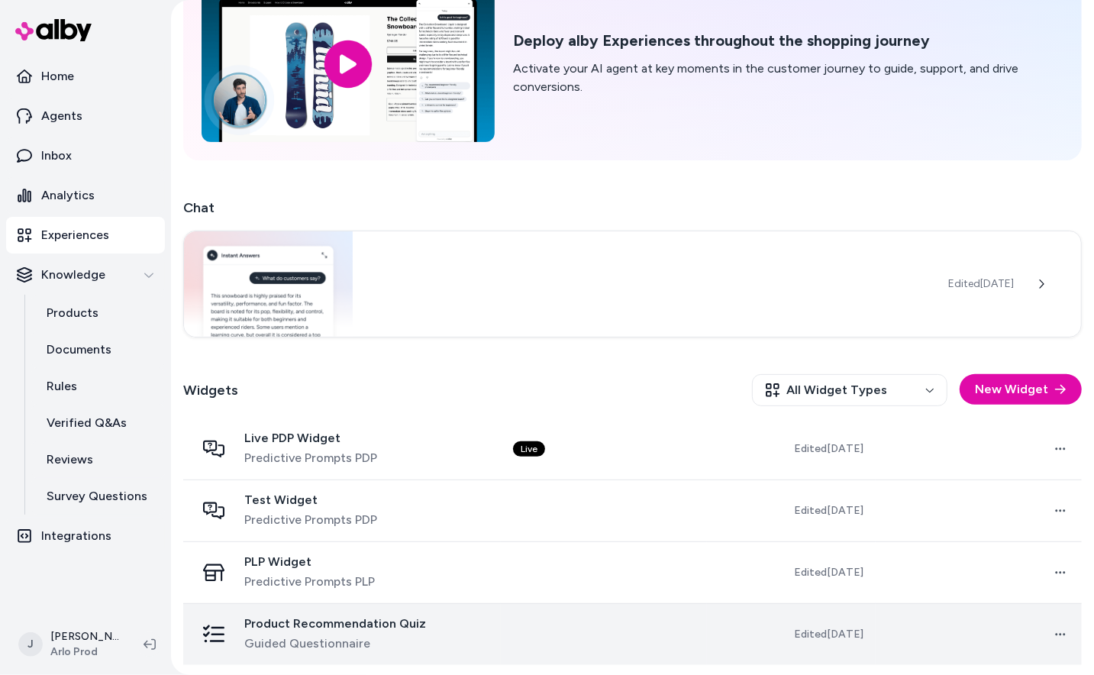
click at [541, 643] on td at bounding box center [604, 634] width 206 height 62
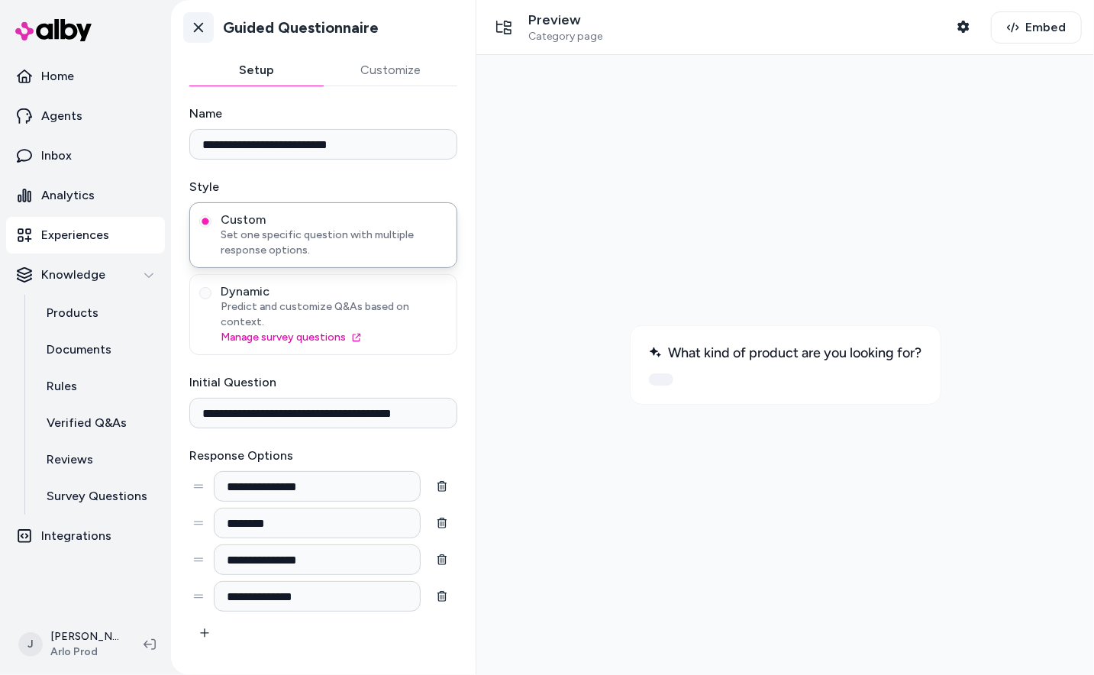
click at [194, 29] on icon at bounding box center [198, 27] width 15 height 15
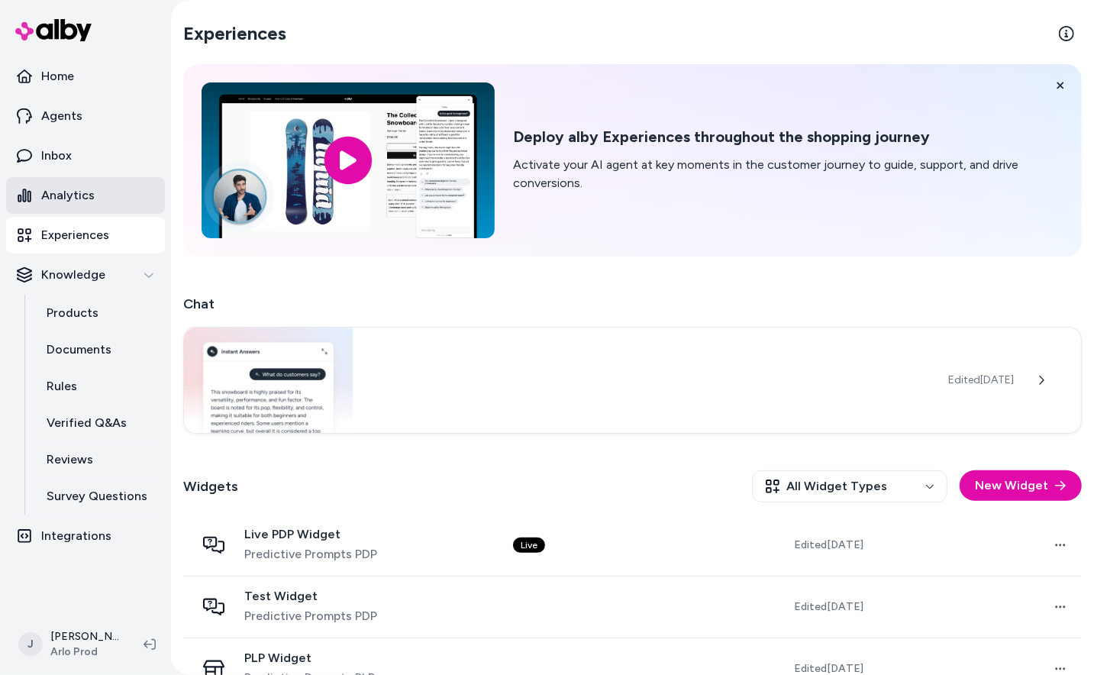
click at [86, 178] on link "Analytics" at bounding box center [85, 195] width 159 height 37
